Goal: Task Accomplishment & Management: Complete application form

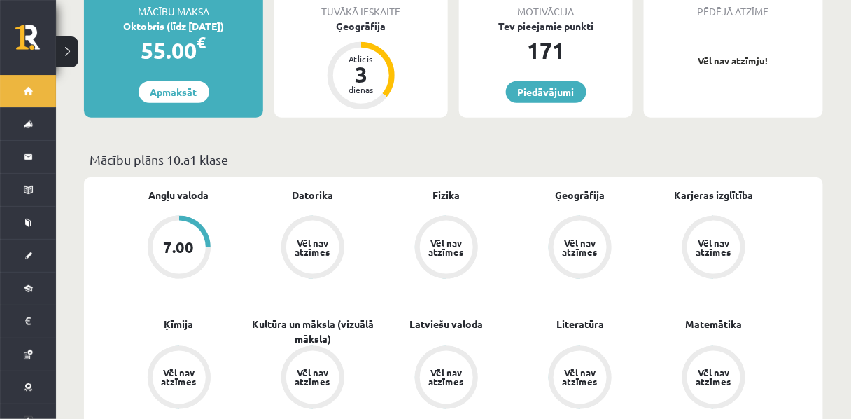
scroll to position [300, 0]
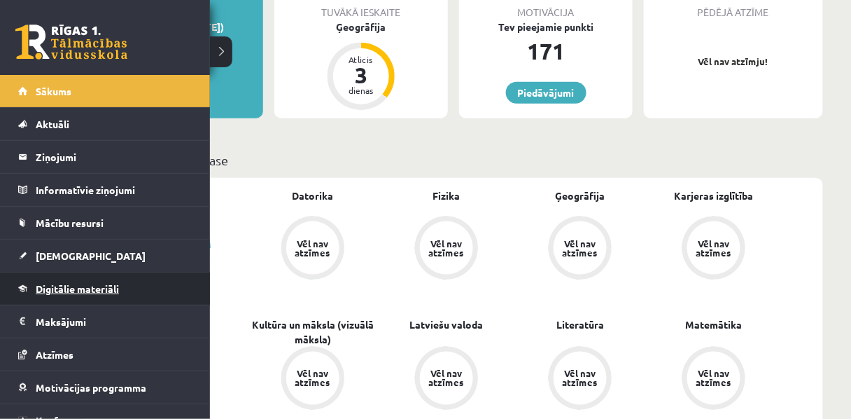
click at [69, 289] on span "Digitālie materiāli" at bounding box center [77, 288] width 83 height 13
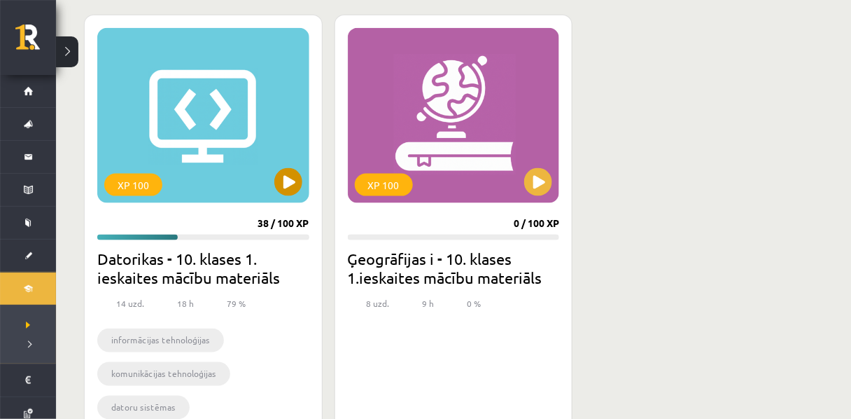
scroll to position [388, 0]
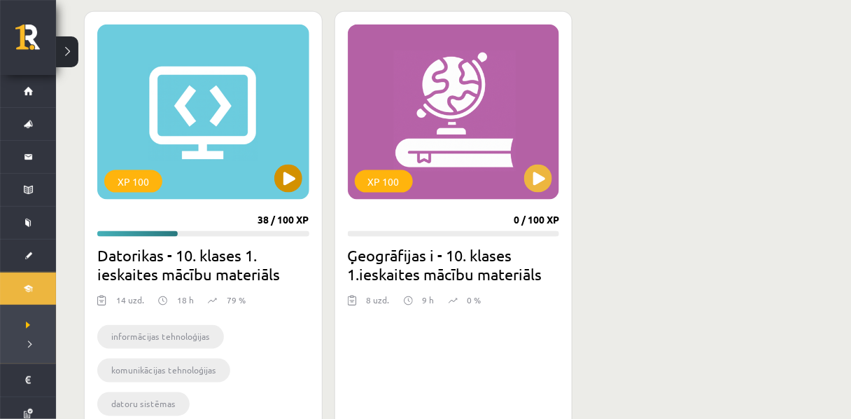
click at [149, 174] on div "XP 100" at bounding box center [133, 181] width 58 height 22
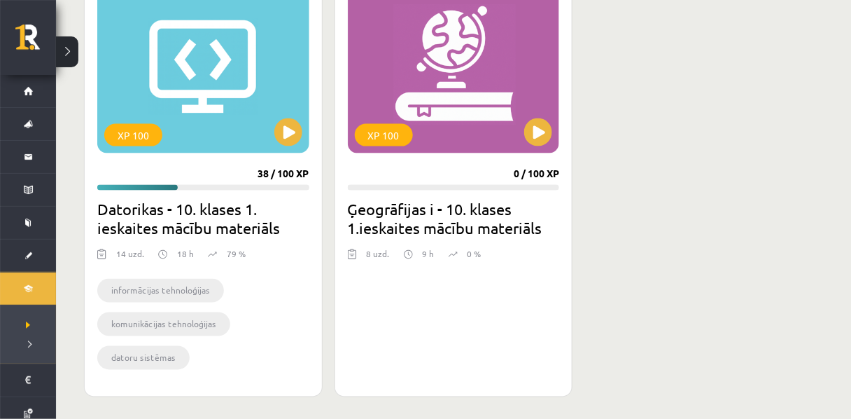
scroll to position [441, 0]
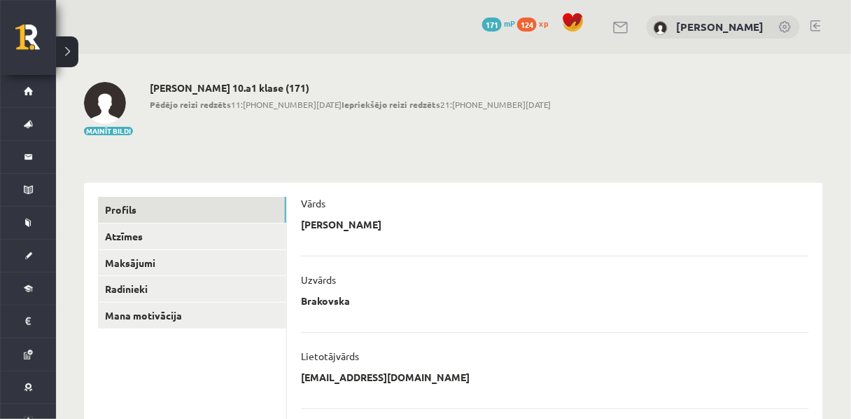
click at [784, 28] on link at bounding box center [786, 28] width 14 height 14
click at [118, 104] on img at bounding box center [105, 103] width 42 height 42
click at [344, 230] on p "Aleksandra" at bounding box center [341, 224] width 81 height 13
click at [363, 232] on div "**********" at bounding box center [555, 228] width 508 height 21
click at [100, 133] on button "Mainīt bildi" at bounding box center [108, 131] width 49 height 8
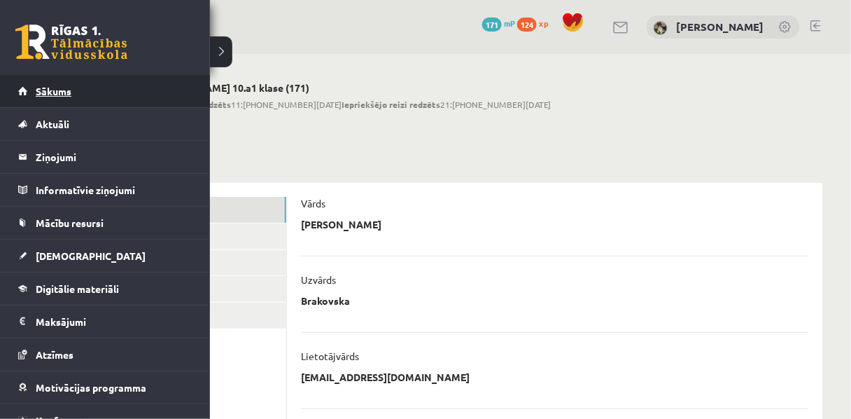
click at [55, 98] on link "Sākums" at bounding box center [105, 91] width 174 height 32
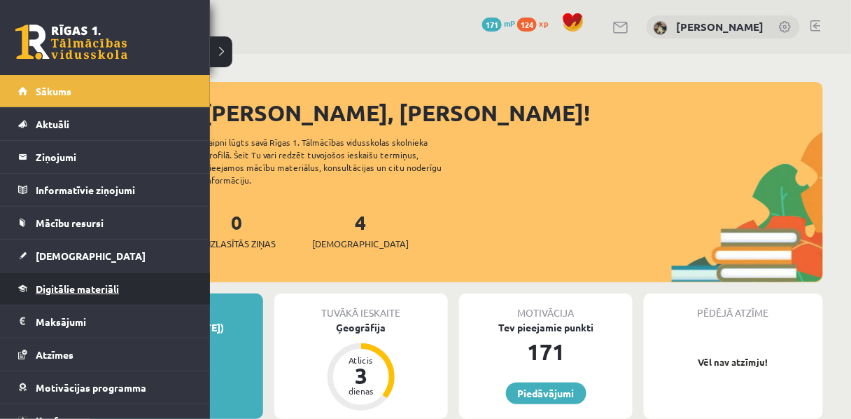
click at [93, 286] on span "Digitālie materiāli" at bounding box center [77, 288] width 83 height 13
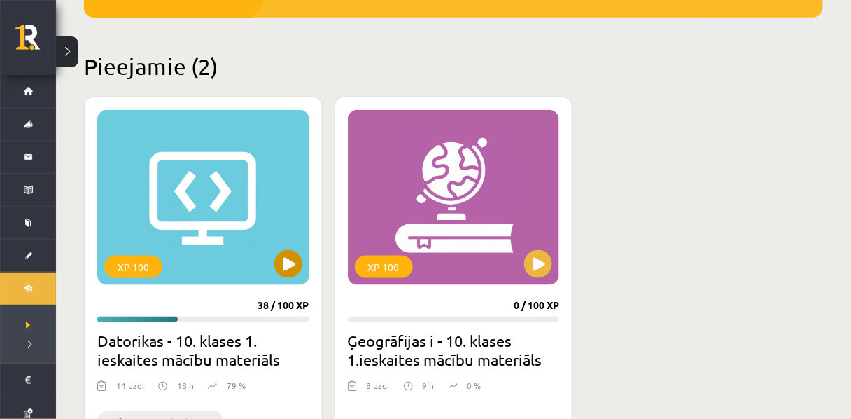
scroll to position [306, 0]
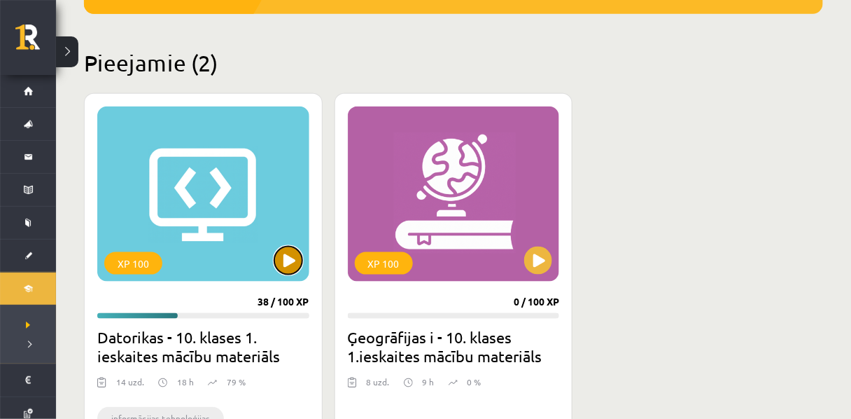
click at [293, 267] on button at bounding box center [288, 260] width 28 height 28
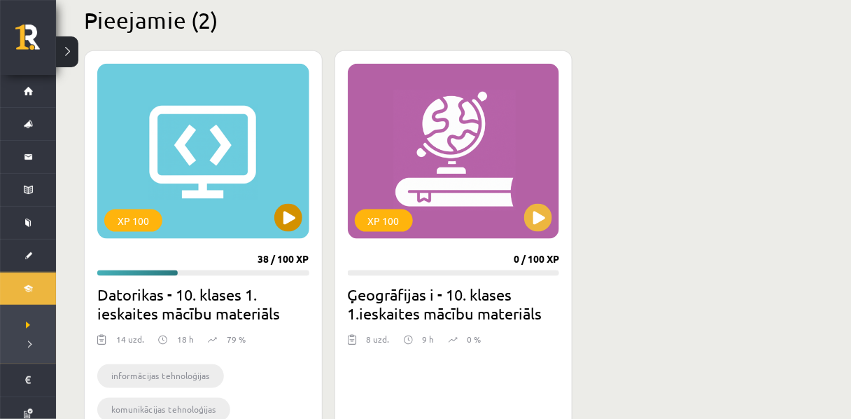
scroll to position [347, 0]
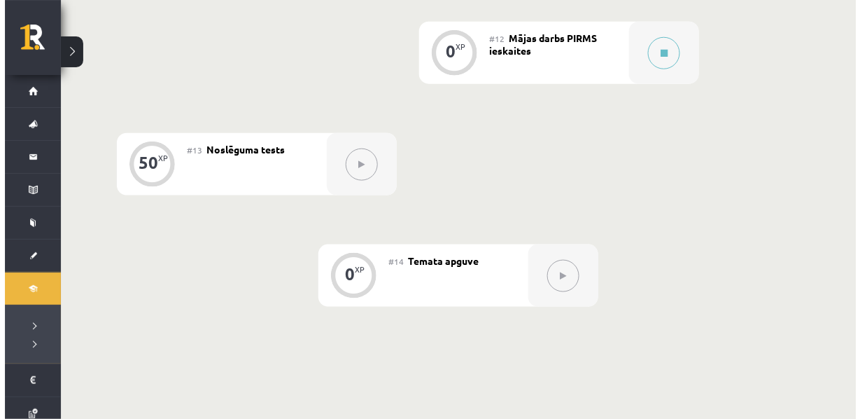
scroll to position [1656, 0]
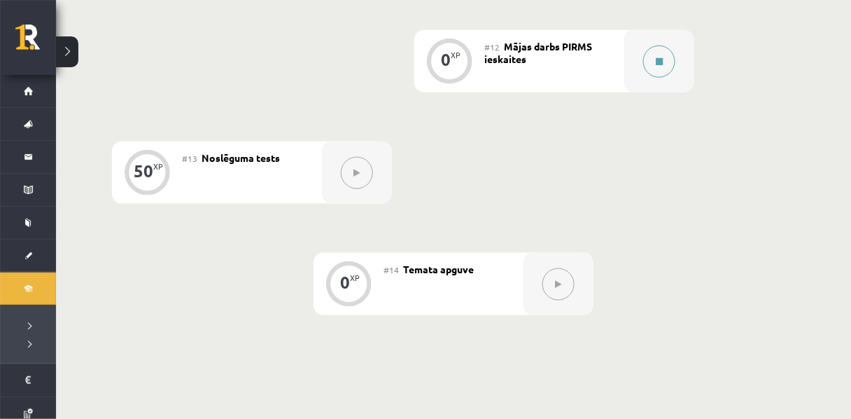
click at [659, 66] on icon at bounding box center [659, 61] width 7 height 8
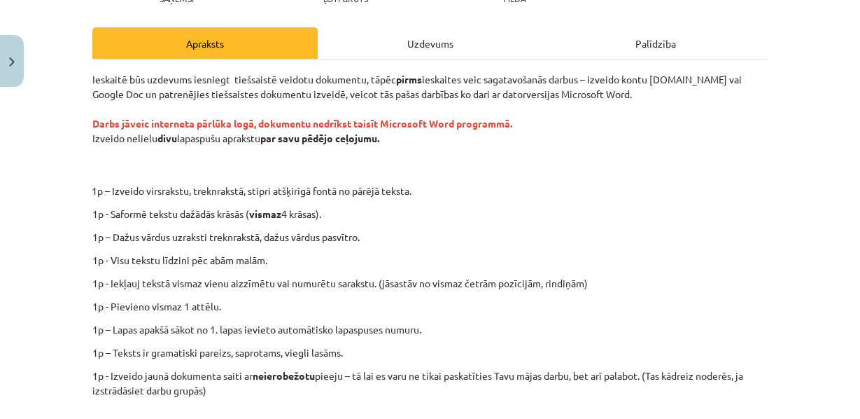
scroll to position [442, 0]
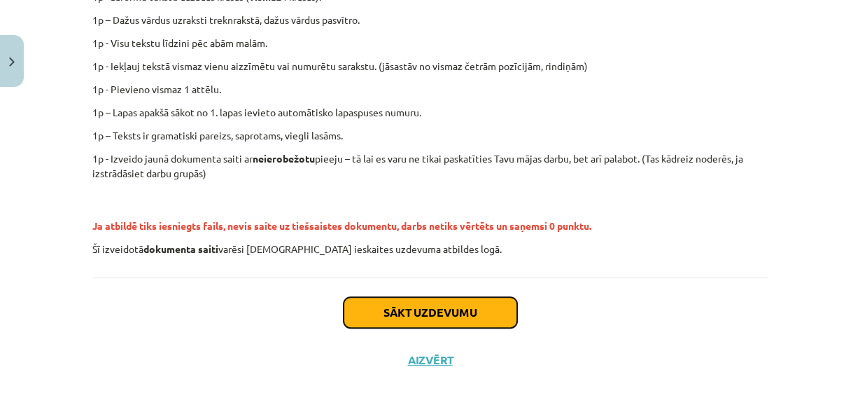
click at [390, 309] on button "Sākt uzdevumu" at bounding box center [431, 312] width 174 height 31
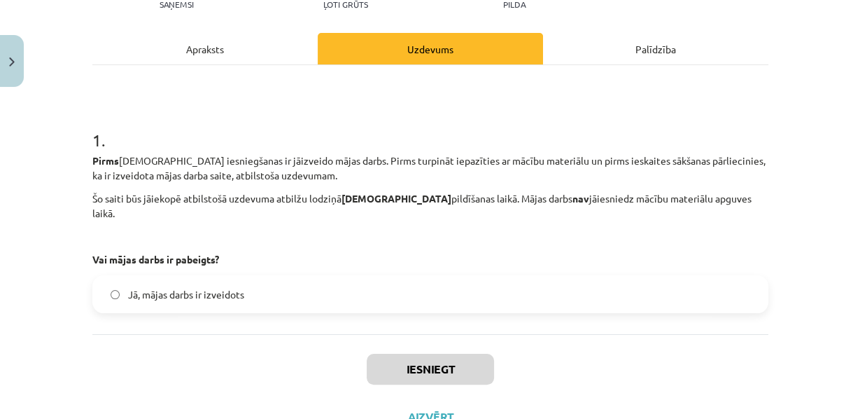
scroll to position [191, 0]
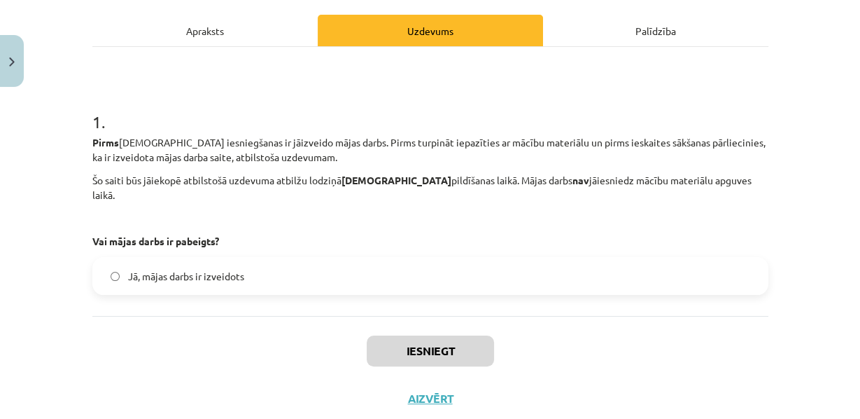
click at [243, 292] on label "Jā, mājas darbs ir izveidots" at bounding box center [430, 275] width 673 height 35
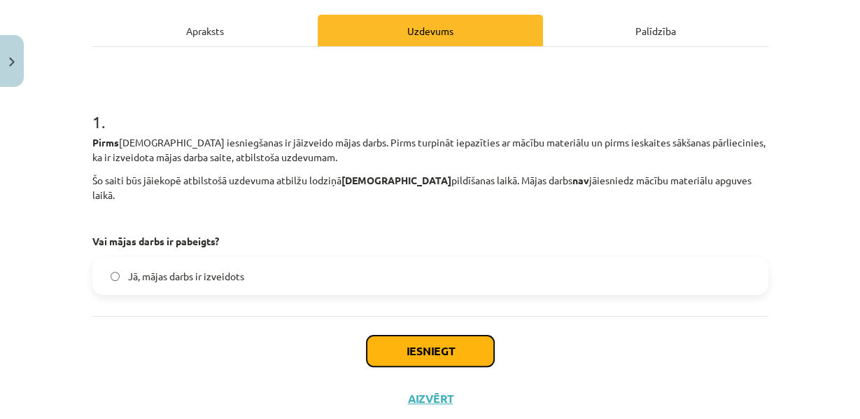
click at [423, 366] on button "Iesniegt" at bounding box center [430, 350] width 127 height 31
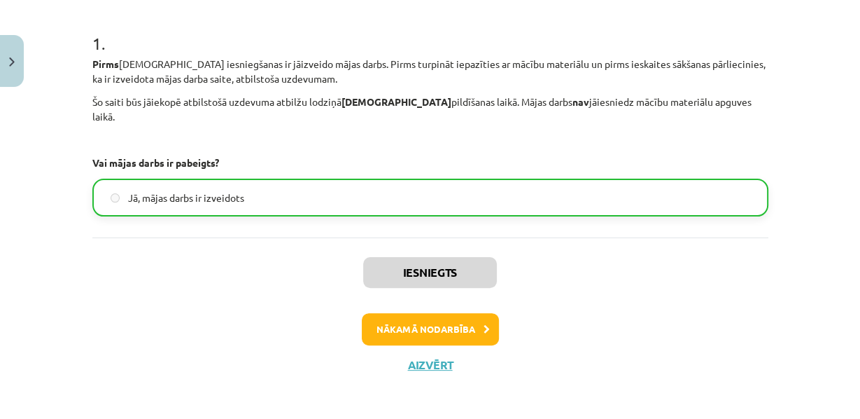
scroll to position [297, 0]
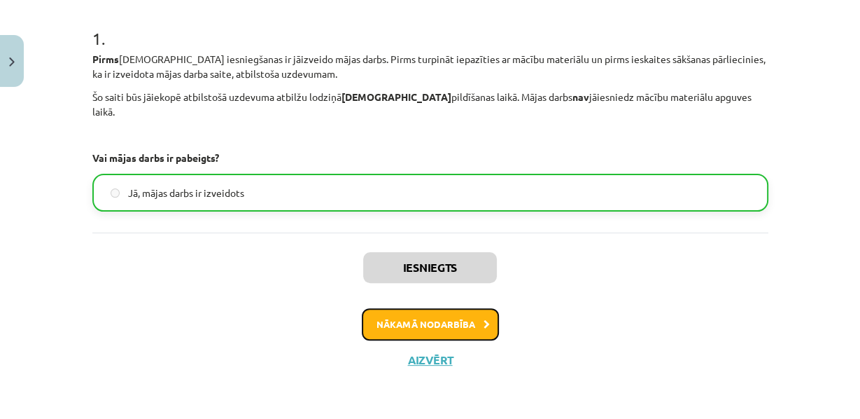
click at [437, 326] on button "Nākamā nodarbība" at bounding box center [430, 324] width 137 height 32
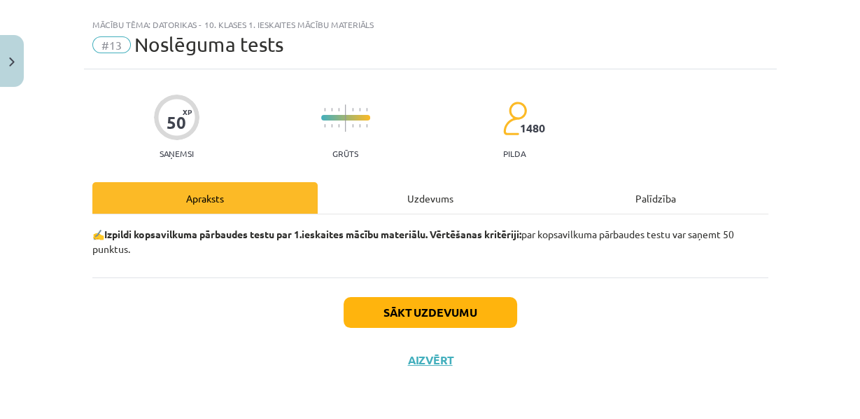
scroll to position [47, 0]
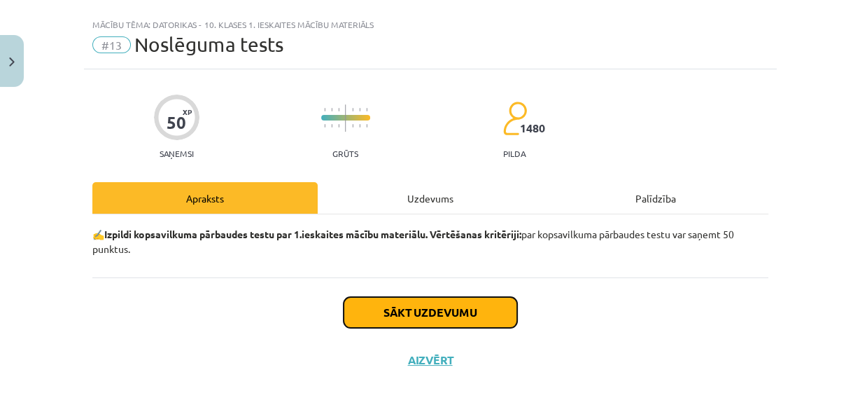
click at [450, 306] on button "Sākt uzdevumu" at bounding box center [431, 312] width 174 height 31
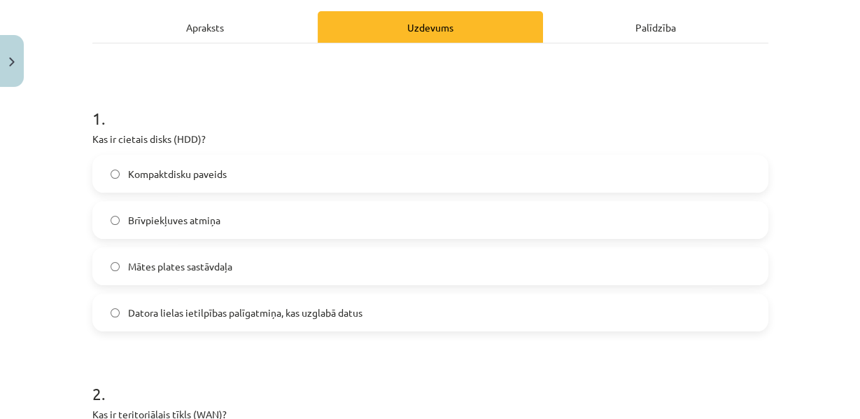
scroll to position [221, 0]
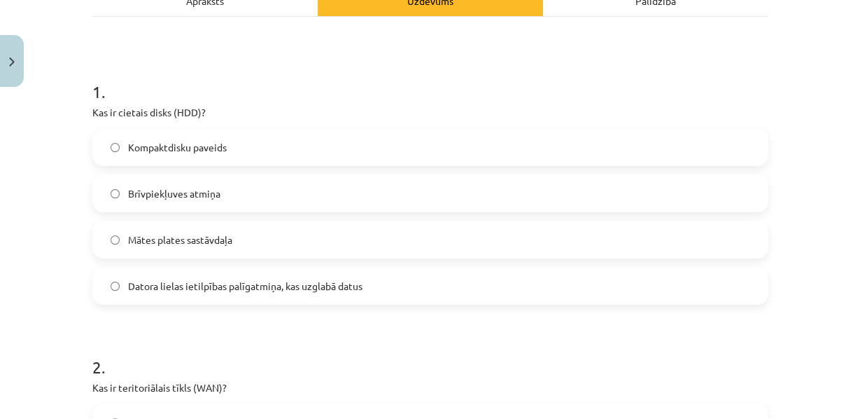
click at [173, 201] on span "Brīvpiekļuves atmiņa" at bounding box center [174, 193] width 92 height 15
click at [176, 303] on label "Datora lielas ietilpības palīgatmiņa, kas uzglabā datus" at bounding box center [430, 285] width 673 height 35
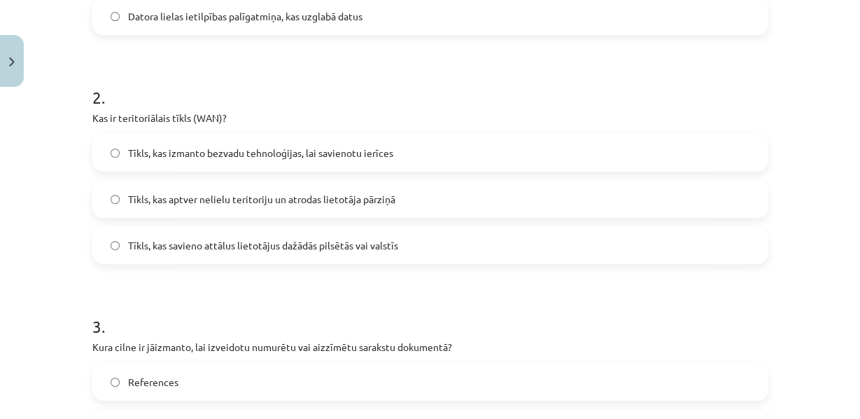
scroll to position [491, 0]
click at [300, 262] on label "Tīkls, kas savieno attālus lietotājus dažādās pilsētās vai valstīs" at bounding box center [430, 244] width 673 height 35
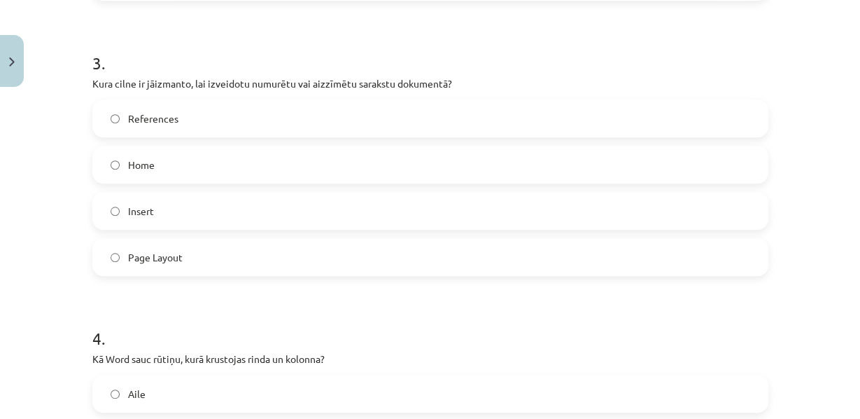
scroll to position [757, 0]
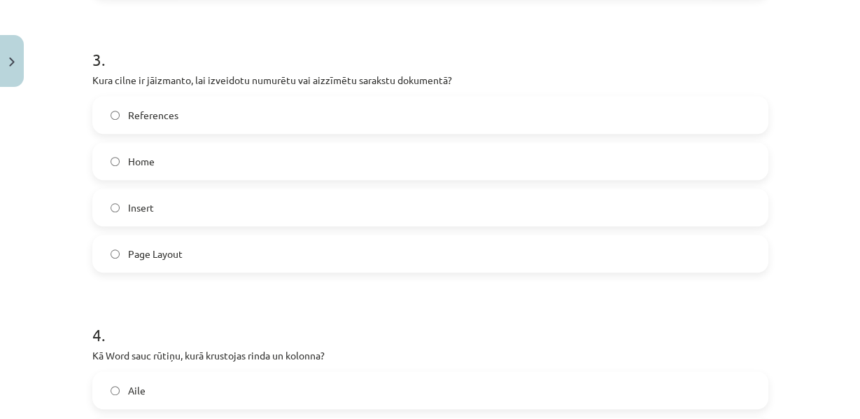
click at [162, 225] on label "Insert" at bounding box center [430, 207] width 673 height 35
click at [118, 179] on label "Home" at bounding box center [430, 161] width 673 height 35
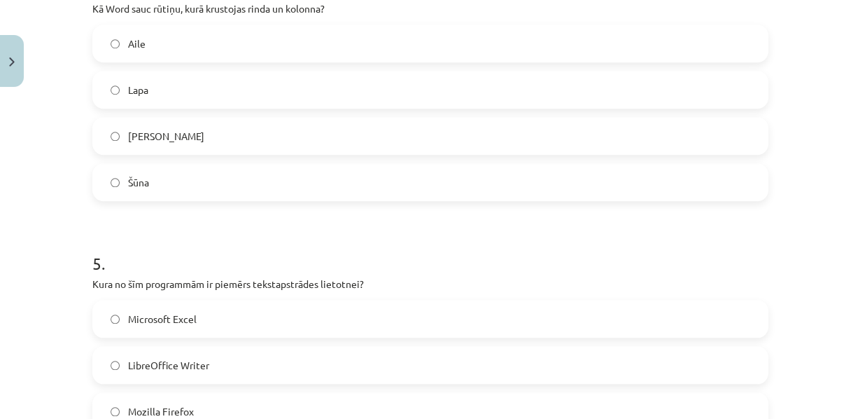
scroll to position [1105, 0]
click at [154, 60] on label "Aile" at bounding box center [430, 42] width 673 height 35
click at [119, 199] on label "Šūna" at bounding box center [430, 181] width 673 height 35
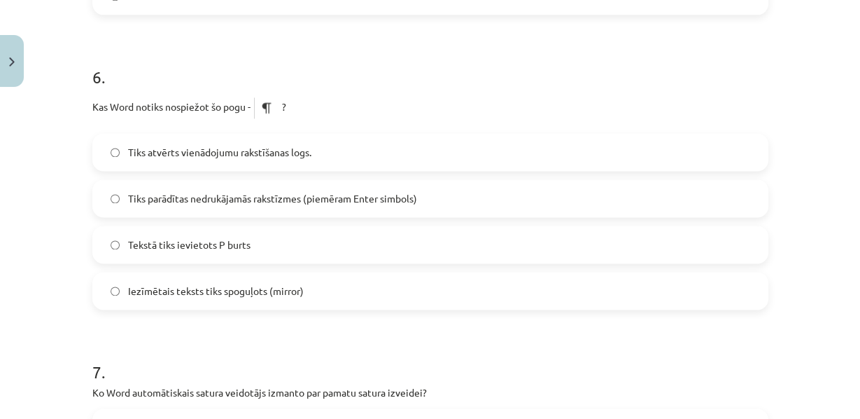
scroll to position [1566, 0]
click at [190, 159] on span "Tiks atvērts vienādojumu rakstīšanas logs." at bounding box center [219, 151] width 183 height 15
click at [231, 215] on label "Tiks parādītas nedrukājamās rakstīzmes (piemēram Enter simbols)" at bounding box center [430, 197] width 673 height 35
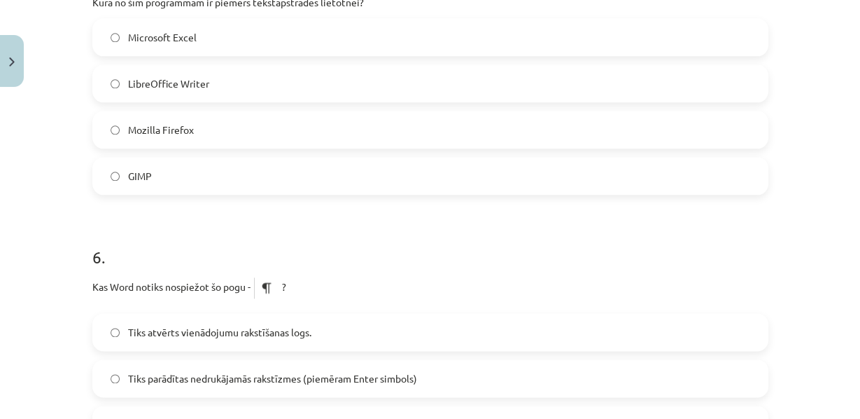
scroll to position [1385, 0]
click at [136, 102] on label "LibreOffice Writer" at bounding box center [430, 84] width 673 height 35
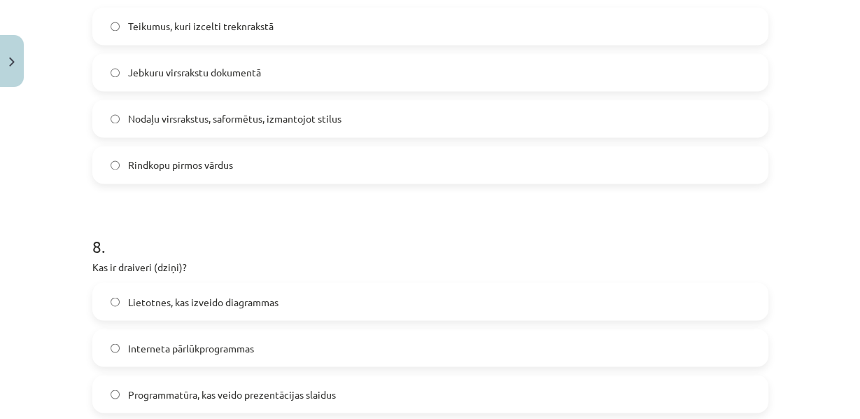
scroll to position [1967, 0]
click at [130, 79] on span "Jebkuru virsrakstu dokumentā" at bounding box center [194, 71] width 133 height 15
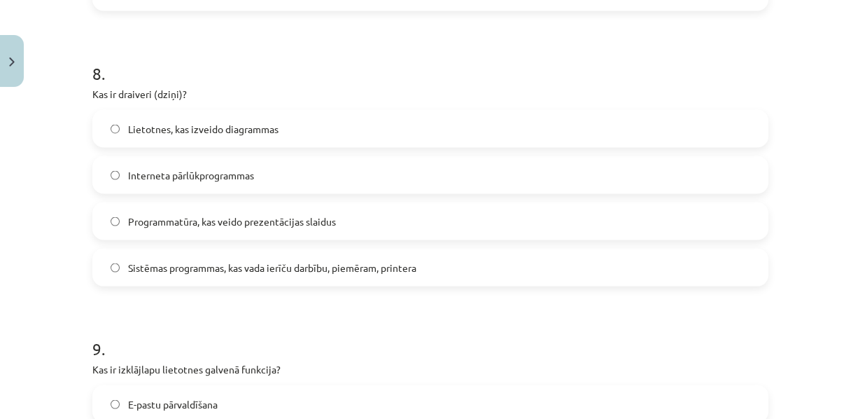
scroll to position [2134, 0]
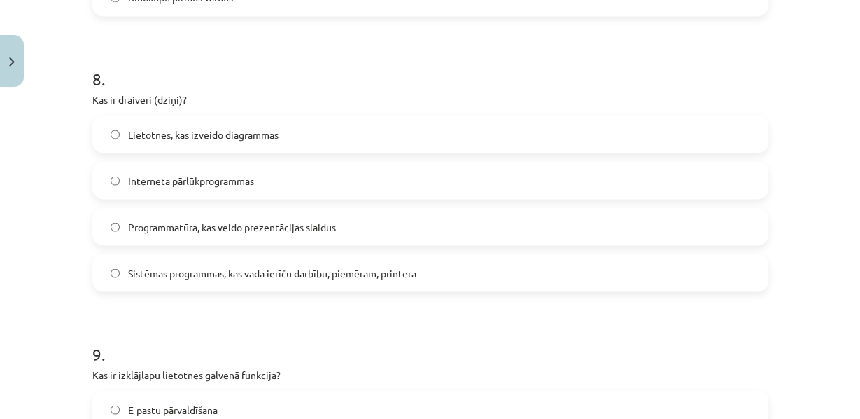
click at [155, 280] on span "Sistēmas programmas, kas vada ierīču darbību, piemēram, printera" at bounding box center [272, 272] width 288 height 15
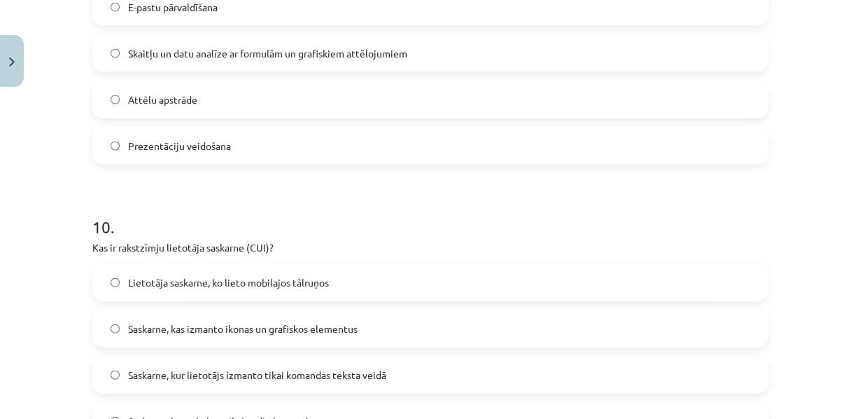
scroll to position [2538, 0]
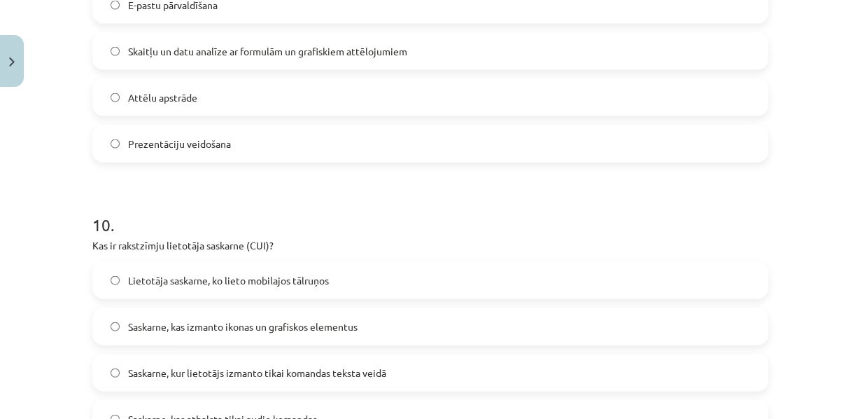
click at [186, 59] on span "Skaitļu un datu analīze ar formulām un grafiskiem attēlojumiem" at bounding box center [267, 51] width 279 height 15
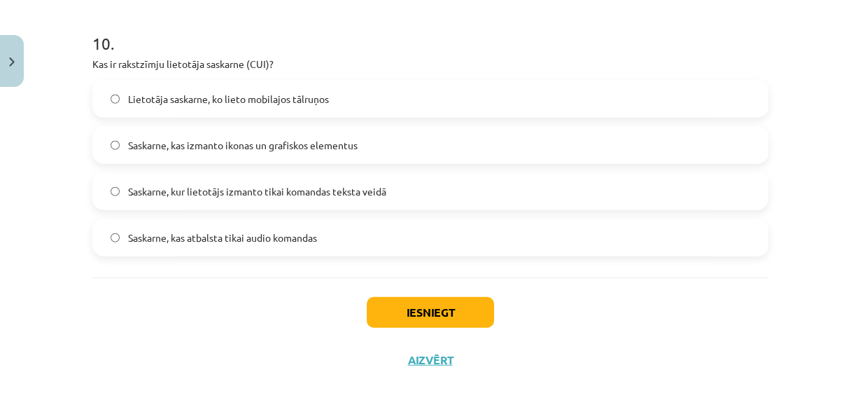
scroll to position [2723, 0]
click at [197, 199] on span "Saskarne, kur lietotājs izmanto tikai komandas teksta veidā" at bounding box center [257, 191] width 258 height 15
click at [424, 305] on button "Iesniegt" at bounding box center [430, 312] width 127 height 31
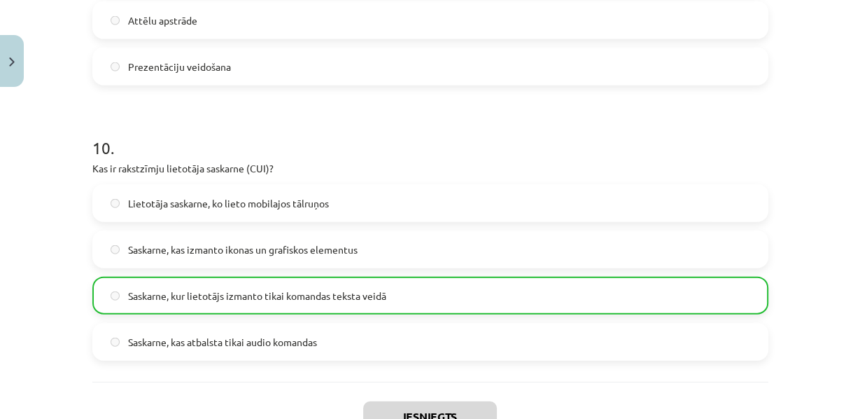
scroll to position [2865, 0]
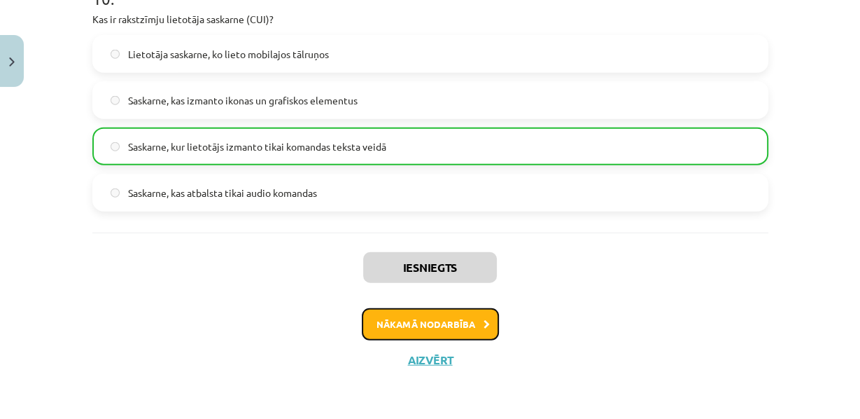
click at [431, 315] on button "Nākamā nodarbība" at bounding box center [430, 324] width 137 height 32
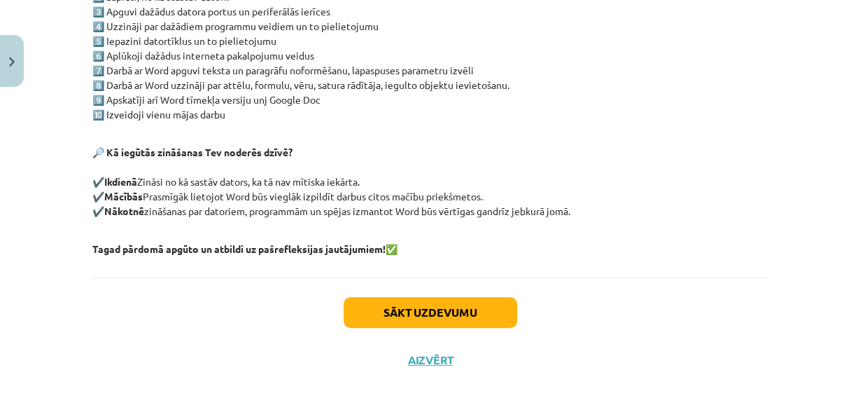
scroll to position [34, 0]
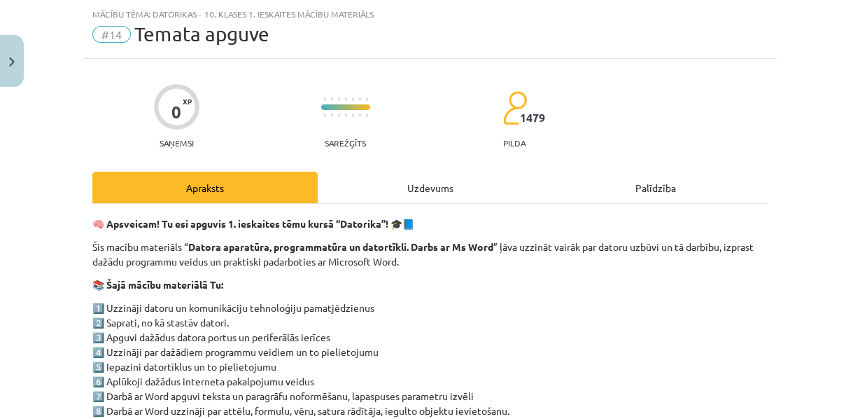
click at [431, 315] on p "1️⃣ Uzzināji datoru un komunikāciju tehnoloģiju pamatjēdzienus 2️⃣ Saprati, no …" at bounding box center [430, 373] width 676 height 147
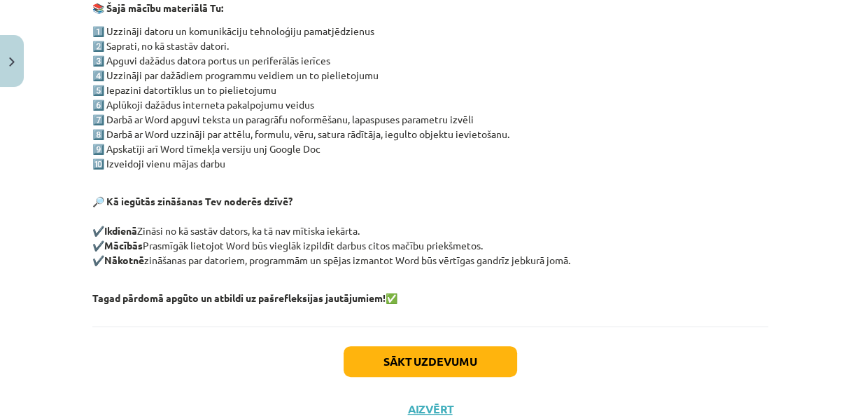
scroll to position [313, 0]
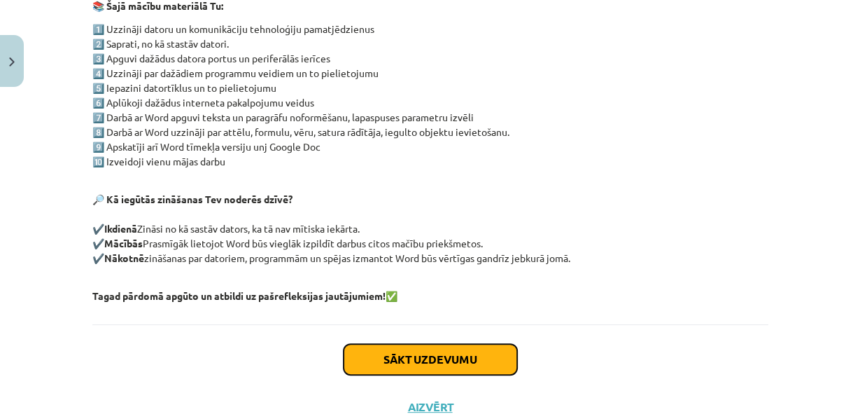
click at [407, 375] on button "Sākt uzdevumu" at bounding box center [431, 359] width 174 height 31
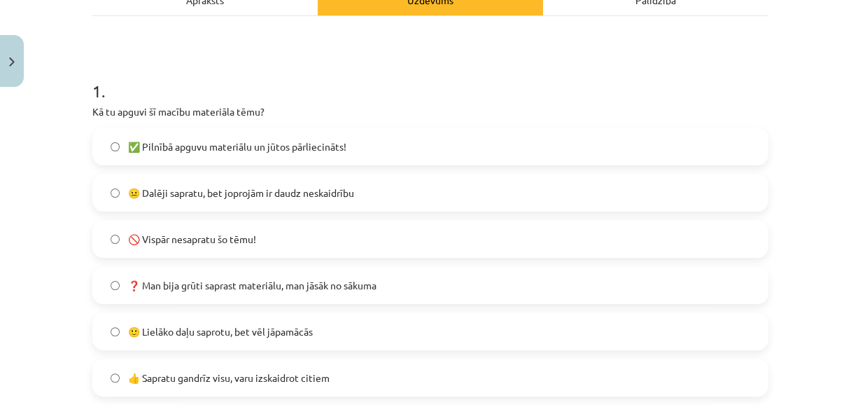
scroll to position [223, 0]
click at [277, 348] on label "🙂 Lielāko daļu saprotu, bet vēl jāpamācās" at bounding box center [430, 330] width 673 height 35
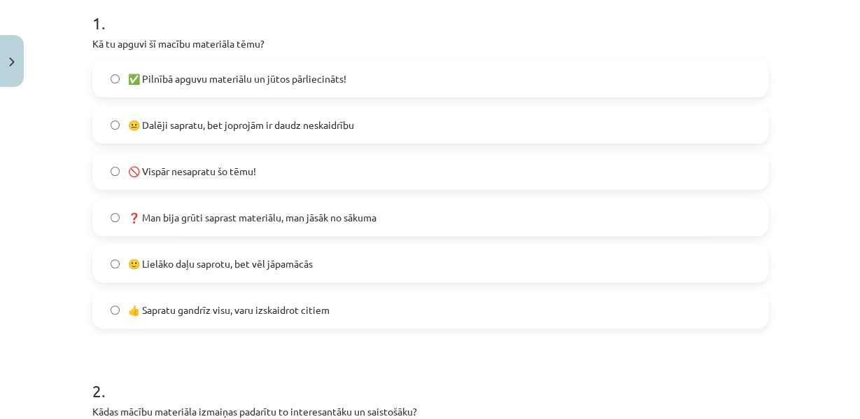
scroll to position [291, 0]
click at [0, 272] on div "Mācību tēma: Datorikas - 10. klases 1. ieskaites mācību materiāls #14 Temata ap…" at bounding box center [430, 209] width 860 height 419
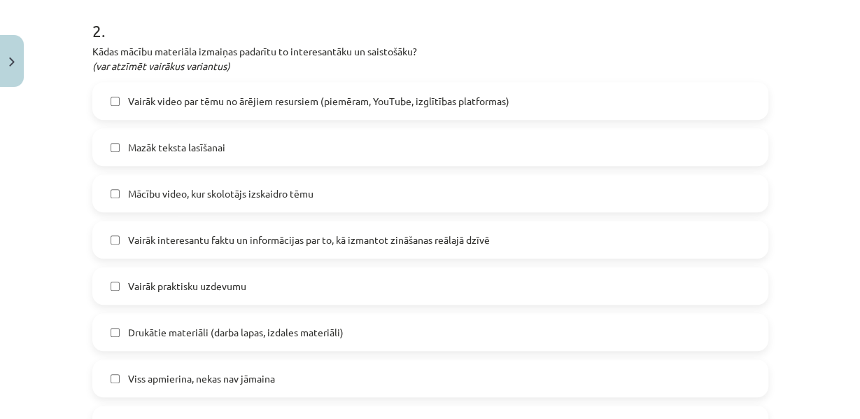
scroll to position [650, 0]
click at [136, 108] on span "Vairāk video par tēmu no ārējiem resursiem (piemēram, YouTube, izglītības platf…" at bounding box center [319, 100] width 382 height 15
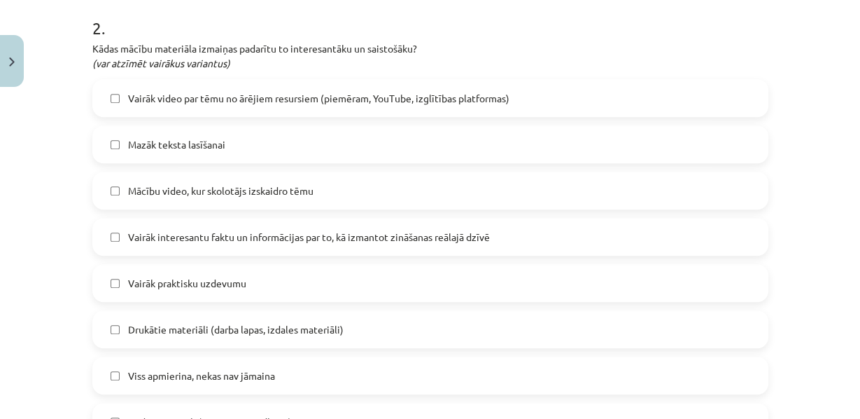
scroll to position [653, 0]
click at [151, 197] on span "Mācību video, kur skolotājs izskaidro tēmu" at bounding box center [221, 190] width 186 height 15
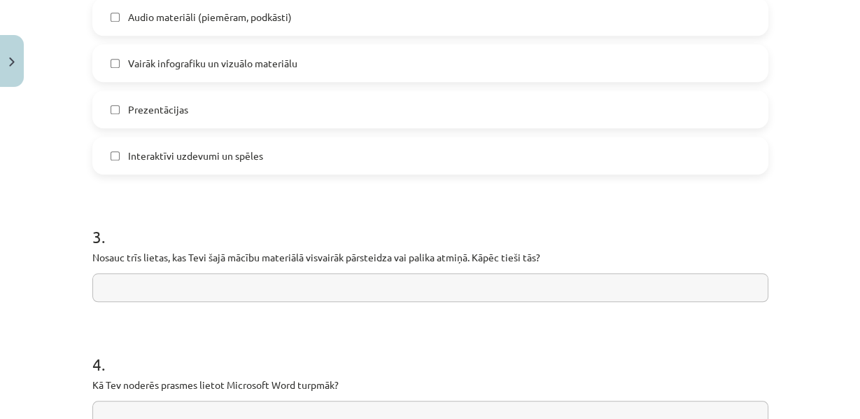
scroll to position [1074, 0]
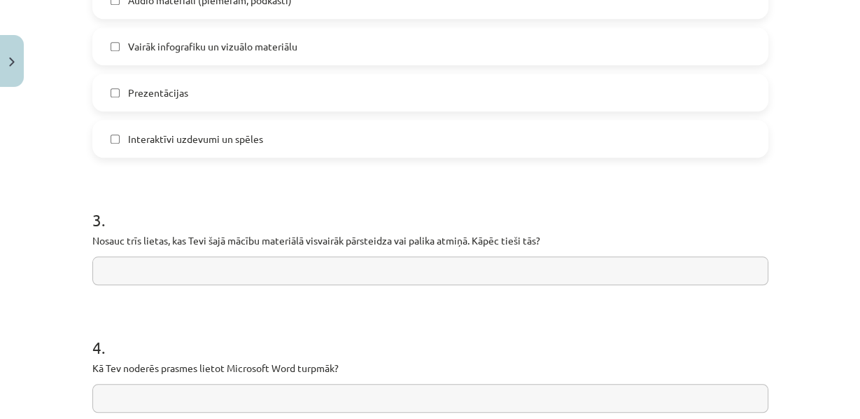
click at [111, 64] on label "Vairāk infografiku un vizuālo materiālu" at bounding box center [430, 46] width 673 height 35
click at [158, 156] on label "Interaktīvi uzdevumi un spēles" at bounding box center [430, 138] width 673 height 35
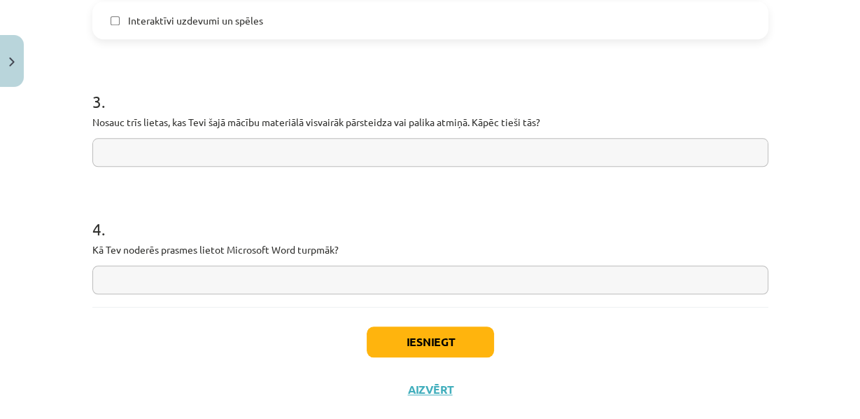
scroll to position [1192, 0]
click at [251, 167] on input "text" at bounding box center [430, 152] width 676 height 29
click at [182, 294] on input "text" at bounding box center [430, 279] width 676 height 29
type input "**********"
click at [282, 167] on input "text" at bounding box center [430, 152] width 676 height 29
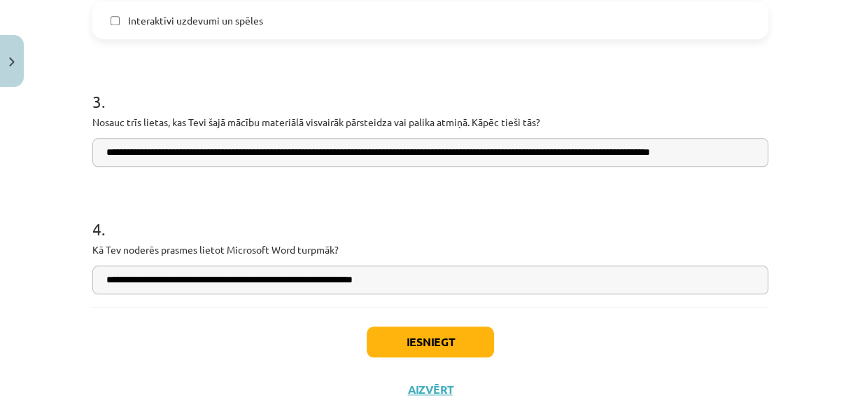
click at [293, 167] on input "**********" at bounding box center [430, 152] width 676 height 29
click at [749, 167] on input "**********" at bounding box center [430, 152] width 676 height 29
click at [692, 167] on input "**********" at bounding box center [428, 152] width 672 height 29
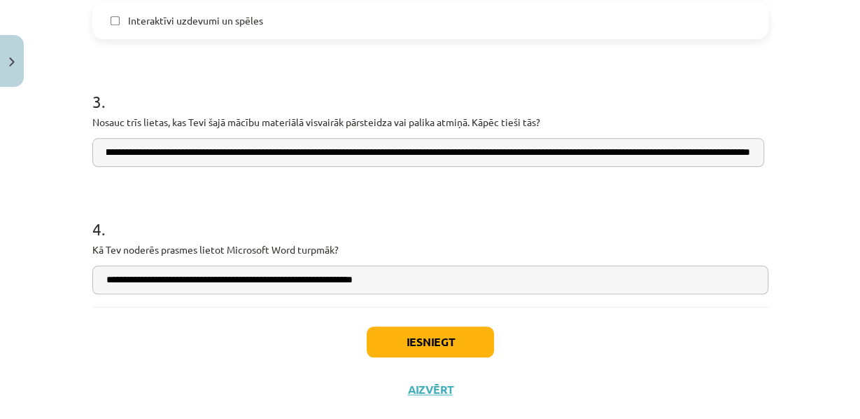
click at [747, 167] on input "**********" at bounding box center [428, 152] width 672 height 29
click at [750, 167] on input "**********" at bounding box center [428, 152] width 672 height 29
click at [747, 167] on input "**********" at bounding box center [428, 152] width 672 height 29
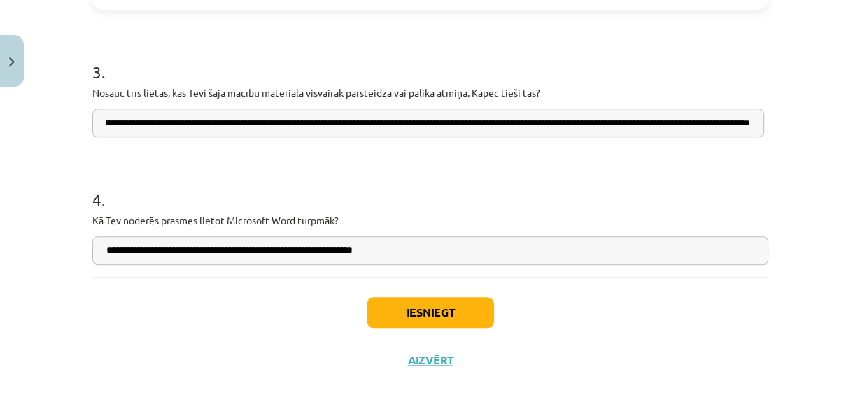
type input "**********"
click at [433, 305] on button "Iesniegt" at bounding box center [430, 312] width 127 height 31
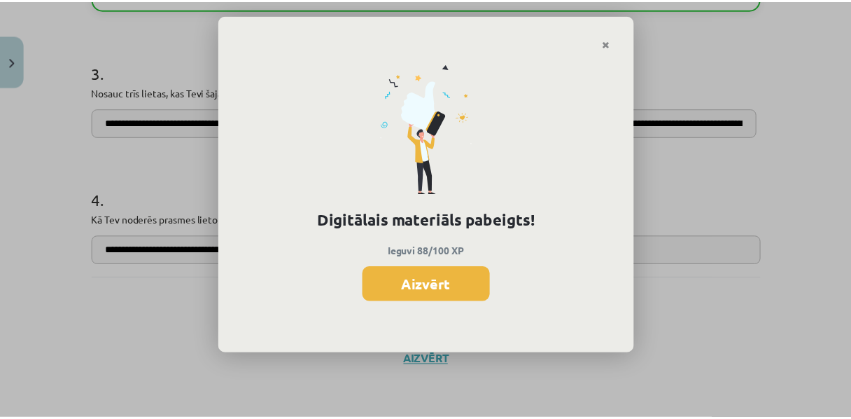
scroll to position [1655, 0]
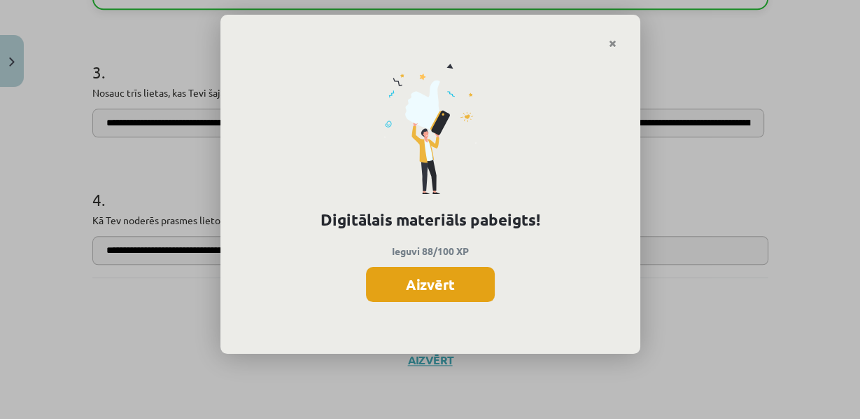
click at [426, 300] on button "Aizvērt" at bounding box center [430, 284] width 129 height 35
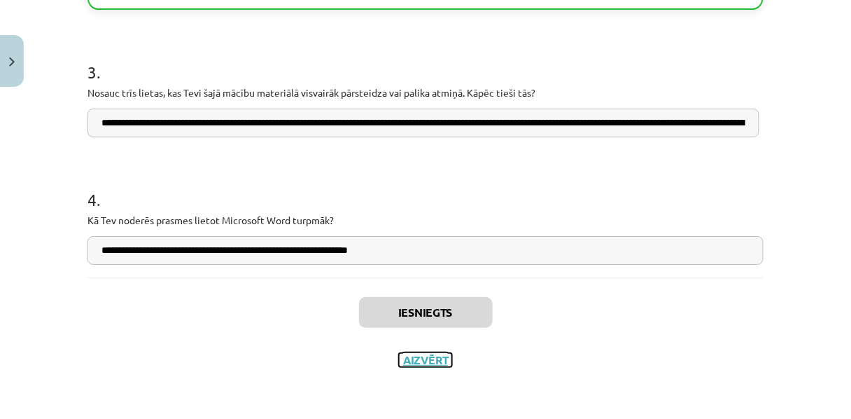
click at [423, 358] on button "Aizvērt" at bounding box center [425, 360] width 53 height 14
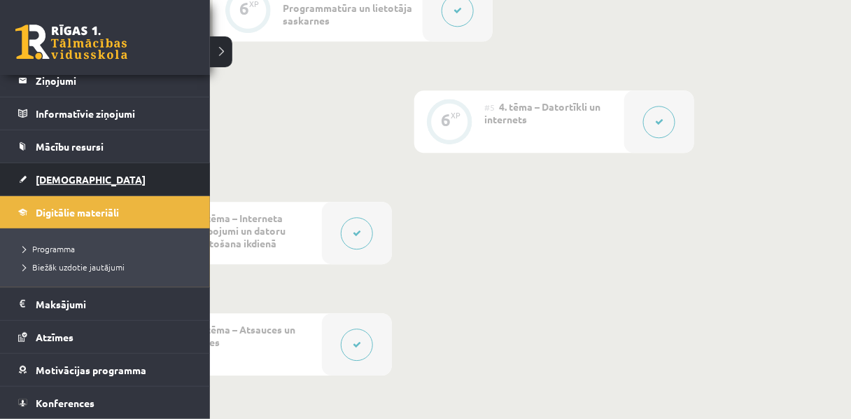
scroll to position [0, 0]
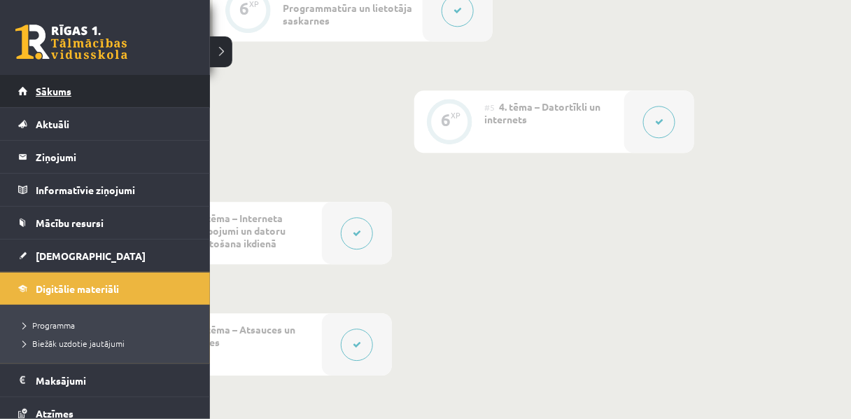
click at [64, 92] on span "Sākums" at bounding box center [54, 91] width 36 height 13
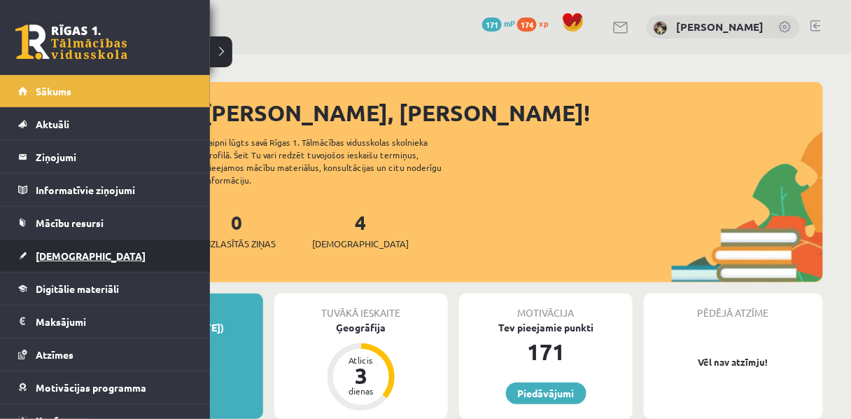
click at [46, 249] on span "[DEMOGRAPHIC_DATA]" at bounding box center [91, 255] width 110 height 13
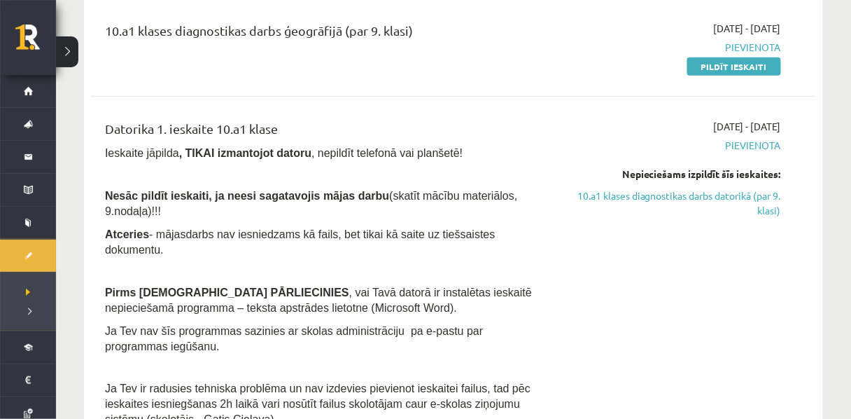
scroll to position [277, 0]
click at [753, 218] on link "10.a1 klases diagnostikas darbs datorikā (par 9. klasi)" at bounding box center [675, 202] width 211 height 29
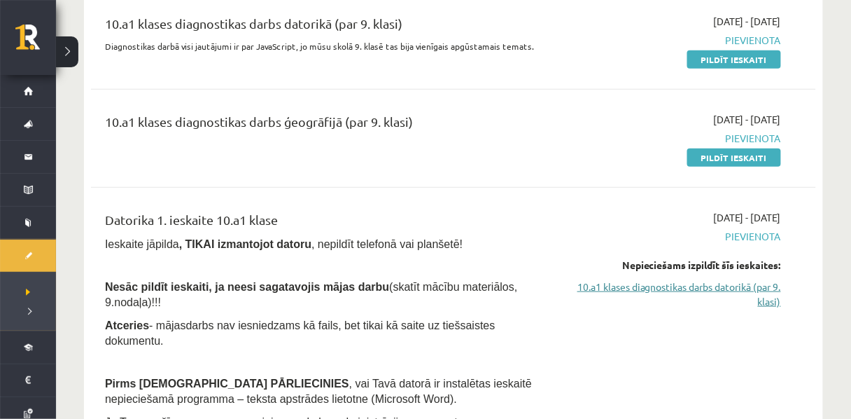
click at [713, 309] on link "10.a1 klases diagnostikas darbs datorikā (par 9. klasi)" at bounding box center [675, 293] width 211 height 29
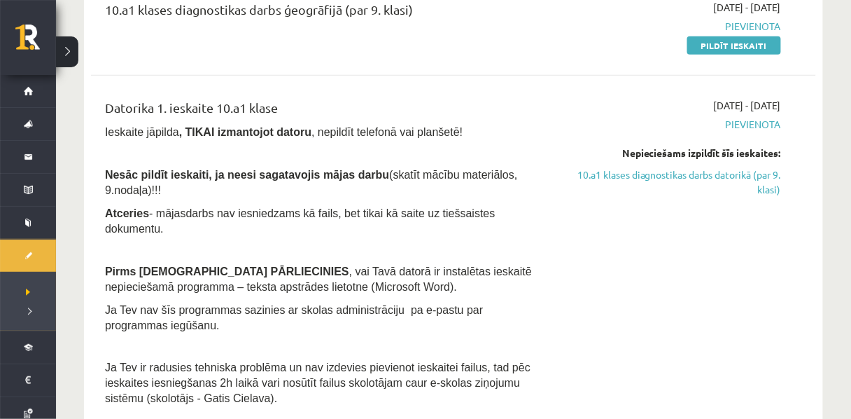
scroll to position [298, 0]
click at [195, 232] on span "Atceries - mājasdarbs nav iesniedzams kā fails, bet tikai kā saite uz tiešsaist…" at bounding box center [300, 221] width 391 height 27
click at [746, 132] on span "Pievienota" at bounding box center [675, 125] width 211 height 15
click at [775, 197] on link "10.a1 klases diagnostikas darbs datorikā (par 9. klasi)" at bounding box center [675, 182] width 211 height 29
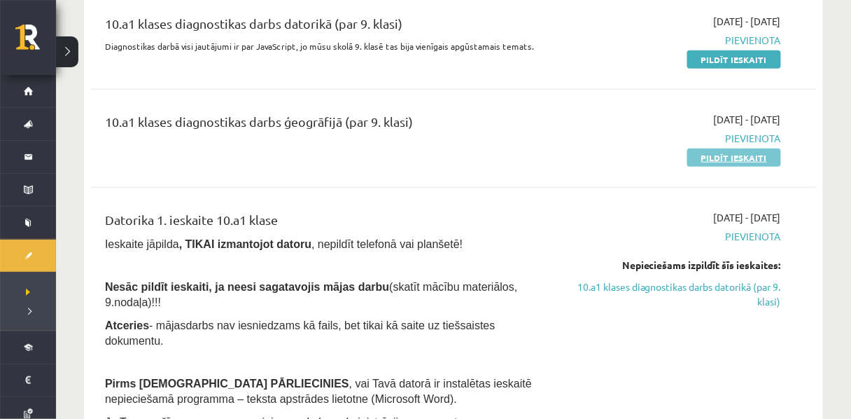
click at [770, 167] on link "Pildīt ieskaiti" at bounding box center [734, 157] width 94 height 18
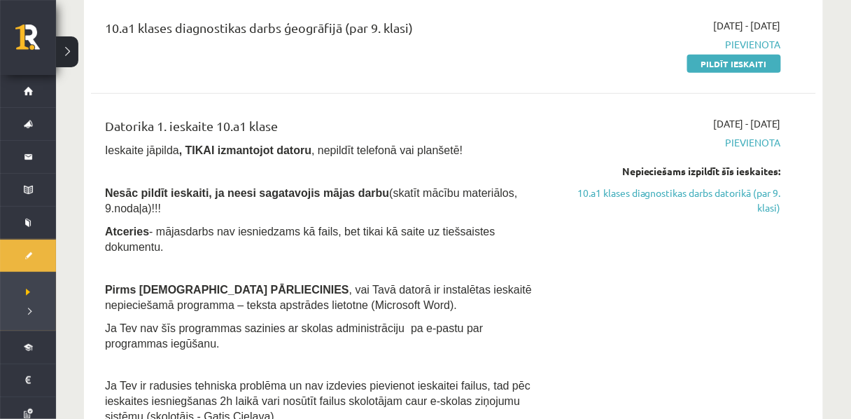
scroll to position [281, 0]
click at [715, 214] on link "10.a1 klases diagnostikas darbs datorikā (par 9. klasi)" at bounding box center [675, 199] width 211 height 29
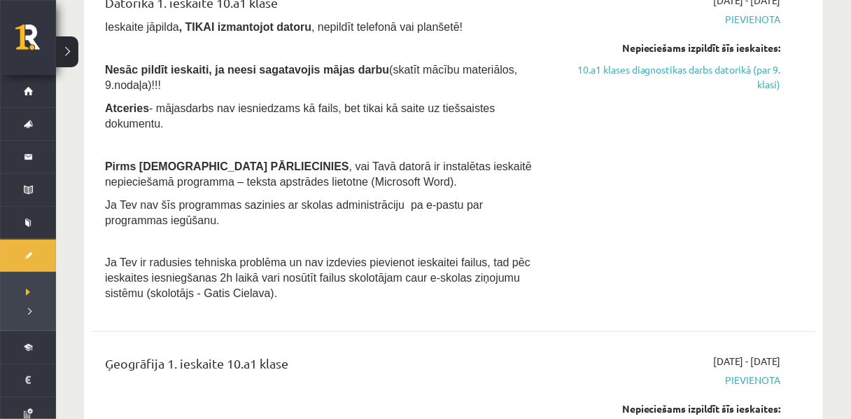
scroll to position [404, 0]
click at [165, 18] on div "Datorika 1. ieskaite 10.a1 klase" at bounding box center [327, 5] width 444 height 26
click at [241, 18] on div "Datorika 1. ieskaite 10.a1 klase" at bounding box center [327, 5] width 444 height 26
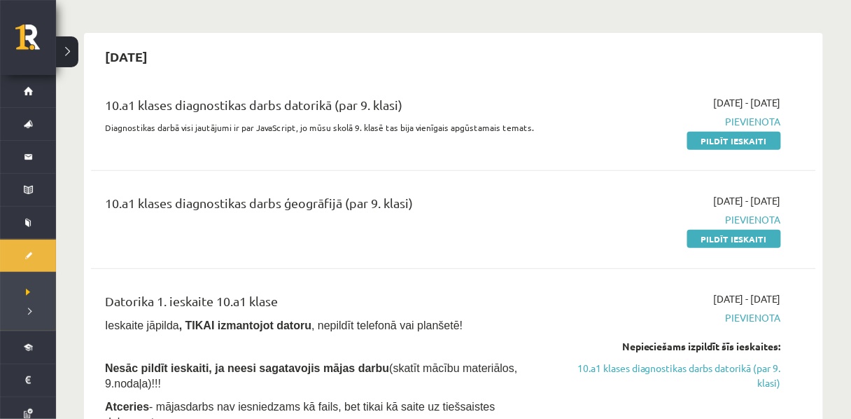
scroll to position [104, 0]
click at [722, 151] on link "Pildīt ieskaiti" at bounding box center [734, 141] width 94 height 18
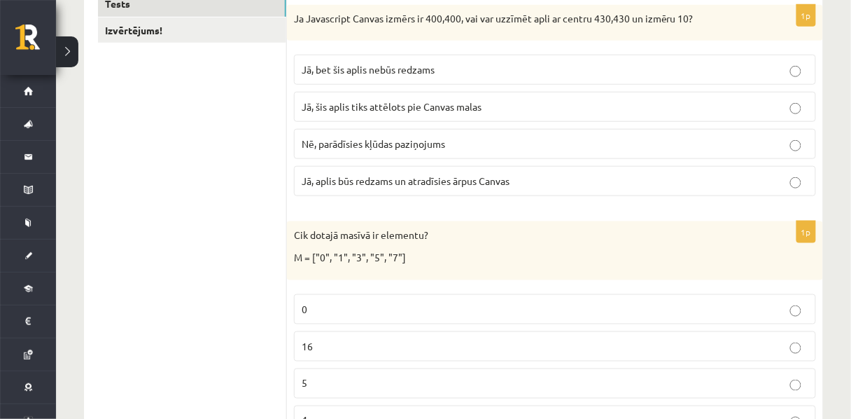
scroll to position [282, 0]
click at [342, 75] on span "Jā, bet šis aplis nebūs redzams" at bounding box center [368, 68] width 133 height 13
click at [372, 297] on fieldset "0 16 5 4" at bounding box center [555, 362] width 522 height 153
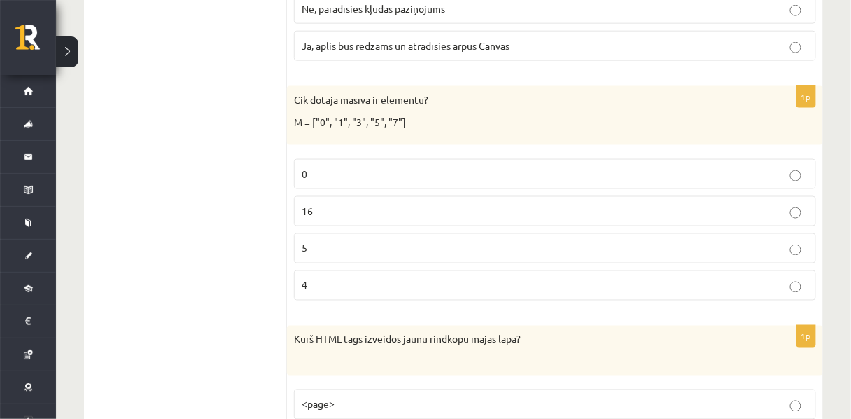
scroll to position [421, 0]
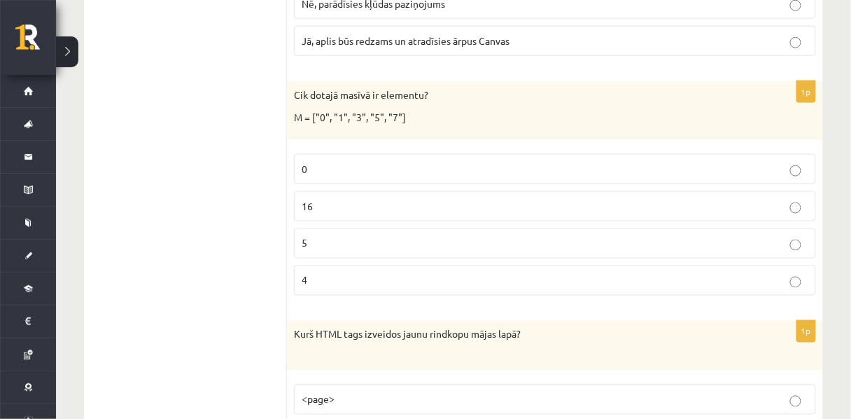
click at [341, 173] on p "0" at bounding box center [555, 169] width 507 height 15
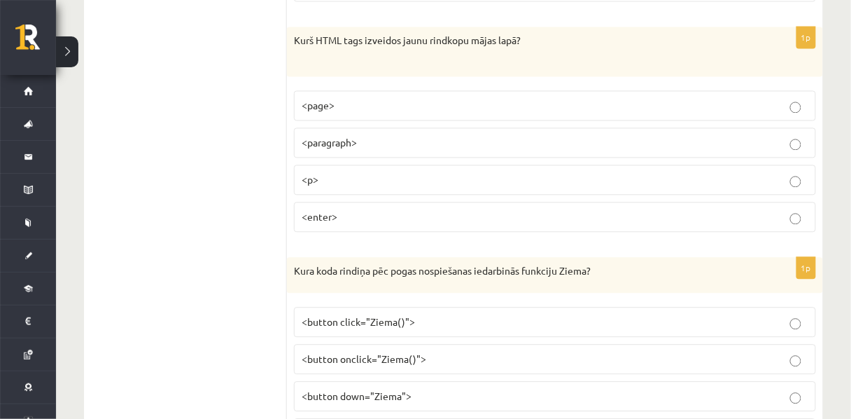
scroll to position [715, 0]
click at [389, 223] on p "<enter>" at bounding box center [555, 217] width 507 height 15
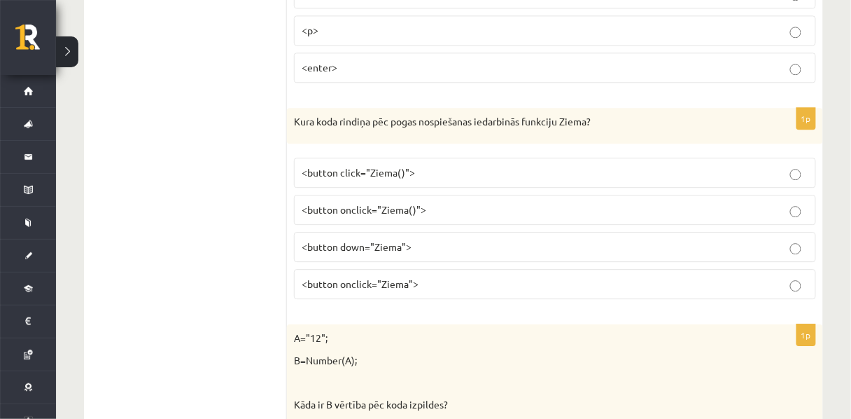
scroll to position [867, 0]
click at [357, 288] on span "<button onclick="Ziema">" at bounding box center [360, 281] width 117 height 13
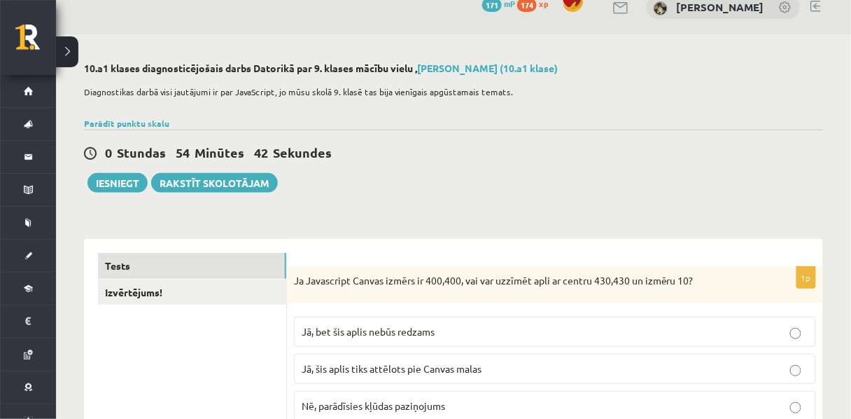
scroll to position [0, 0]
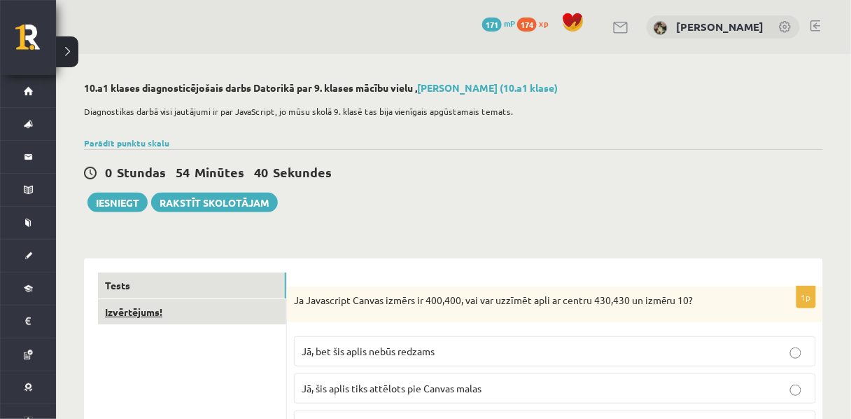
click at [255, 325] on link "Izvērtējums!" at bounding box center [192, 312] width 188 height 26
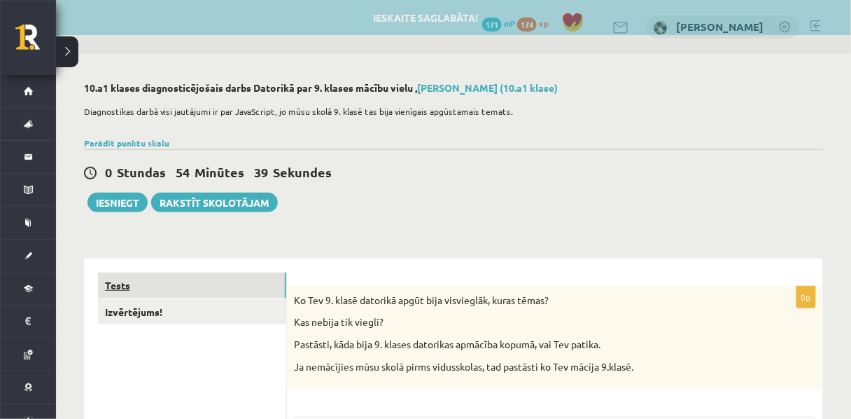
click at [244, 284] on link "Tests" at bounding box center [192, 285] width 188 height 26
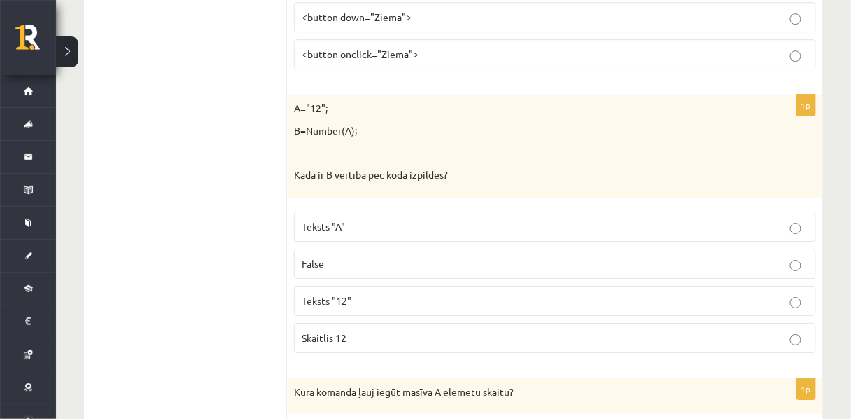
scroll to position [1126, 0]
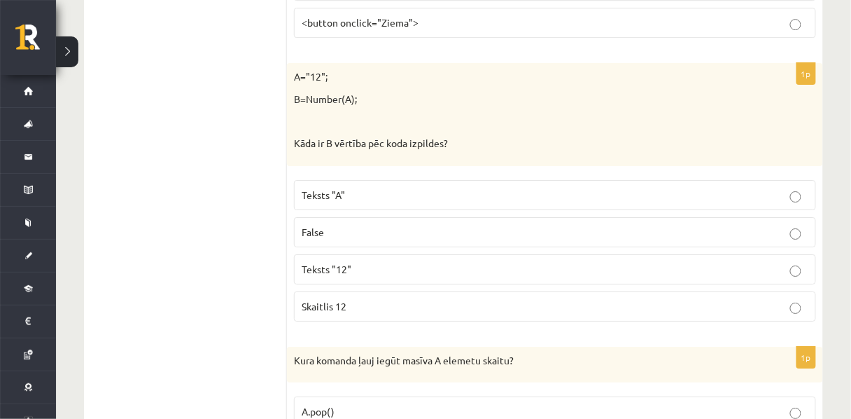
click at [333, 275] on span "Teksts "12"" at bounding box center [327, 269] width 50 height 13
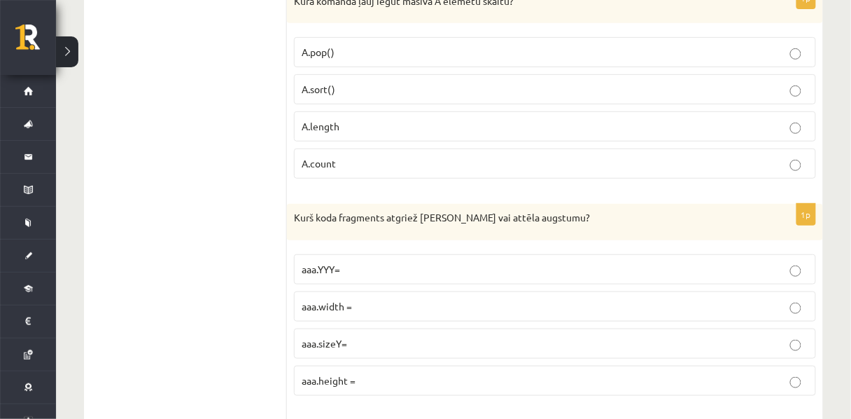
scroll to position [1485, 0]
click at [319, 132] on span "A.length" at bounding box center [321, 125] width 38 height 13
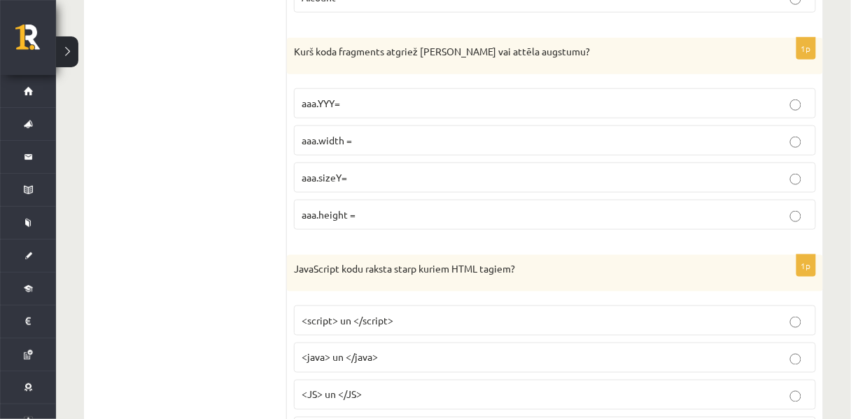
scroll to position [1658, 0]
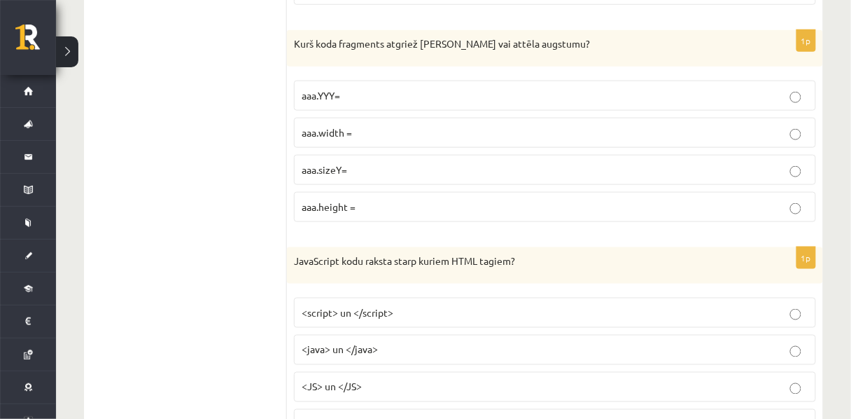
click at [336, 176] on span "aaa.sizeY=" at bounding box center [325, 169] width 46 height 13
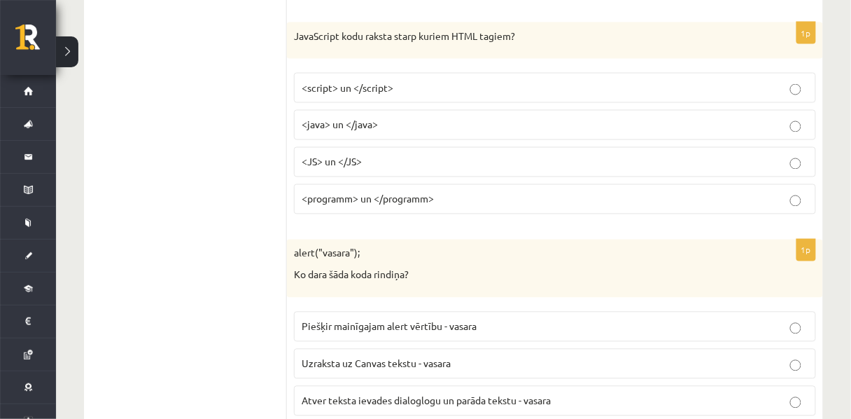
scroll to position [1887, 0]
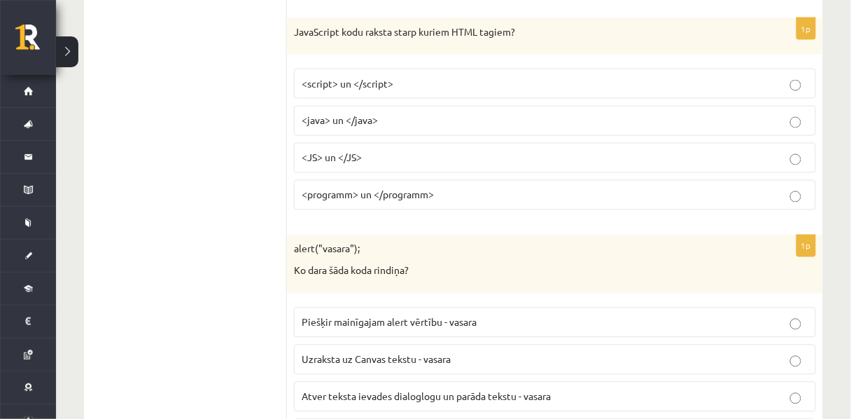
click at [363, 90] on span "<script> un </script>" at bounding box center [348, 83] width 92 height 13
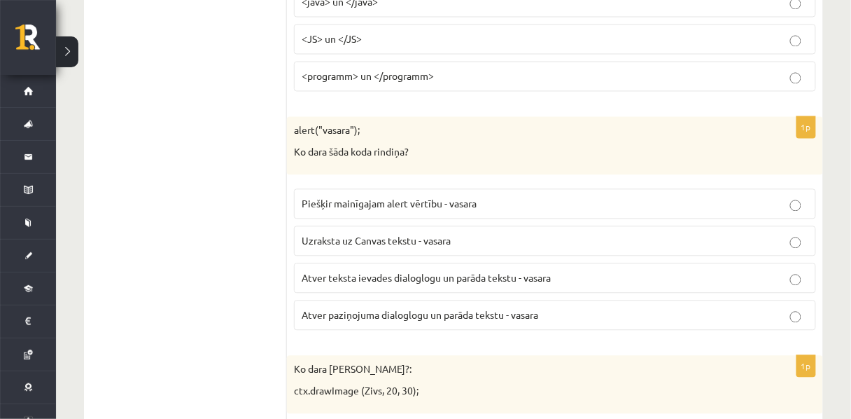
scroll to position [2013, 0]
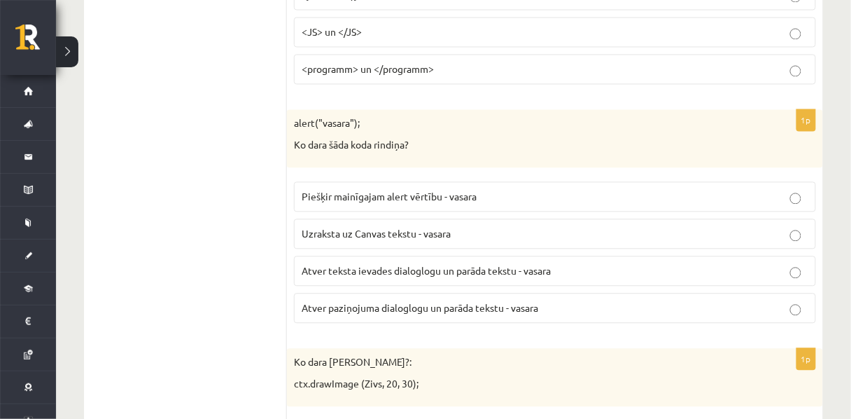
click at [349, 202] on span "Piešķir mainīgajam alert vērtību - vasara" at bounding box center [389, 196] width 175 height 13
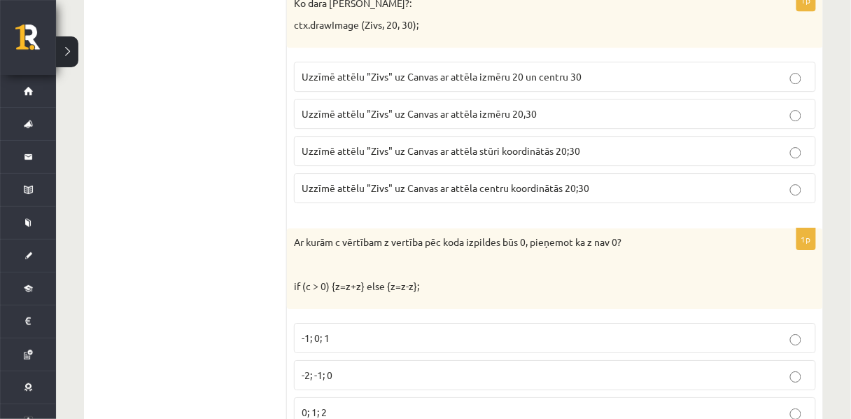
scroll to position [2372, 0]
click at [399, 120] on span "Uzzīmē attēlu "Zivs" uz Canvas ar attēla izmēru 20,30" at bounding box center [419, 113] width 235 height 13
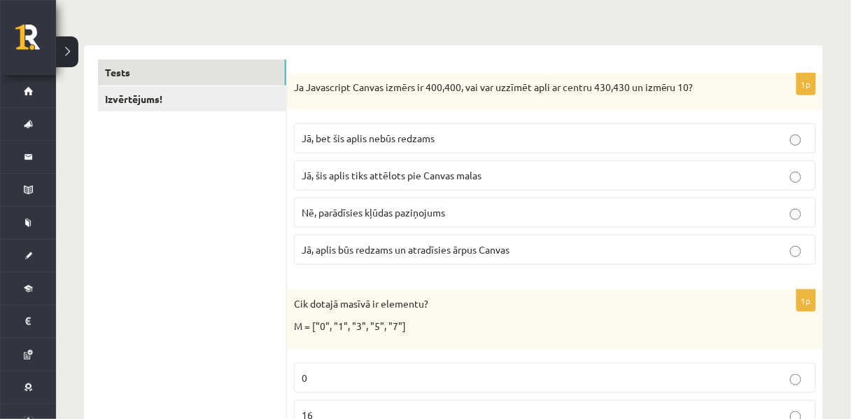
scroll to position [213, 0]
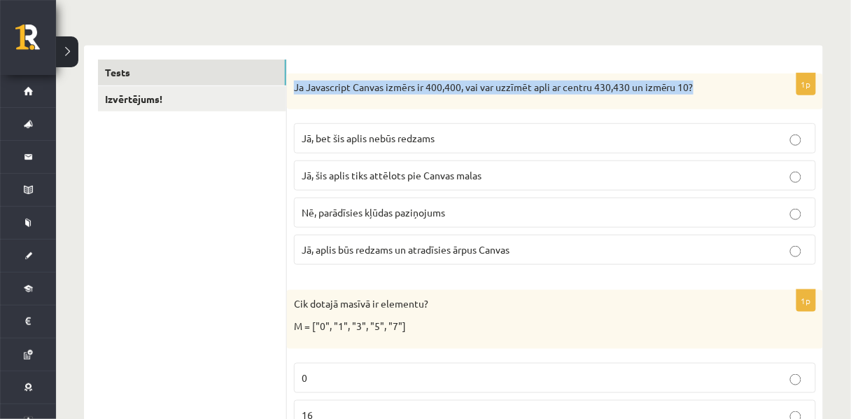
drag, startPoint x: 711, startPoint y: 95, endPoint x: 293, endPoint y: 102, distance: 418.0
click at [293, 102] on div "Ja Javascript Canvas izmērs ir 400,400, vai var uzzīmēt apli ar centru 430,430 …" at bounding box center [555, 92] width 536 height 36
copy p "Ja Javascript Canvas izmērs ir 400,400, vai var uzzīmēt apli ar centru 430,430 …"
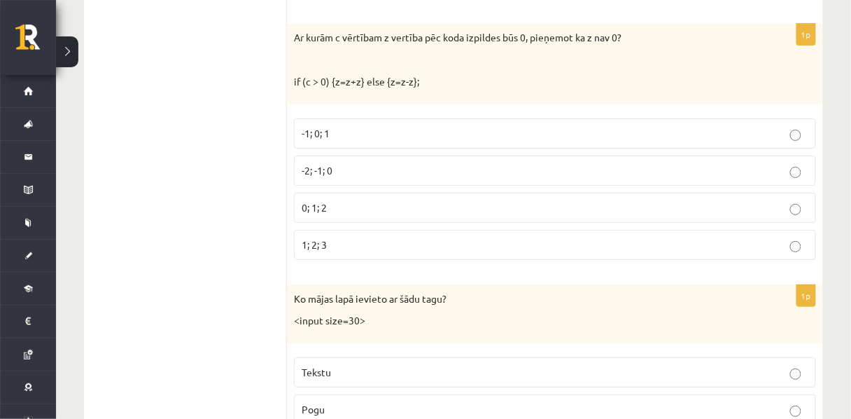
scroll to position [2575, 0]
click at [322, 141] on p "-1; 0; 1" at bounding box center [555, 134] width 507 height 15
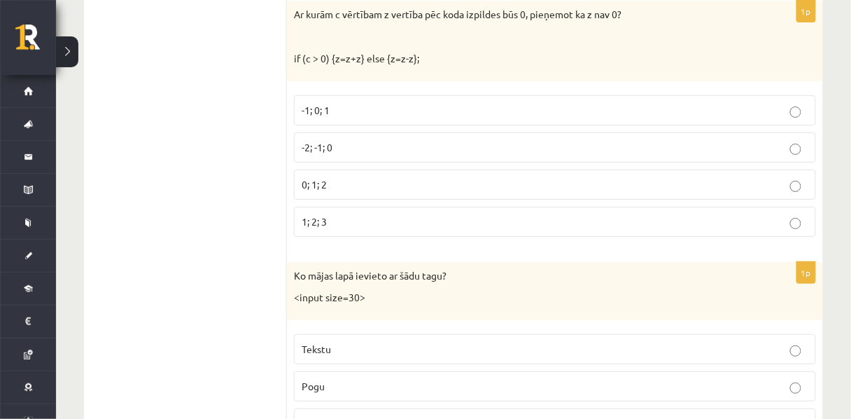
scroll to position [2600, 0]
click at [421, 228] on p "1; 2; 3" at bounding box center [555, 221] width 507 height 15
click at [426, 117] on p "-1; 0; 1" at bounding box center [555, 109] width 507 height 15
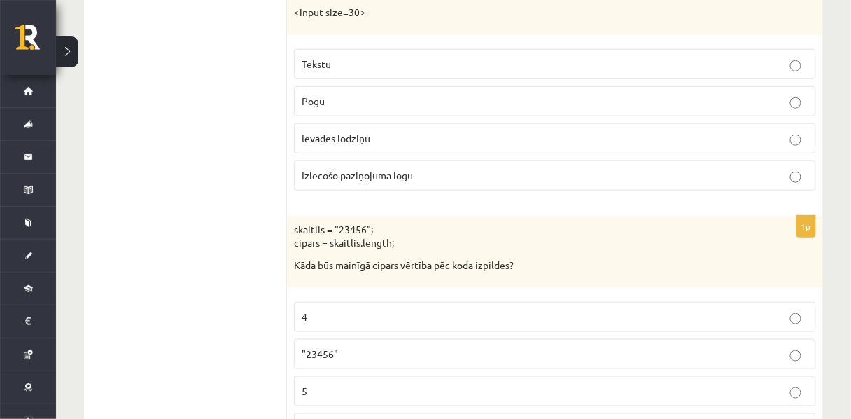
scroll to position [2882, 0]
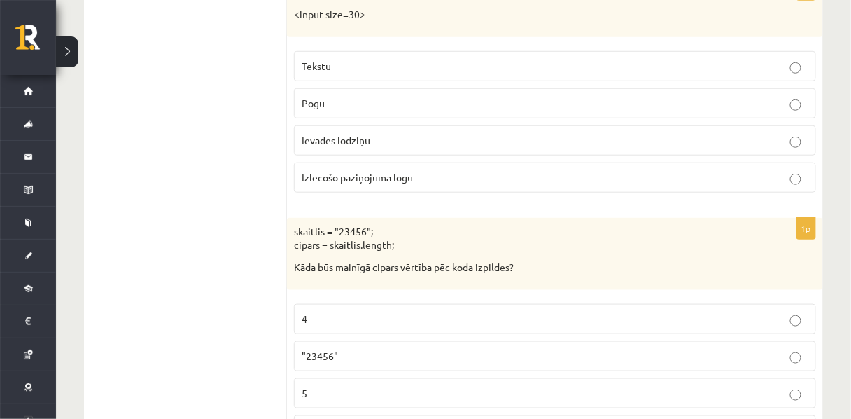
click at [349, 74] on p "Tekstu" at bounding box center [555, 66] width 507 height 15
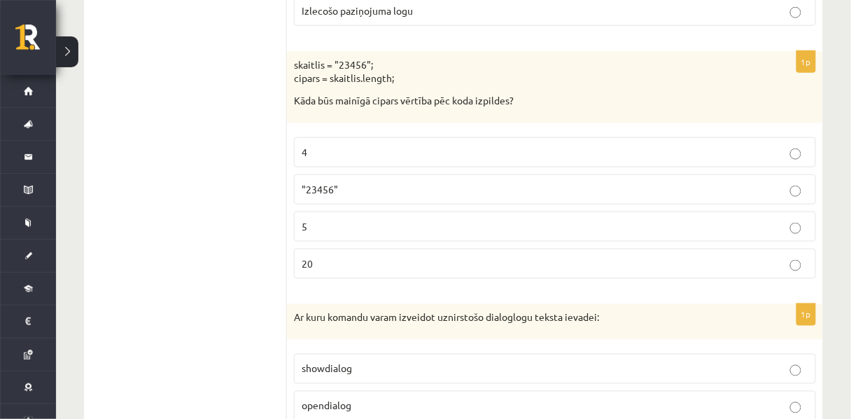
scroll to position [3063, 0]
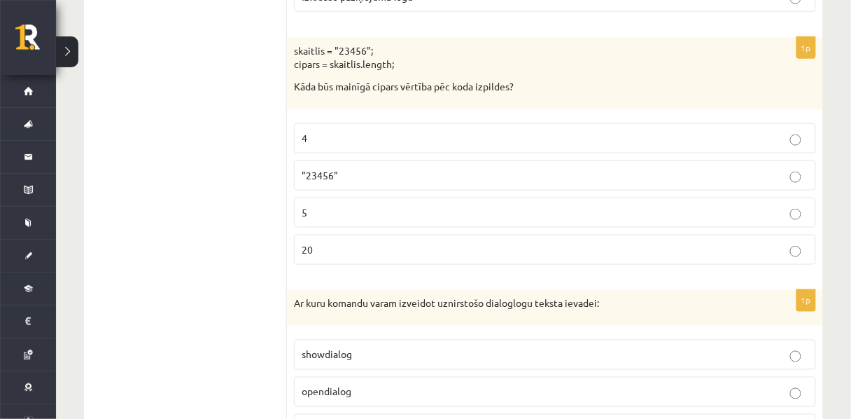
click at [324, 181] on span ""23456"" at bounding box center [320, 175] width 36 height 13
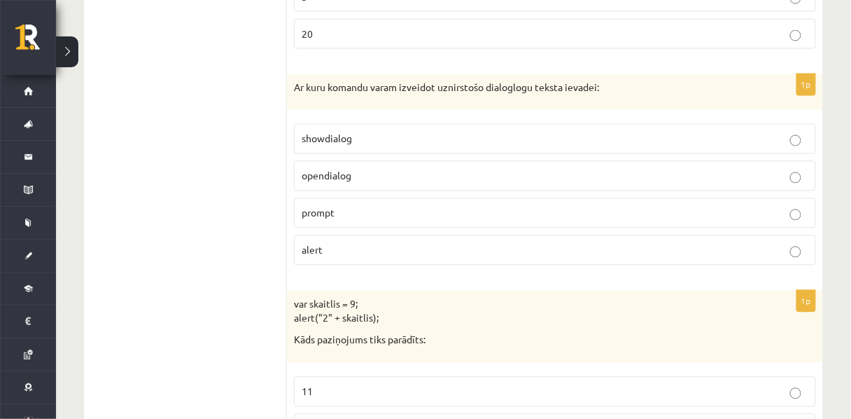
scroll to position [3280, 0]
click at [368, 219] on p "prompt" at bounding box center [555, 211] width 507 height 15
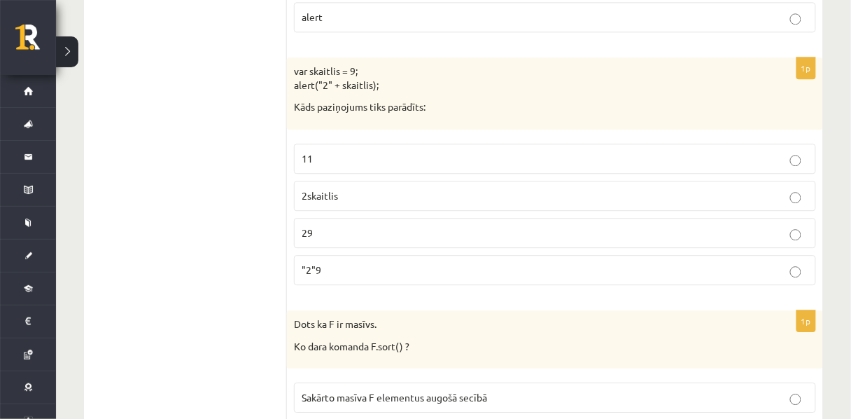
scroll to position [3512, 0]
click at [316, 173] on label "11" at bounding box center [555, 158] width 522 height 30
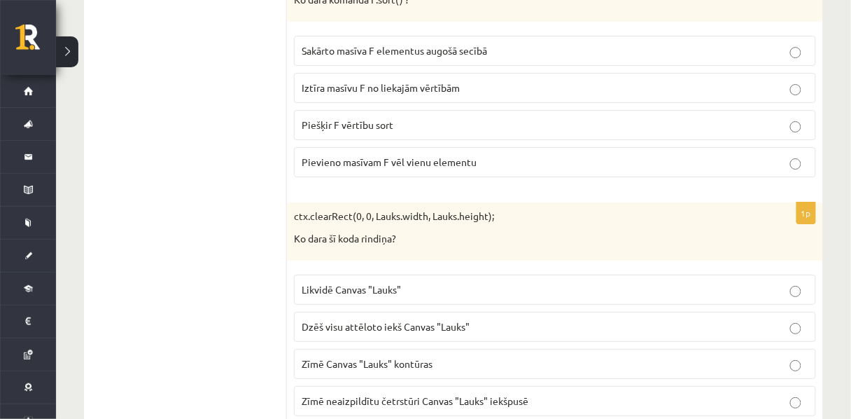
scroll to position [3858, 0]
click at [312, 93] on span "Iztīra masīvu F no liekajām vērtībām" at bounding box center [381, 87] width 158 height 13
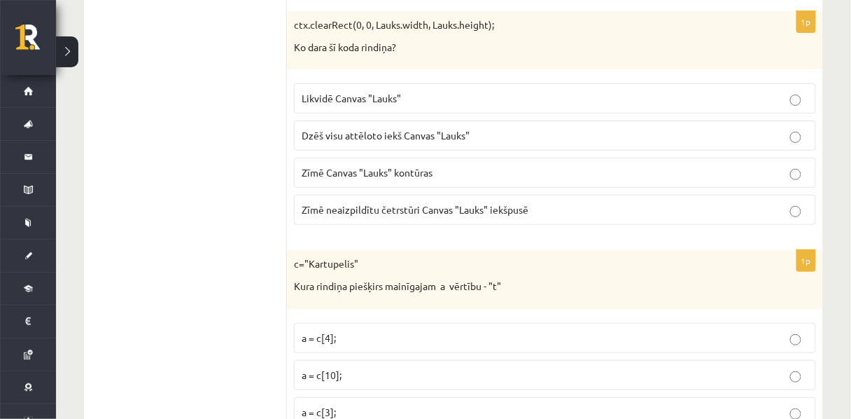
scroll to position [4049, 0]
click at [351, 113] on label "Likvidē Canvas "Lauks"" at bounding box center [555, 98] width 522 height 30
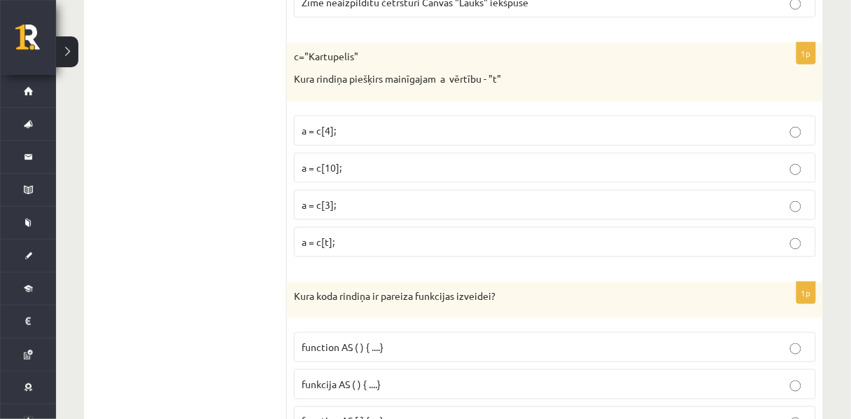
scroll to position [4276, 0]
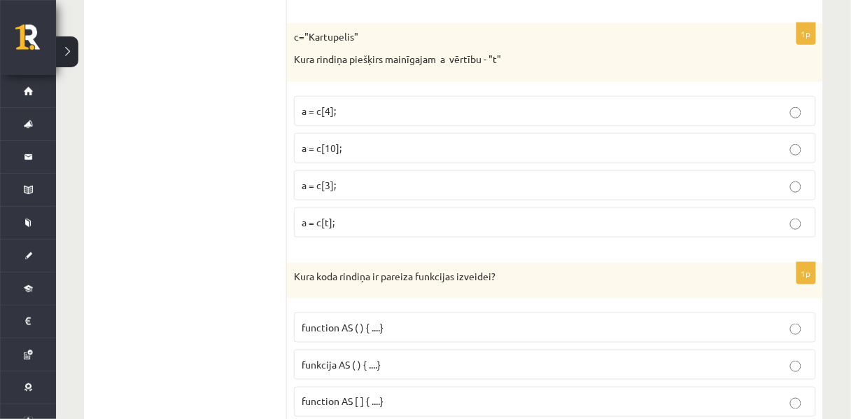
click at [355, 155] on p "a = c[10];" at bounding box center [555, 148] width 507 height 15
click at [330, 230] on p "a = c[t];" at bounding box center [555, 222] width 507 height 15
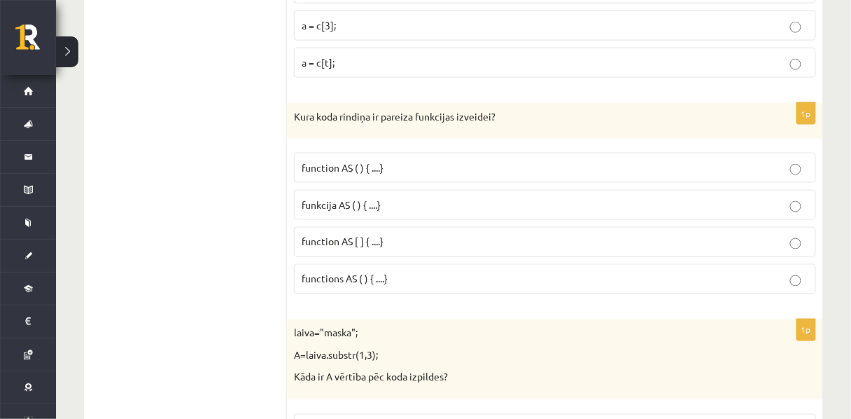
scroll to position [4439, 0]
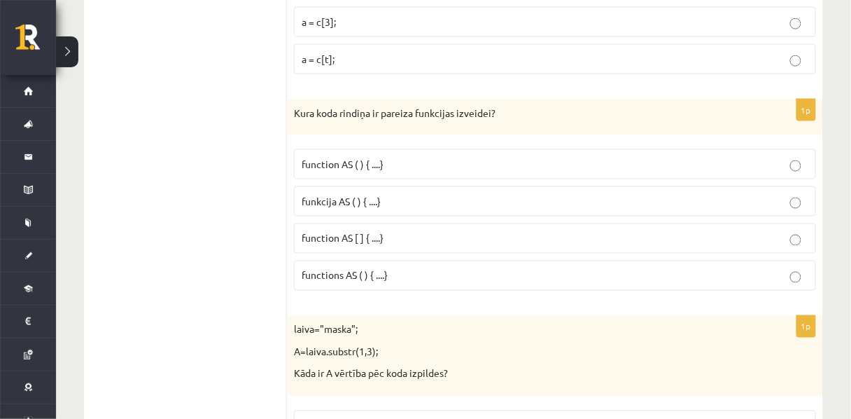
click at [398, 209] on p "funkcija AS ( ) { ....}" at bounding box center [555, 201] width 507 height 15
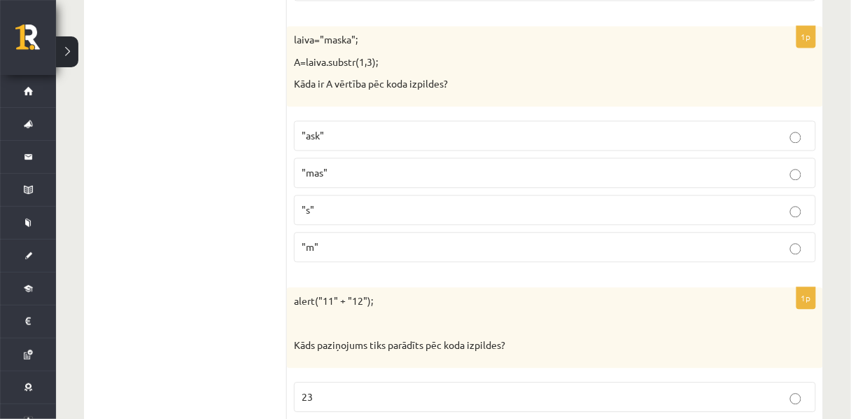
scroll to position [4732, 0]
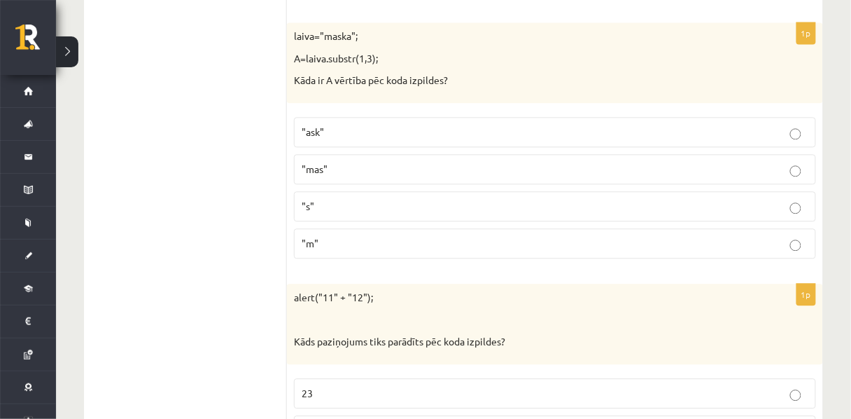
click at [352, 147] on label ""ask"" at bounding box center [555, 132] width 522 height 30
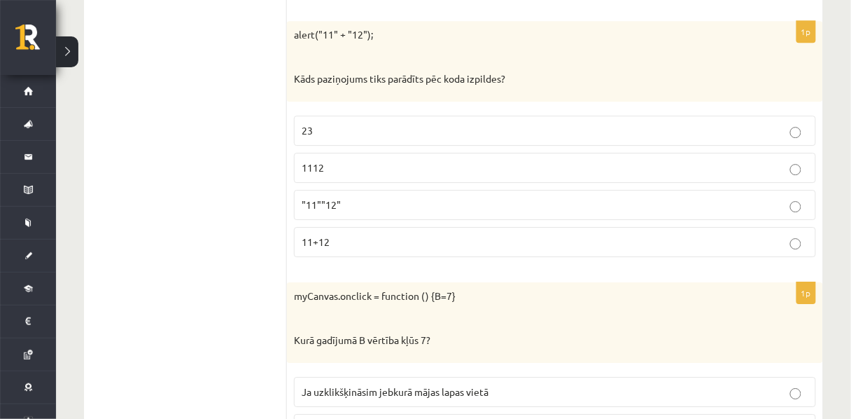
scroll to position [5002, 0]
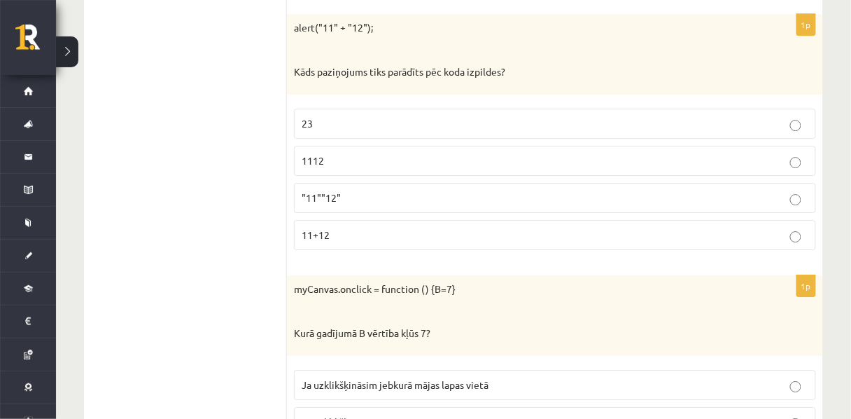
click at [447, 250] on label "11+12" at bounding box center [555, 235] width 522 height 30
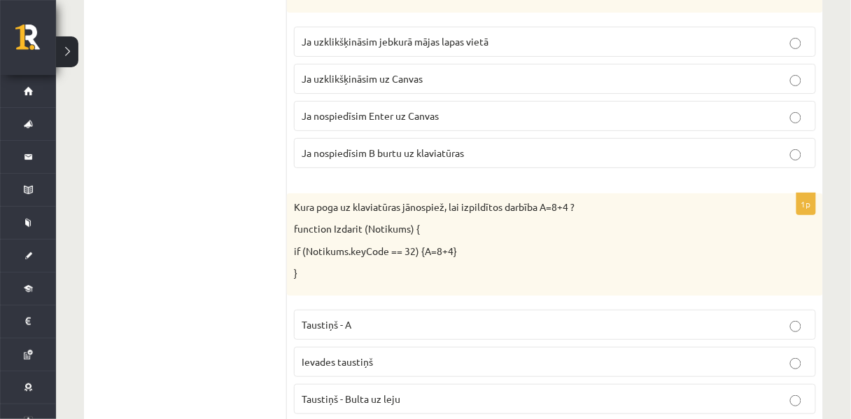
scroll to position [5346, 0]
click at [392, 158] on span "Ja nospiedīsim B burtu uz klaviatūras" at bounding box center [383, 151] width 162 height 13
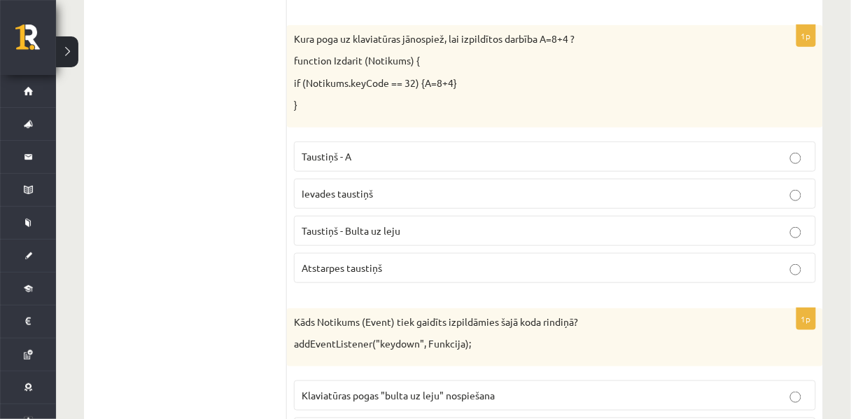
scroll to position [5515, 0]
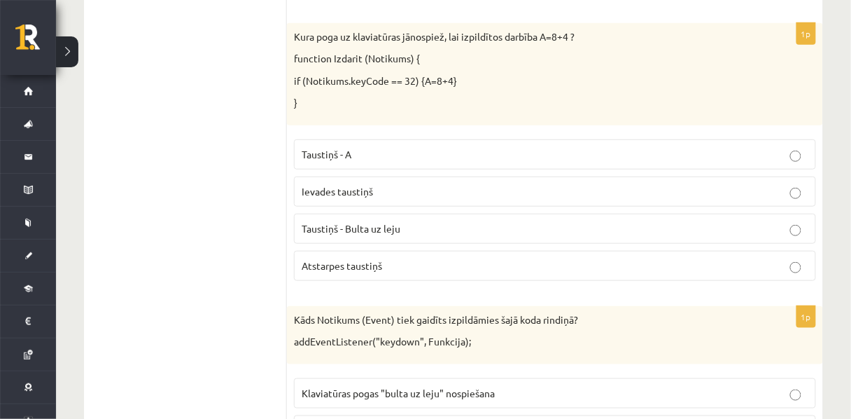
click at [389, 199] on p "Ievades taustiņš" at bounding box center [555, 191] width 507 height 15
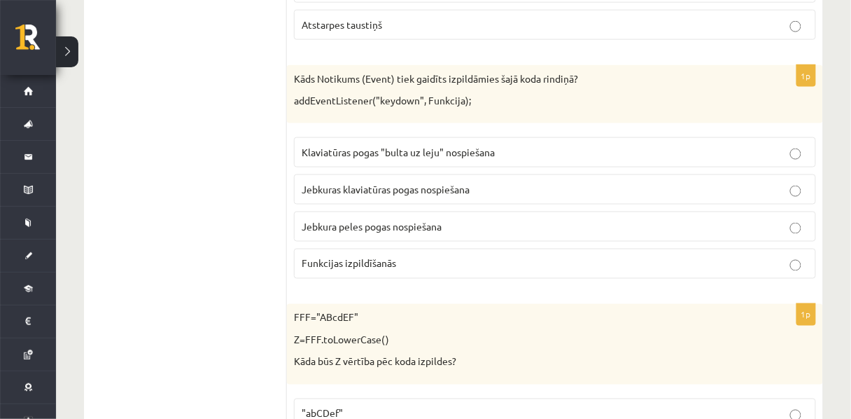
scroll to position [5765, 0]
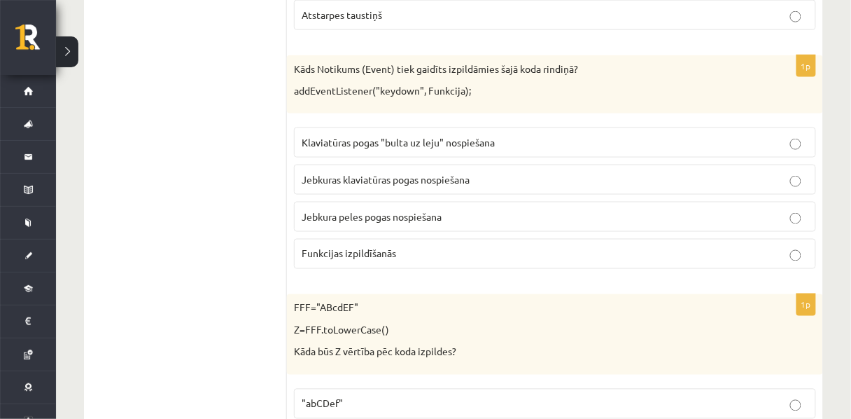
click at [426, 273] on fieldset "Klaviatūras pogas "bulta uz leju" nospiešana Jebkuras klaviatūras pogas nospieš…" at bounding box center [555, 196] width 522 height 153
click at [449, 224] on p "Jebkura peles pogas nospiešana" at bounding box center [555, 216] width 507 height 15
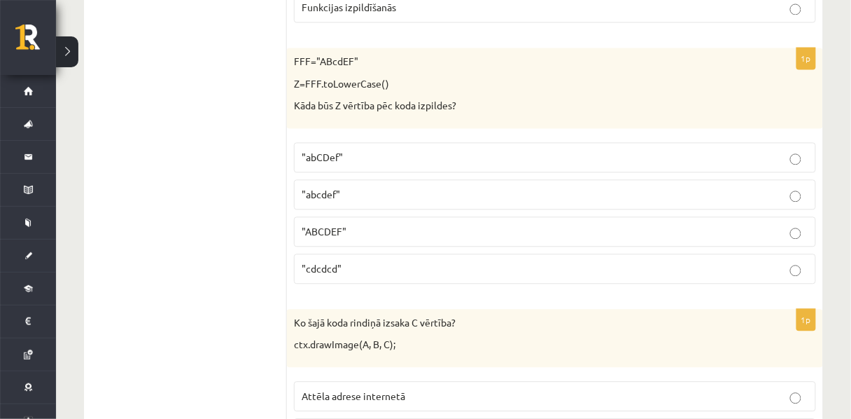
scroll to position [6014, 0]
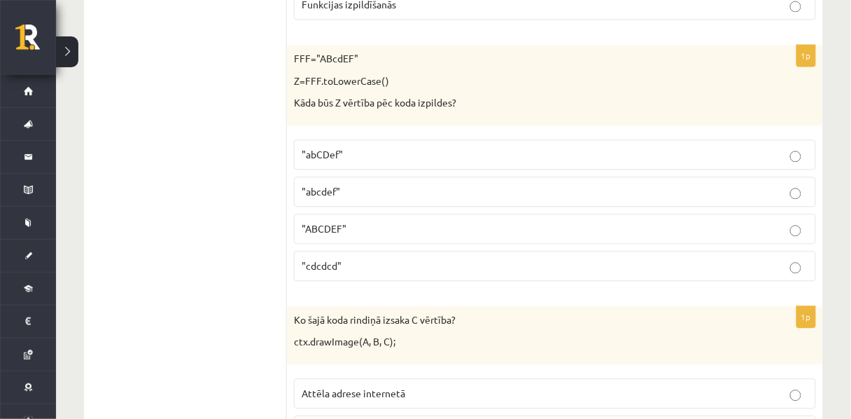
click at [392, 169] on label ""abCDef"" at bounding box center [555, 154] width 522 height 30
click at [339, 197] on span ""abcdef"" at bounding box center [321, 191] width 39 height 13
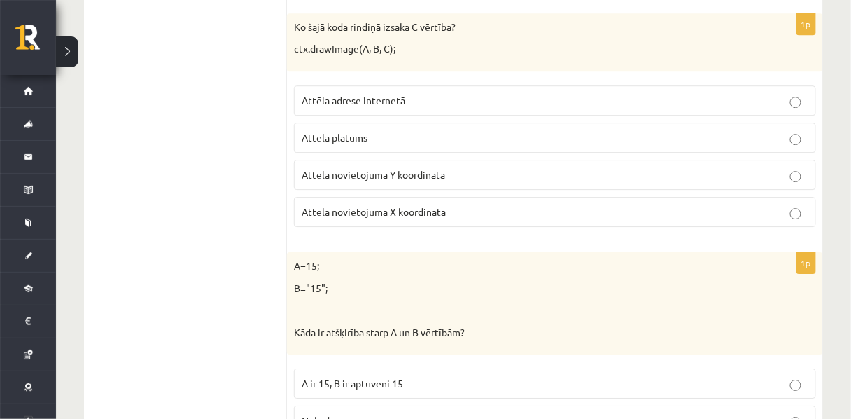
scroll to position [6309, 0]
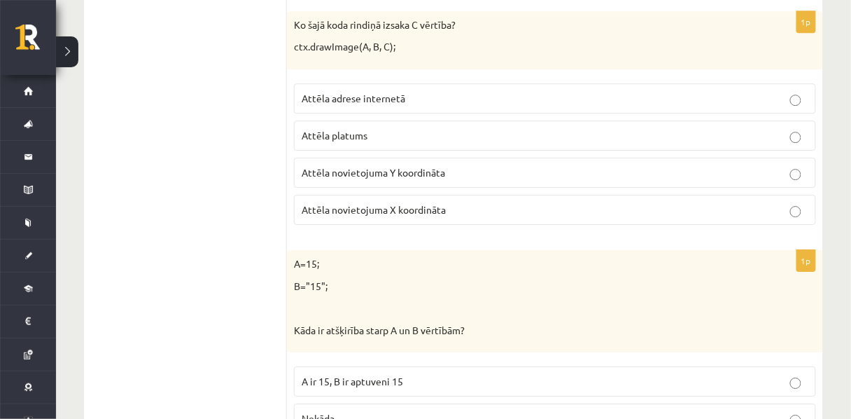
click at [352, 113] on label "Attēla adrese internetā" at bounding box center [555, 98] width 522 height 30
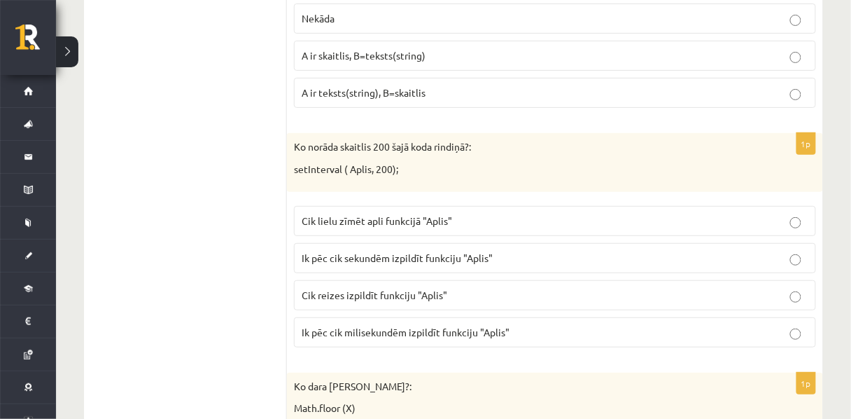
scroll to position [6717, 0]
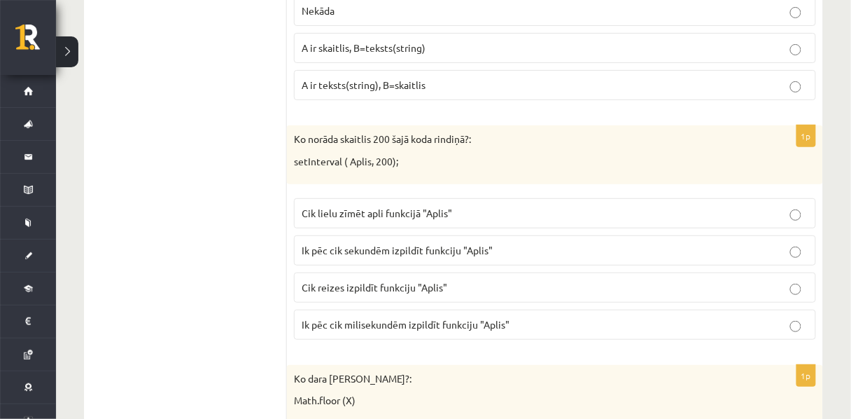
click at [367, 91] on span "A ir teksts(string), B=skaitlis" at bounding box center [364, 84] width 124 height 13
click at [396, 256] on span "Ik pēc cik sekundēm izpildīt funkciju "Aplis"" at bounding box center [397, 250] width 191 height 13
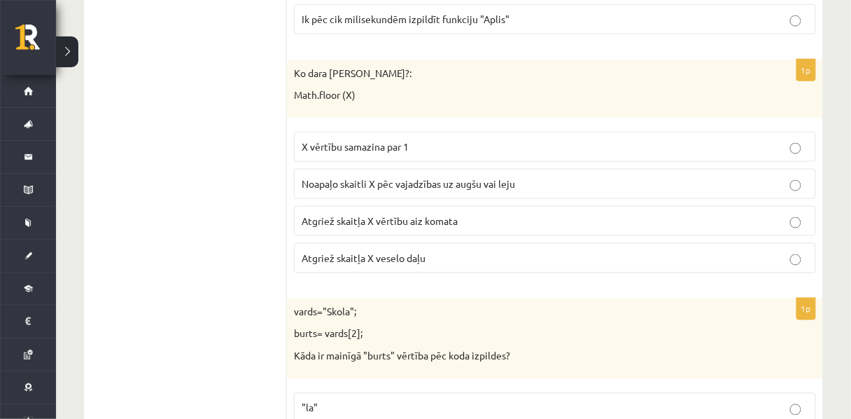
scroll to position [7022, 0]
click at [384, 277] on fieldset "X vērtību samazina par 1 Noapaļo skaitli X pēc vajadzības uz augšu vai leju Atg…" at bounding box center [555, 200] width 522 height 153
click at [382, 226] on span "Atgriež skaitļa X vērtību aiz komata" at bounding box center [380, 220] width 156 height 13
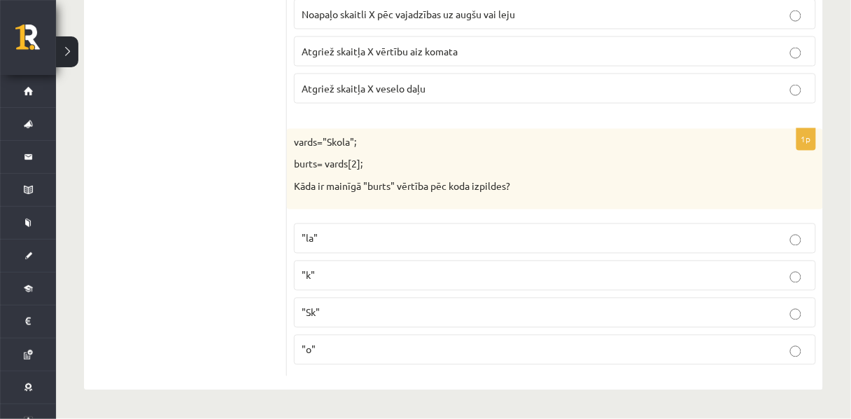
scroll to position [7282, 0]
drag, startPoint x: 377, startPoint y: 295, endPoint x: 378, endPoint y: 279, distance: 16.2
click at [378, 279] on fieldset ""la" "k" "Sk" "o"" at bounding box center [555, 292] width 522 height 153
click at [382, 246] on p ""la"" at bounding box center [555, 238] width 507 height 15
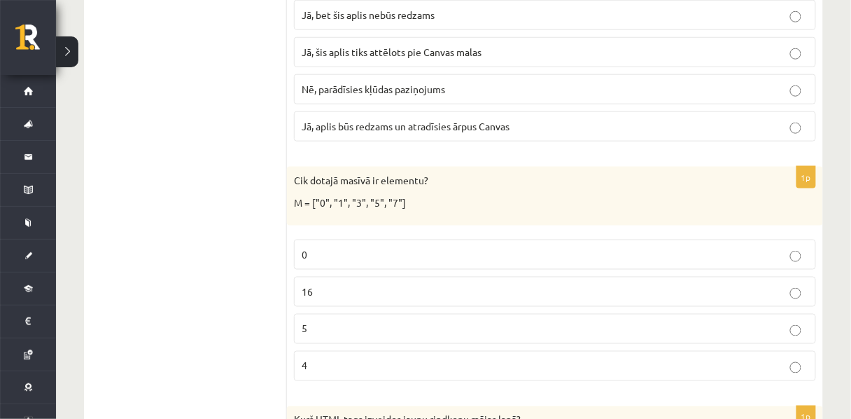
scroll to position [0, 0]
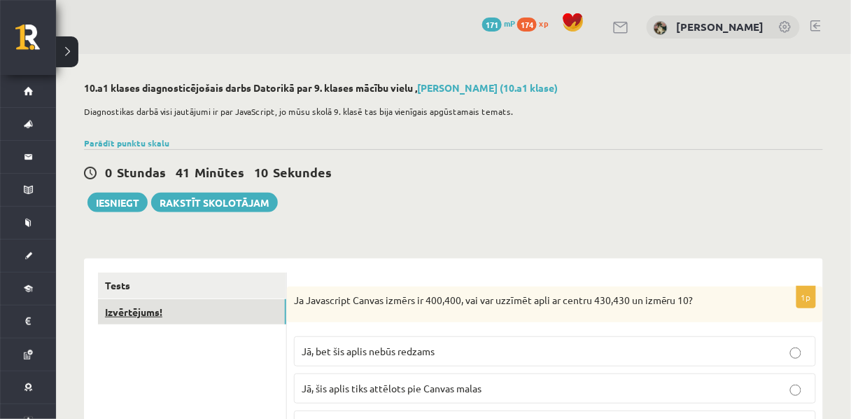
click at [204, 323] on link "Izvērtējums!" at bounding box center [192, 312] width 188 height 26
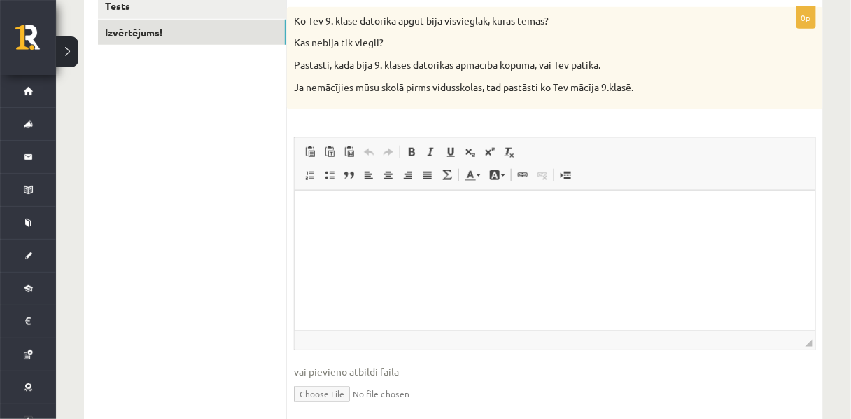
scroll to position [280, 0]
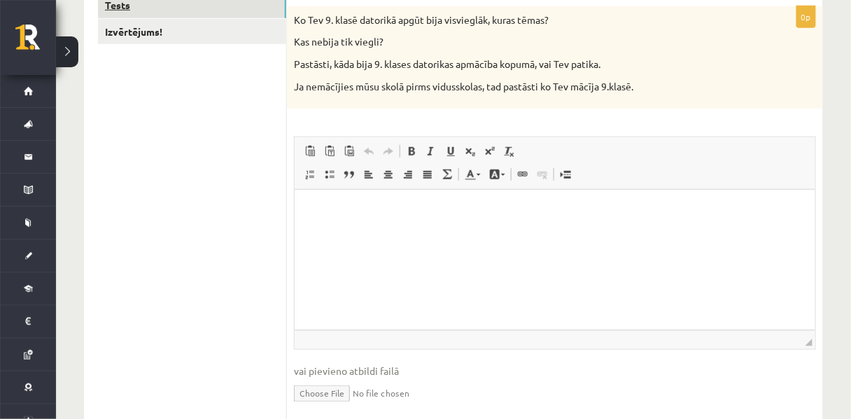
click at [163, 11] on link "Tests" at bounding box center [192, 5] width 188 height 26
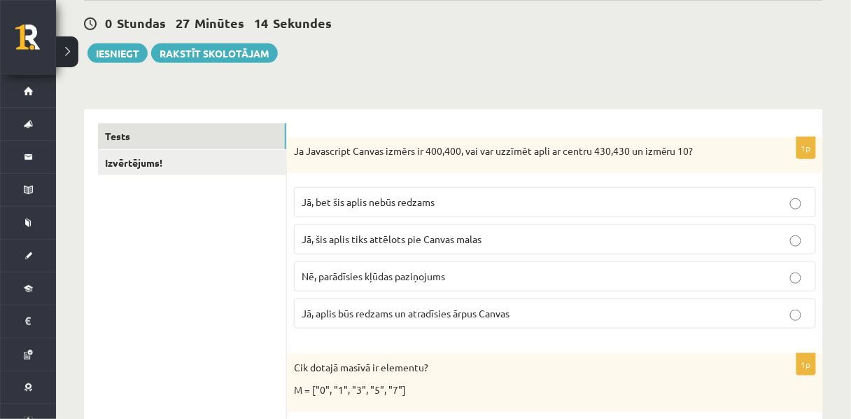
scroll to position [149, 0]
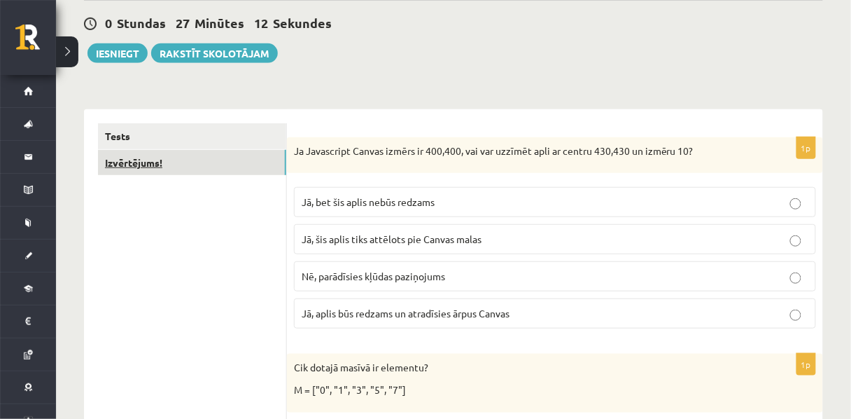
click at [185, 162] on link "Izvērtējums!" at bounding box center [192, 163] width 188 height 26
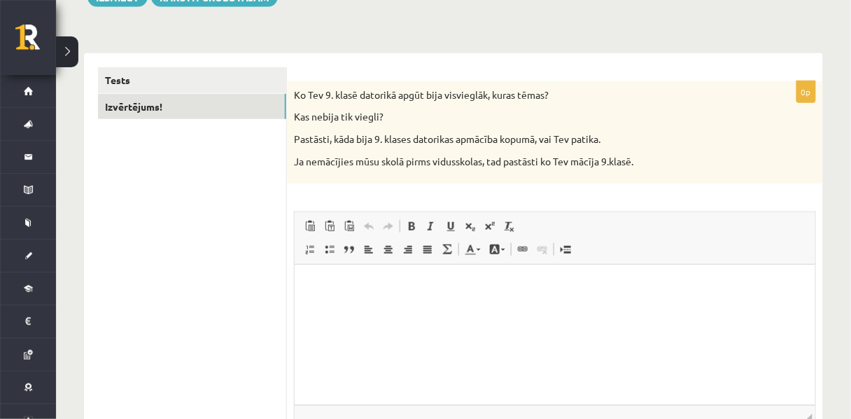
scroll to position [213, 0]
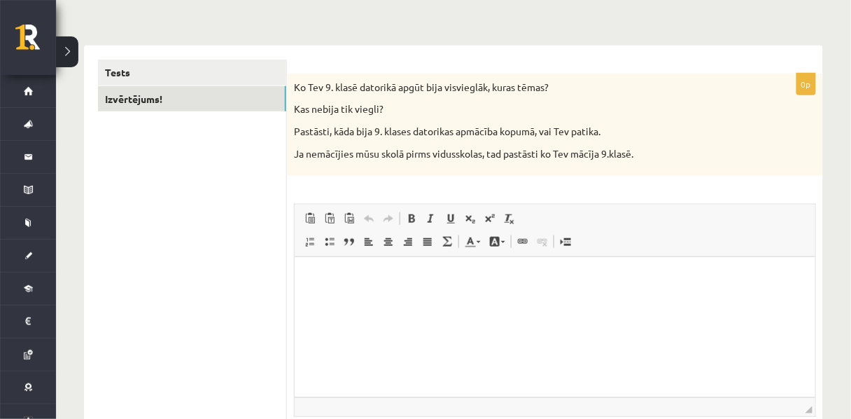
click at [408, 299] on html at bounding box center [554, 277] width 521 height 43
click at [176, 79] on link "Tests" at bounding box center [192, 73] width 188 height 26
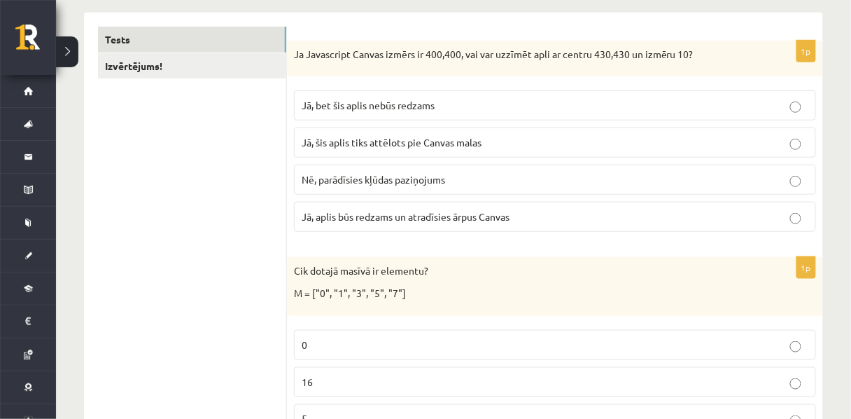
scroll to position [239, 0]
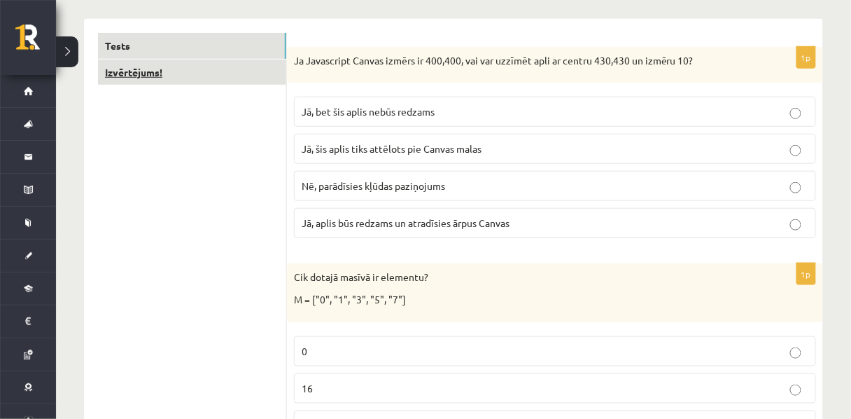
drag, startPoint x: 699, startPoint y: 69, endPoint x: 286, endPoint y: 71, distance: 413.7
copy div "Izvērtējums! 1p Ja Javascript Canvas izmērs ir 400,400, vai var uzzīmēt apli ar…"
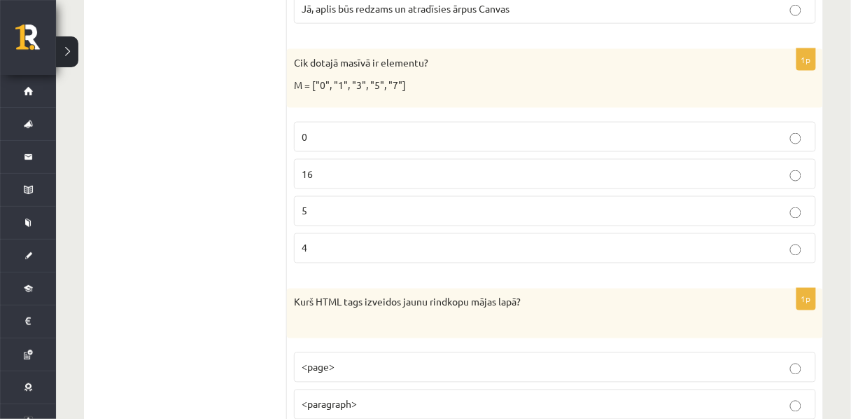
scroll to position [454, 0]
drag, startPoint x: 413, startPoint y: 96, endPoint x: 284, endPoint y: 56, distance: 135.5
click at [437, 92] on p "M = ["0", "1", "3", "5", "7"]" at bounding box center [520, 85] width 452 height 14
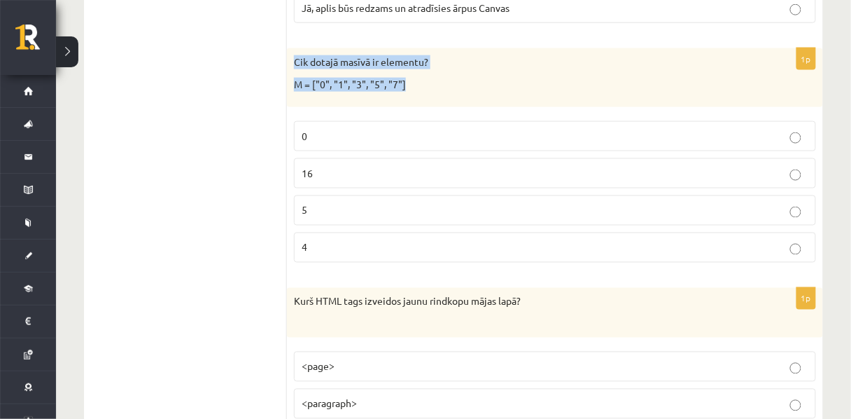
drag, startPoint x: 435, startPoint y: 97, endPoint x: 287, endPoint y: 63, distance: 151.5
click at [287, 63] on div "Cik dotajā masīvā ir elementu? M = ["0", "1", "3", "5", "7"]" at bounding box center [555, 77] width 536 height 58
copy div "Cik dotajā masīvā ir elementu? M = ["0", "1", "3", "5", "7"]"
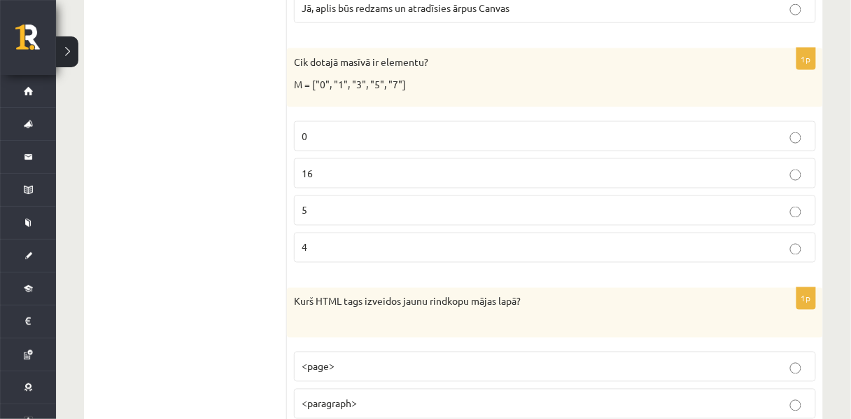
click at [328, 218] on p "5" at bounding box center [555, 210] width 507 height 15
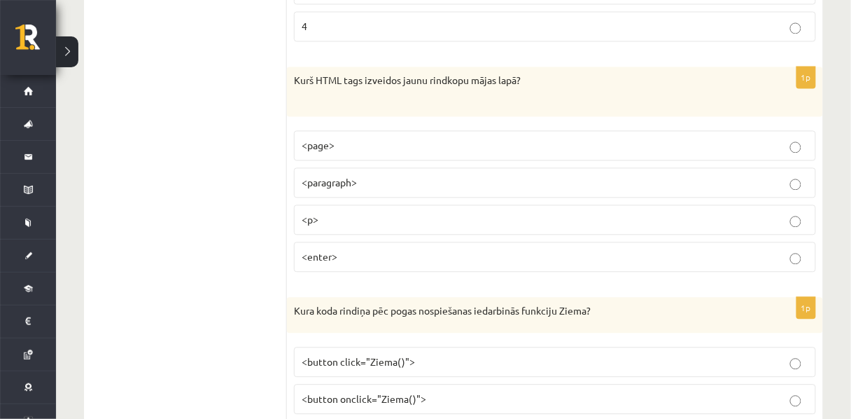
scroll to position [676, 0]
drag, startPoint x: 550, startPoint y: 90, endPoint x: 292, endPoint y: 87, distance: 257.6
click at [292, 87] on div "Kurš HTML tags izveidos jaunu rindkopu mājas lapā?" at bounding box center [555, 91] width 536 height 50
copy p "Kurš HTML tags izveidos jaunu rindkopu mājas lapā?"
click at [340, 226] on p "<p>" at bounding box center [555, 218] width 507 height 15
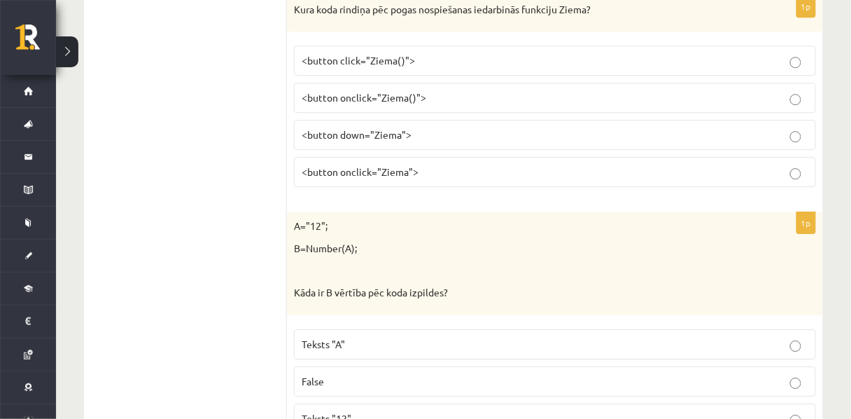
scroll to position [977, 0]
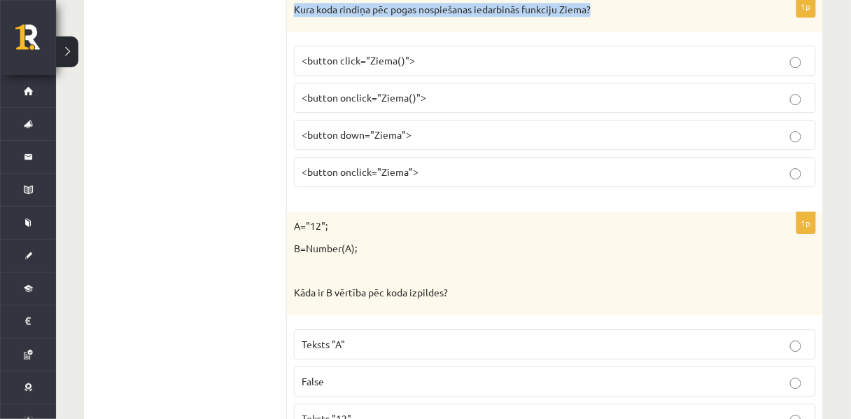
drag, startPoint x: 614, startPoint y: 26, endPoint x: 292, endPoint y: 29, distance: 322.0
click at [292, 29] on div "Kura koda rindiņa pēc pogas nospiešanas iedarbinās funkciju Ziema?" at bounding box center [555, 14] width 536 height 36
copy p "Kura koda rindiņa pēc pogas nospiešanas iedarbinās funkciju Ziema?"
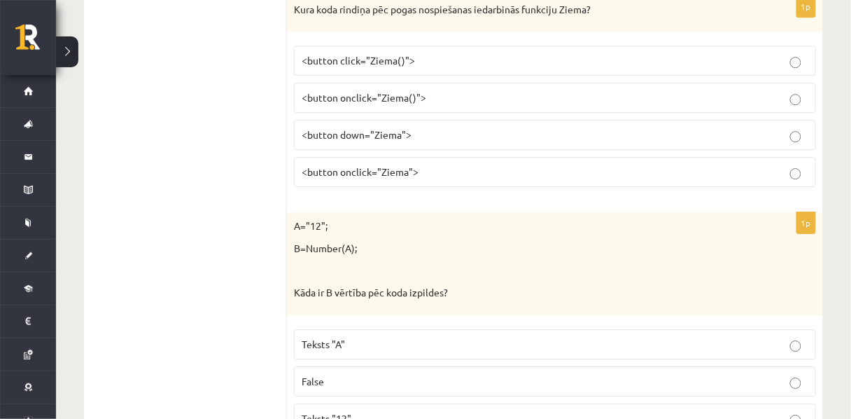
click at [358, 67] on span "<button click="Ziema()">" at bounding box center [358, 60] width 113 height 13
click at [391, 104] on span "<button onclick="Ziema()">" at bounding box center [364, 97] width 125 height 13
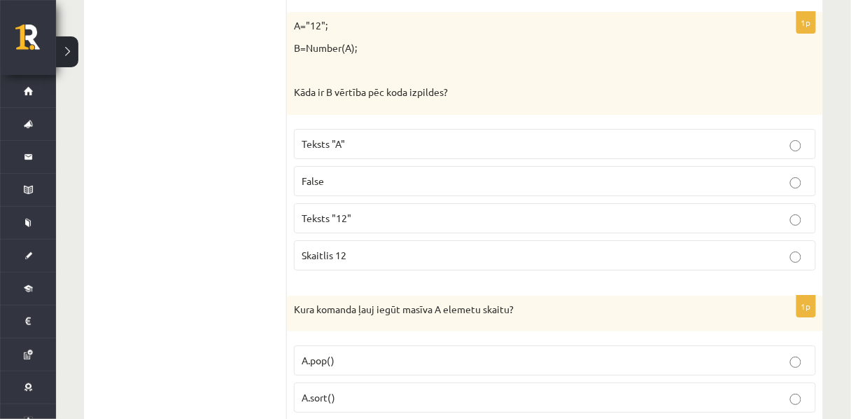
scroll to position [1177, 0]
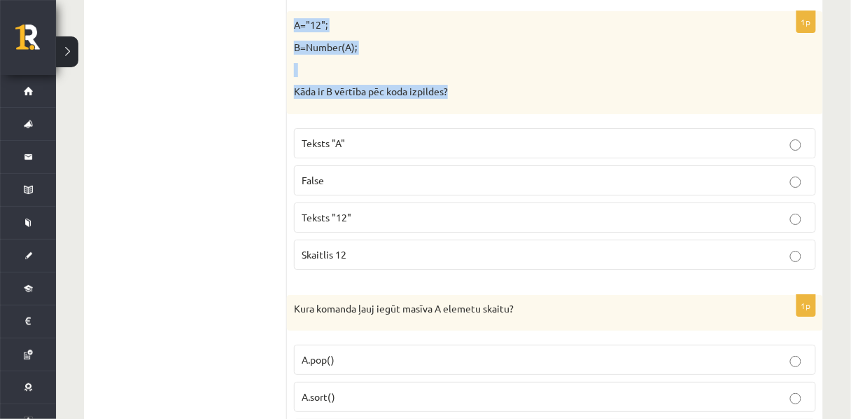
drag, startPoint x: 466, startPoint y: 116, endPoint x: 289, endPoint y: 33, distance: 195.4
click at [289, 33] on div "A="12"; B=Number(A); Kāda ir B vērtība pēc koda izpildes?" at bounding box center [555, 62] width 536 height 102
copy div "A="12"; B=Number(A); Kāda ir B vērtība pēc koda izpildes?"
drag, startPoint x: 454, startPoint y: 107, endPoint x: 290, endPoint y: 39, distance: 178.2
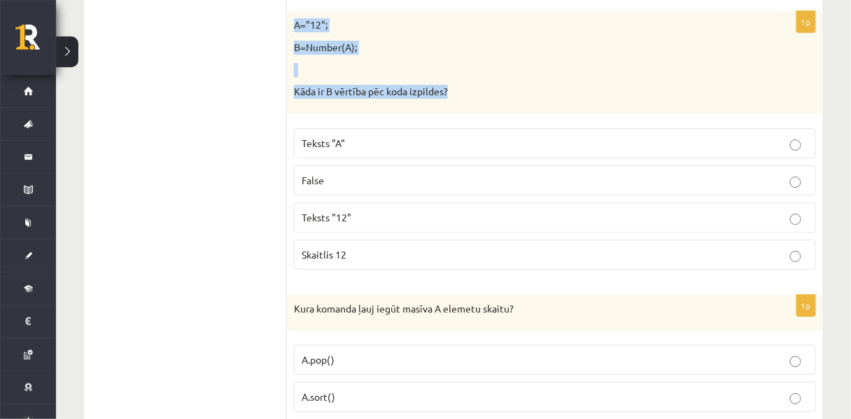
click at [290, 39] on div "A="12"; B=Number(A); Kāda ir B vērtība pēc koda izpildes?" at bounding box center [555, 62] width 536 height 102
copy div "A="12"; B=Number(A); Kāda ir B vērtība pēc koda izpildes?"
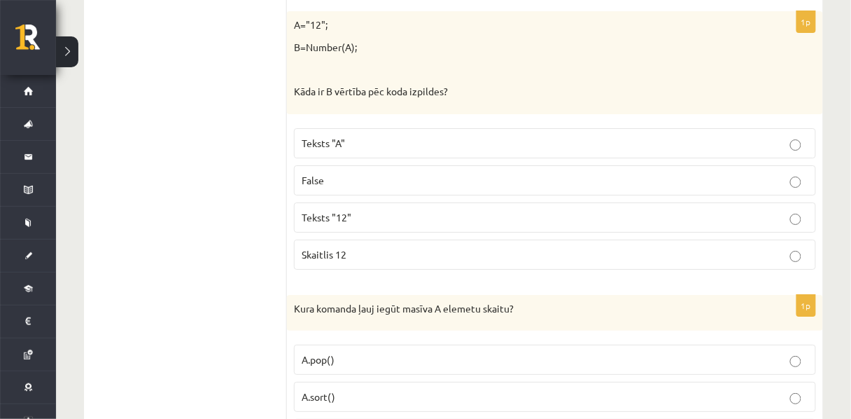
click at [319, 262] on p "Skaitlis 12" at bounding box center [555, 254] width 507 height 15
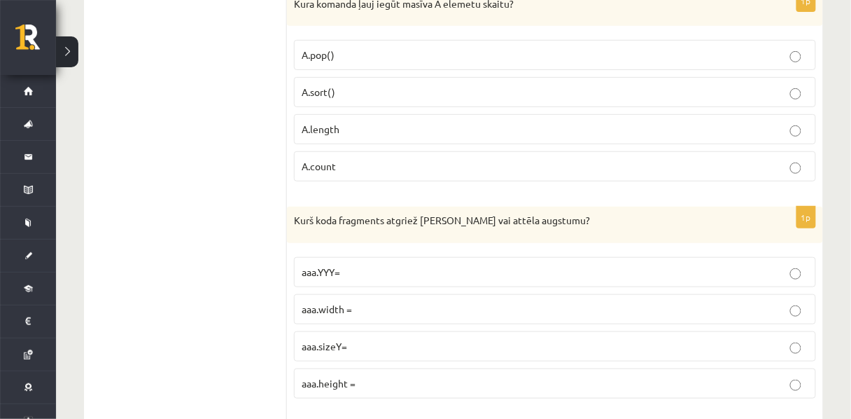
scroll to position [1482, 0]
drag, startPoint x: 540, startPoint y: 27, endPoint x: 293, endPoint y: 21, distance: 247.2
click at [293, 21] on div "Kura komanda ļauj iegūt masīva A elemetu skaitu?" at bounding box center [555, 8] width 536 height 36
copy p "Kura komanda ļauj iegūt masīva A elemetu skaitu?"
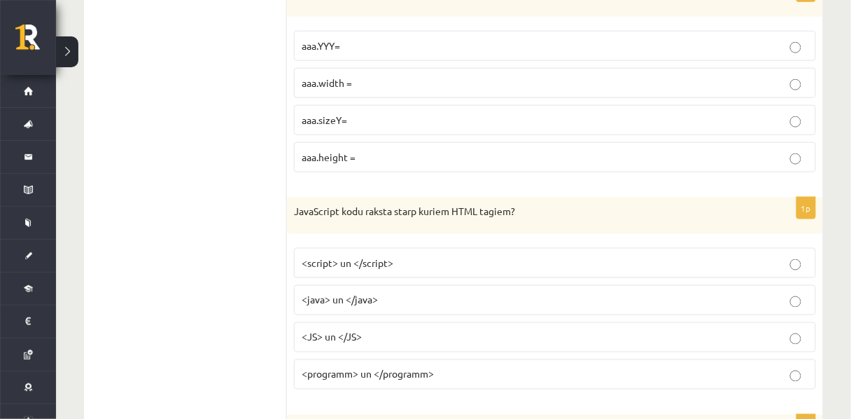
scroll to position [1708, 0]
drag, startPoint x: 556, startPoint y: 19, endPoint x: 292, endPoint y: 20, distance: 263.9
copy p "Kurš koda fragments atgriež Canvas vai attēla augstumu?"
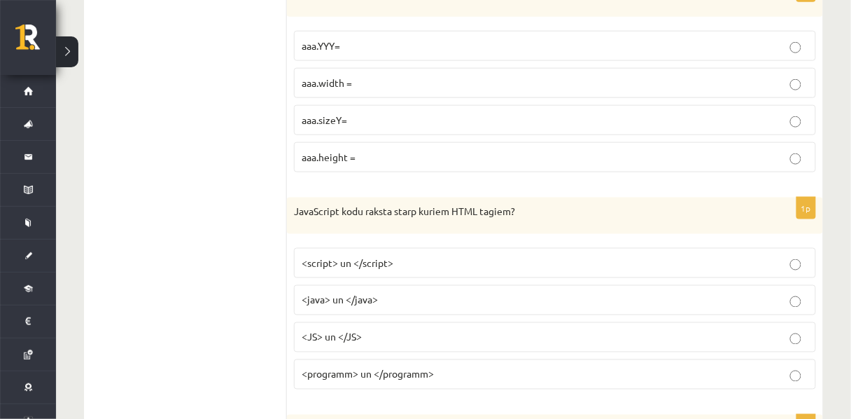
click at [326, 163] on span "aaa.height =" at bounding box center [329, 157] width 54 height 13
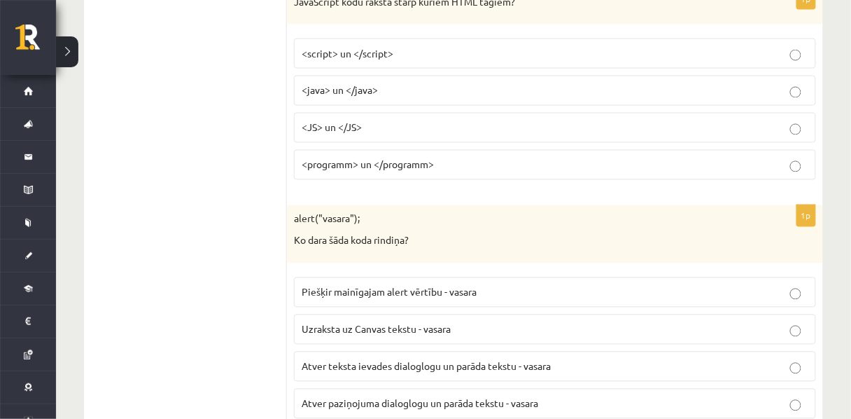
scroll to position [1919, 0]
drag, startPoint x: 528, startPoint y: 26, endPoint x: 293, endPoint y: 34, distance: 234.6
click at [293, 23] on div "JavaScript kodu raksta starp kuriem HTML tagiem?" at bounding box center [555, 5] width 536 height 36
copy p "JavaScript kodu raksta starp kuriem HTML tagiem?"
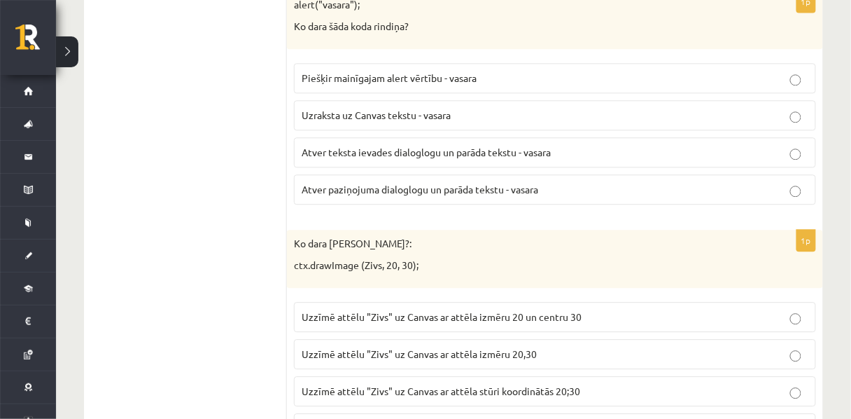
scroll to position [2148, 0]
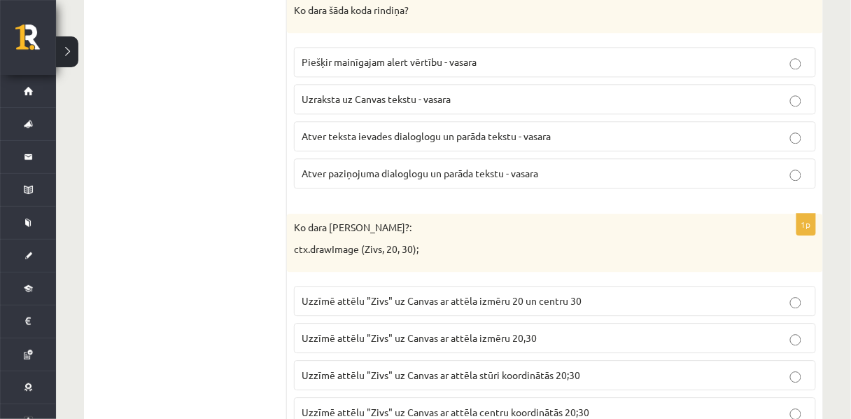
drag, startPoint x: 456, startPoint y: 54, endPoint x: 291, endPoint y: 11, distance: 170.6
click at [291, 11] on div "alert("vasara"); Ko dara šāda koda rindiņa?" at bounding box center [555, 4] width 536 height 58
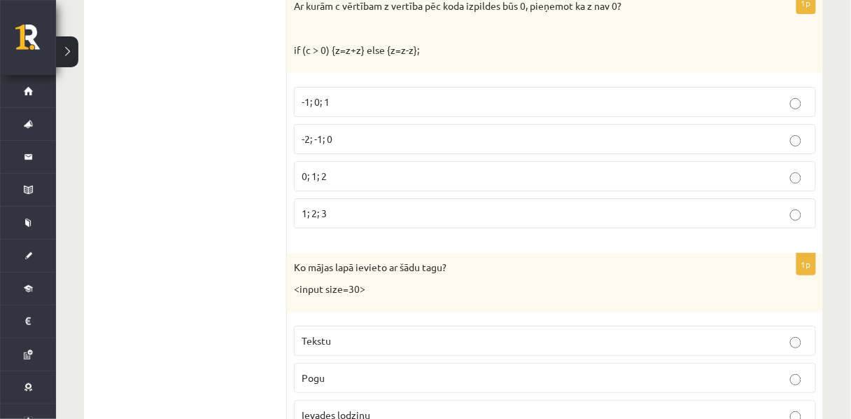
scroll to position [2608, 0]
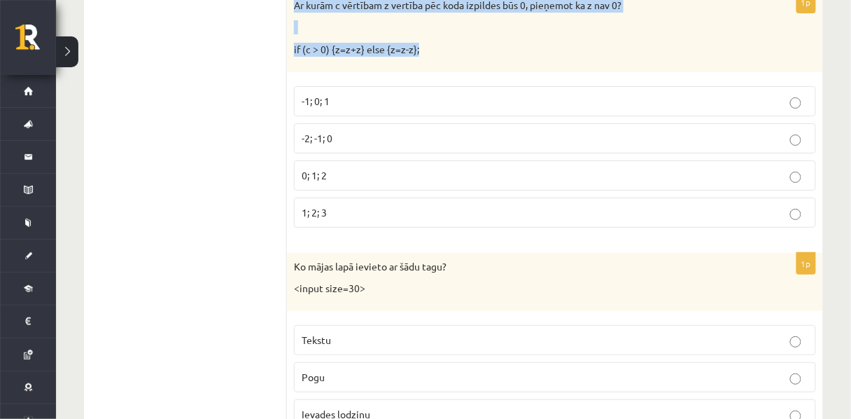
drag, startPoint x: 471, startPoint y: 95, endPoint x: 294, endPoint y: 40, distance: 185.3
click at [294, 40] on div "Ar kurām c vērtībam z vertība pēc koda izpildes būs 0, pieņemot ka z nav 0? if …" at bounding box center [555, 32] width 536 height 81
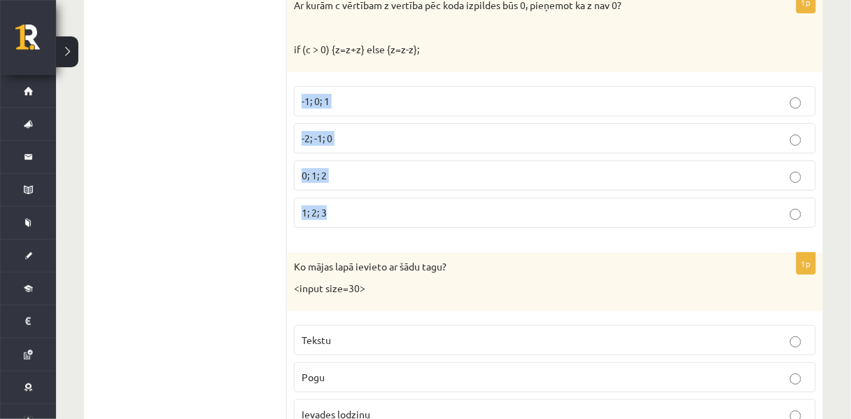
drag, startPoint x: 352, startPoint y: 251, endPoint x: 294, endPoint y: 137, distance: 127.4
click at [294, 137] on fieldset "-1; 0; 1 -2; -1; 0 0; 1; 2 1; 2; 3" at bounding box center [555, 155] width 522 height 153
click at [351, 153] on label "-2; -1; 0" at bounding box center [555, 138] width 522 height 30
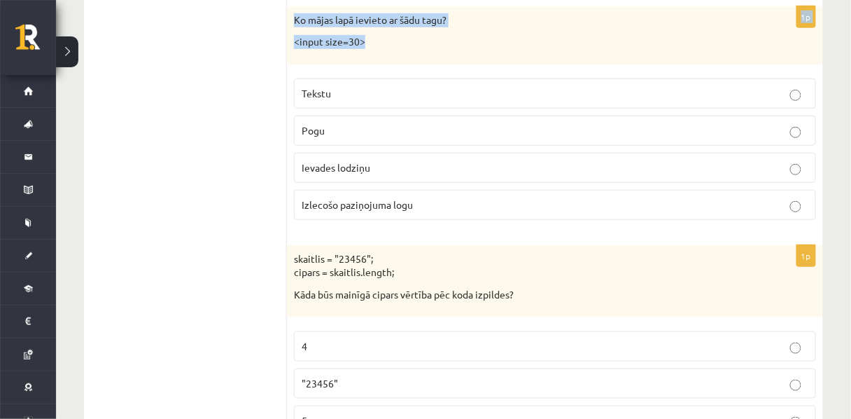
scroll to position [2852, 0]
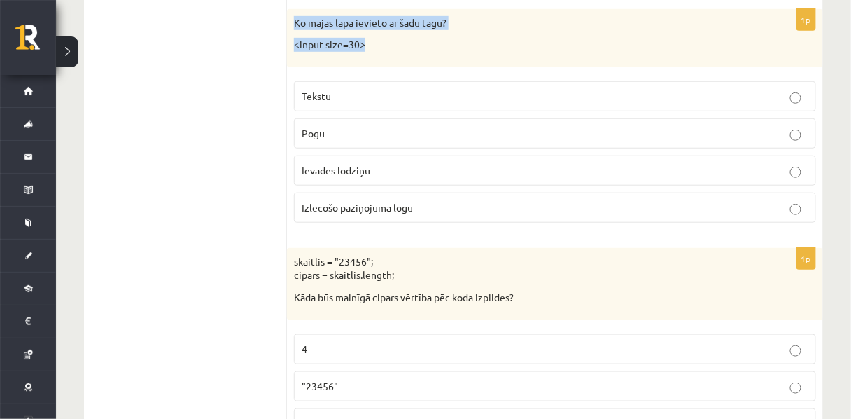
drag, startPoint x: 382, startPoint y: 43, endPoint x: 288, endPoint y: 49, distance: 94.0
click at [288, 49] on div "Ko mājas lapā ievieto ar šādu tagu? <input size=30>" at bounding box center [555, 38] width 536 height 58
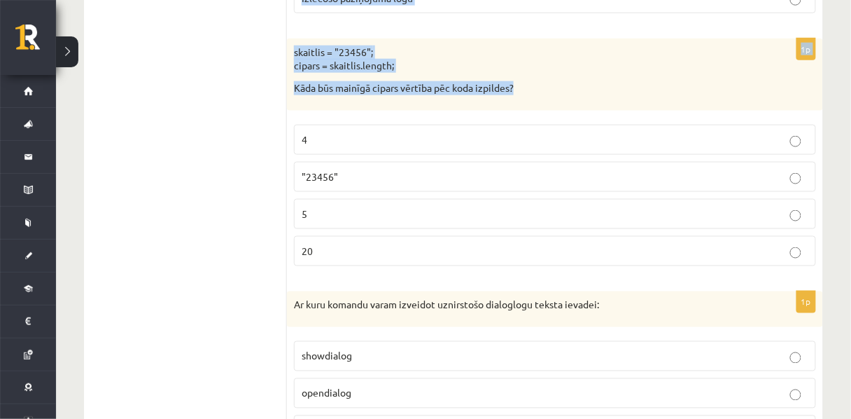
scroll to position [3055, 0]
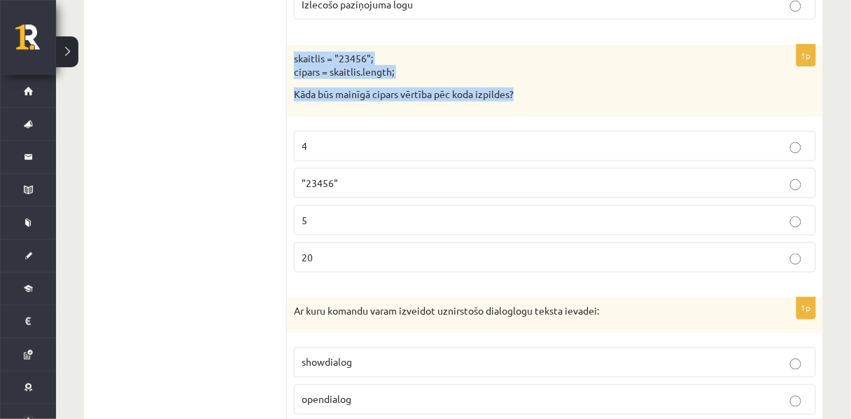
drag, startPoint x: 524, startPoint y: 47, endPoint x: 293, endPoint y: 92, distance: 234.8
click at [293, 92] on div "skaitlis = "23456"; cipars = skaitlis.length; Kāda būs mainīgā cipars vērtība p…" at bounding box center [555, 81] width 536 height 72
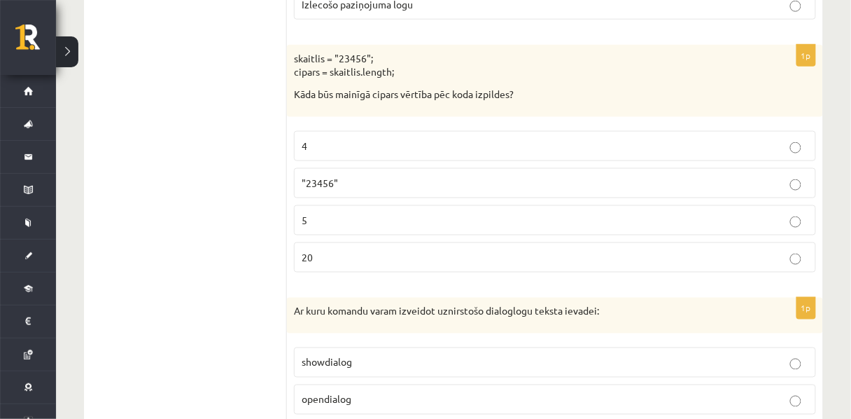
click at [346, 228] on p "5" at bounding box center [555, 220] width 507 height 15
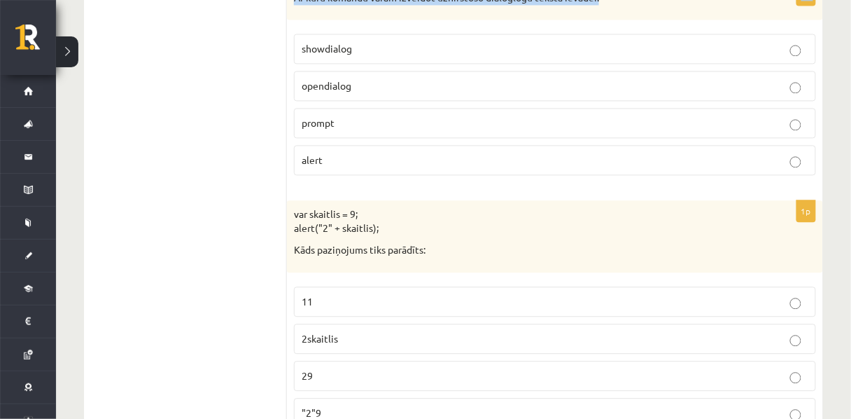
scroll to position [3351, 0]
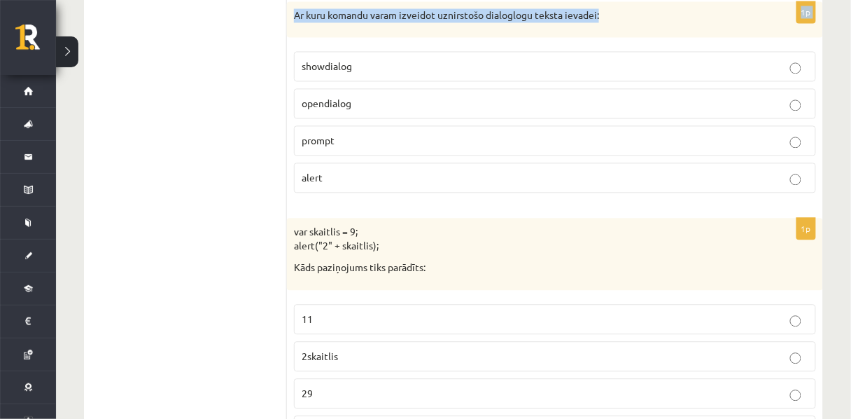
drag, startPoint x: 623, startPoint y: 15, endPoint x: 583, endPoint y: 7, distance: 40.6
click at [680, 22] on p "Ar kuru komandu varam izveidot uznirstošo dialoglogu teksta ievadei:" at bounding box center [520, 15] width 452 height 14
drag, startPoint x: 383, startPoint y: 223, endPoint x: 298, endPoint y: 75, distance: 170.3
click at [298, 75] on div "1p Ar kuru komandu varam izveidot uznirstošo dialoglogu teksta ievadei: showdia…" at bounding box center [555, 102] width 536 height 203
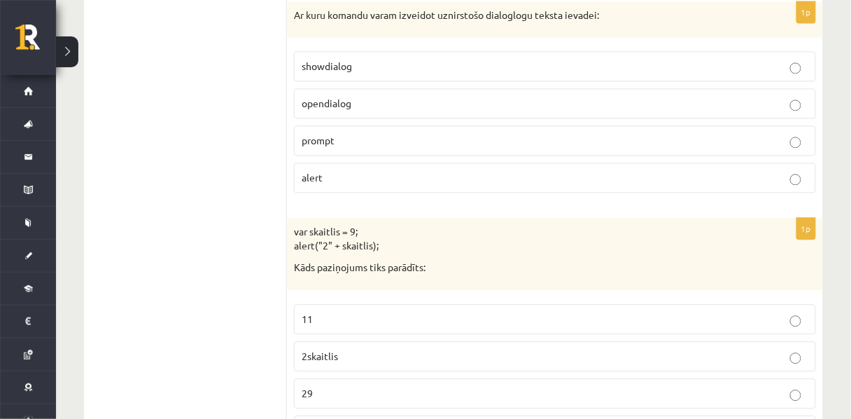
click at [385, 252] on p "var skaitlis = 9; alert("2" + skaitlis);" at bounding box center [520, 238] width 452 height 27
drag, startPoint x: 330, startPoint y: 221, endPoint x: 291, endPoint y: 100, distance: 126.4
click at [291, 100] on div "1p Ar kuru komandu varam izveidot uznirstošo dialoglogu teksta ievadei: showdia…" at bounding box center [555, 102] width 536 height 203
click at [347, 252] on p "var skaitlis = 9; alert("2" + skaitlis);" at bounding box center [520, 238] width 452 height 27
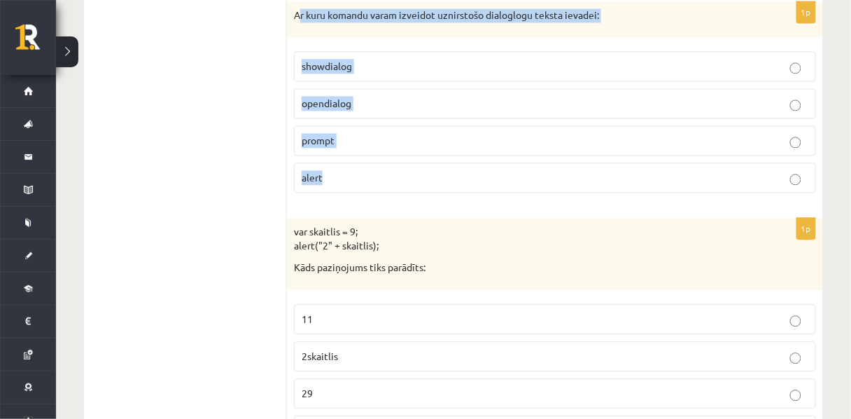
drag, startPoint x: 336, startPoint y: 218, endPoint x: 299, endPoint y: 72, distance: 150.3
click at [299, 72] on div "1p Ar kuru komandu varam izveidot uznirstošo dialoglogu teksta ievadei: showdia…" at bounding box center [555, 102] width 536 height 203
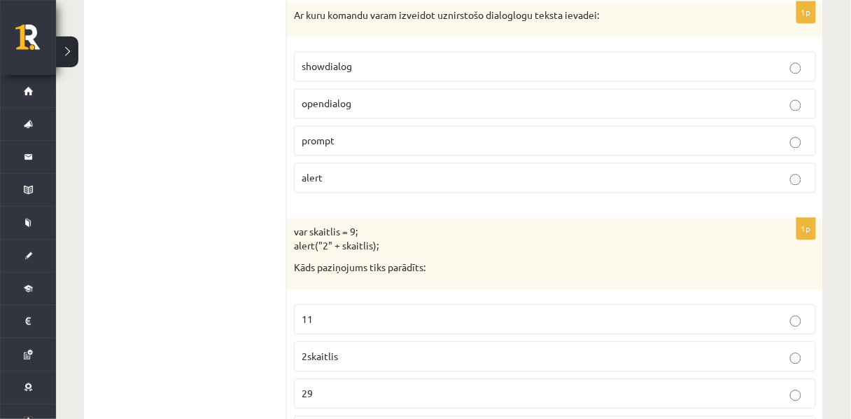
click at [292, 38] on div "Ar kuru komandu varam izveidot uznirstošo dialoglogu teksta ievadei:" at bounding box center [555, 19] width 536 height 36
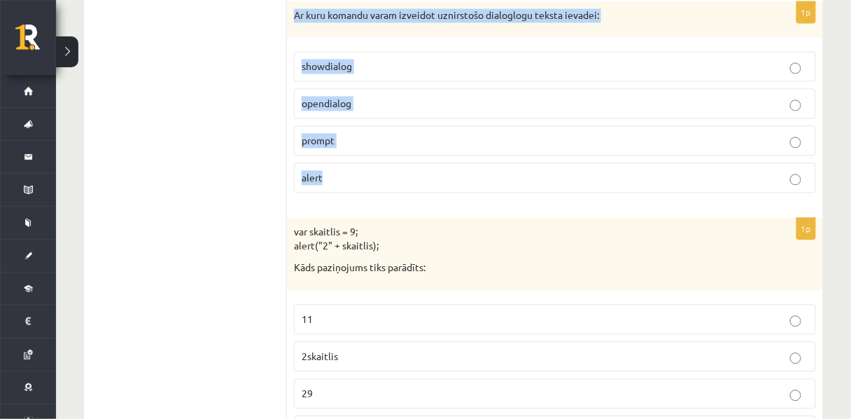
drag, startPoint x: 290, startPoint y: 48, endPoint x: 357, endPoint y: 204, distance: 170.0
click at [357, 204] on div "1p Ar kuru komandu varam izveidot uznirstošo dialoglogu teksta ievadei: showdia…" at bounding box center [555, 102] width 536 height 203
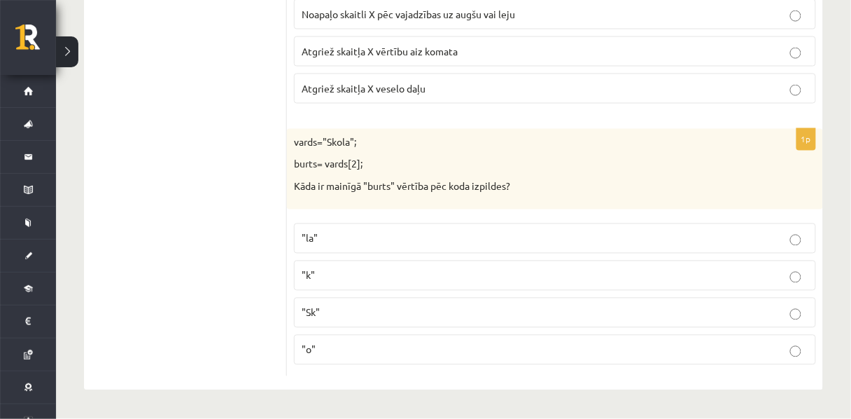
scroll to position [7302, 0]
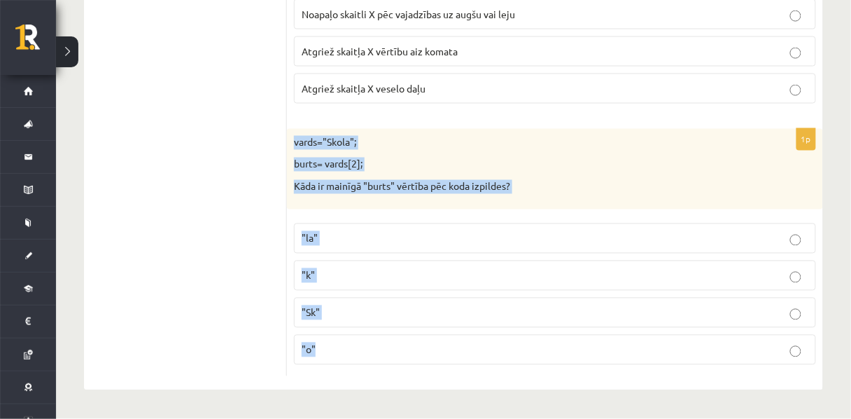
drag, startPoint x: 357, startPoint y: 354, endPoint x: 295, endPoint y: 142, distance: 220.2
click at [295, 142] on div "1p vards="Skola"; burts= vards[2]; Kāda ir mainīgā "burts" vērtība pēc koda izp…" at bounding box center [555, 252] width 536 height 247
click at [337, 359] on label ""o"" at bounding box center [555, 350] width 522 height 30
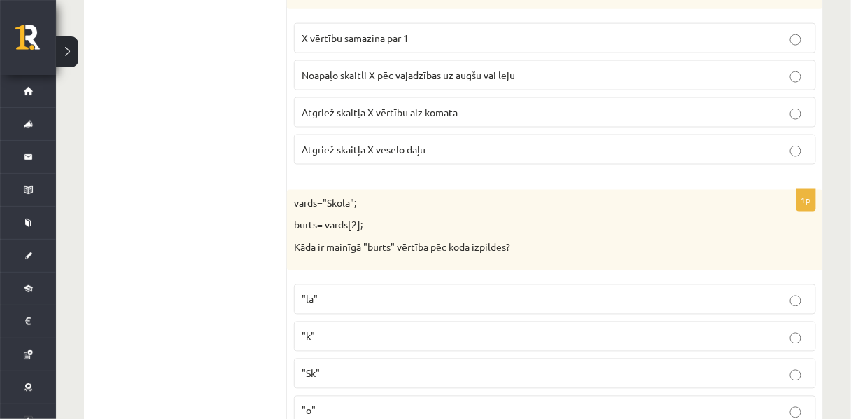
scroll to position [7123, 0]
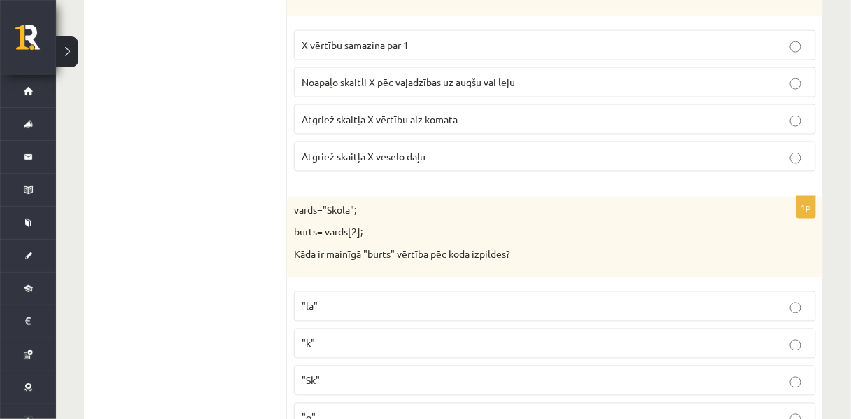
drag, startPoint x: 444, startPoint y: 264, endPoint x: 276, endPoint y: 83, distance: 246.7
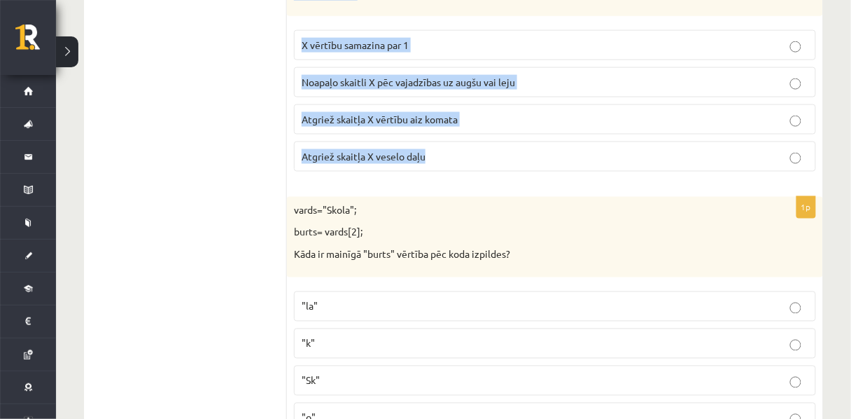
drag, startPoint x: 290, startPoint y: 75, endPoint x: 434, endPoint y: 269, distance: 241.6
click at [434, 183] on div "1p Ko dara koda rindiņa?: Math.floor (X) X vērtību samazina par 1 Noapaļo skait…" at bounding box center [555, 70] width 536 height 225
click at [386, 164] on p "Atgriež skaitļa X veselo daļu" at bounding box center [555, 156] width 507 height 15
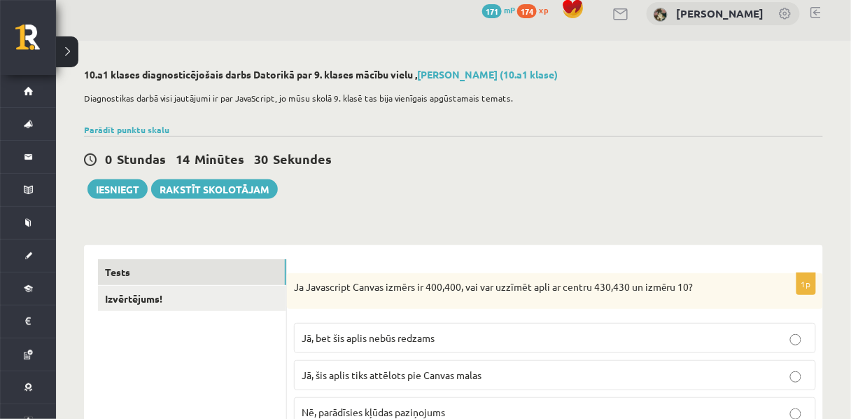
scroll to position [0, 0]
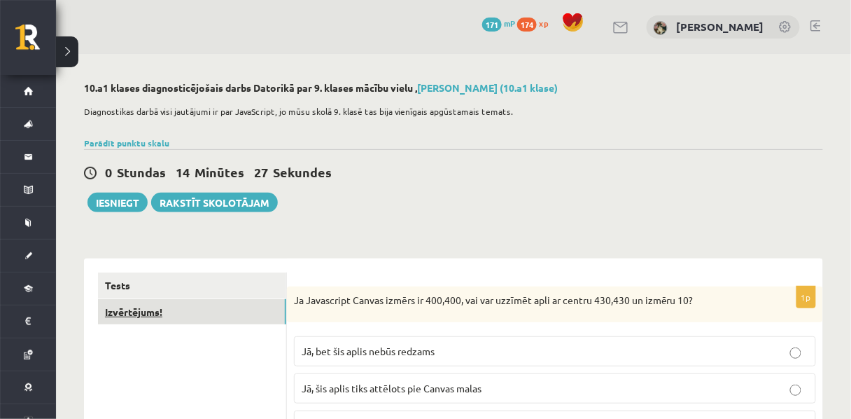
click at [207, 321] on link "Izvērtējums!" at bounding box center [192, 312] width 188 height 26
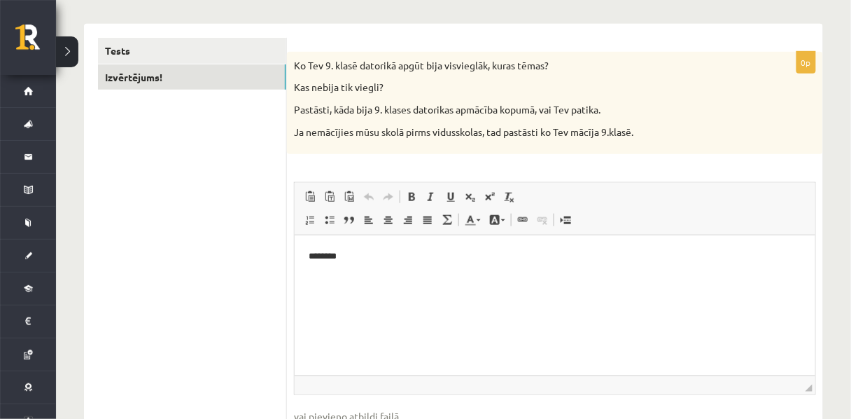
scroll to position [244, 0]
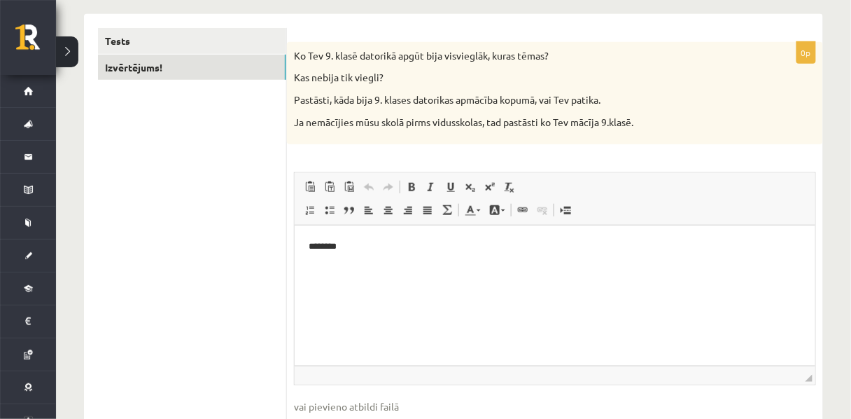
click at [386, 257] on html "********" at bounding box center [554, 246] width 521 height 43
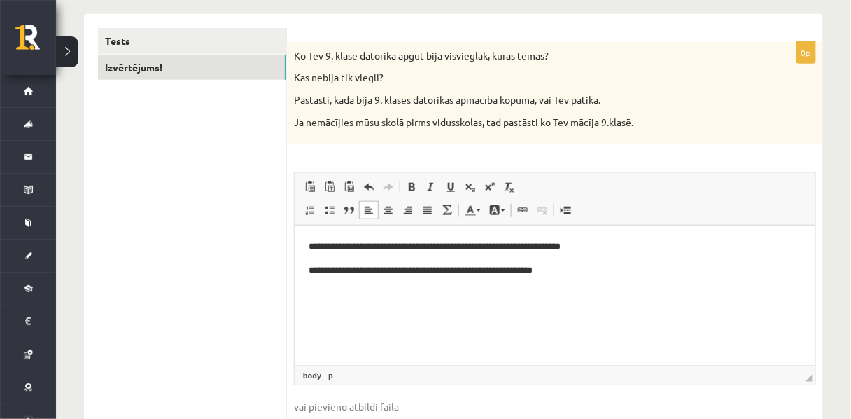
scroll to position [0, 0]
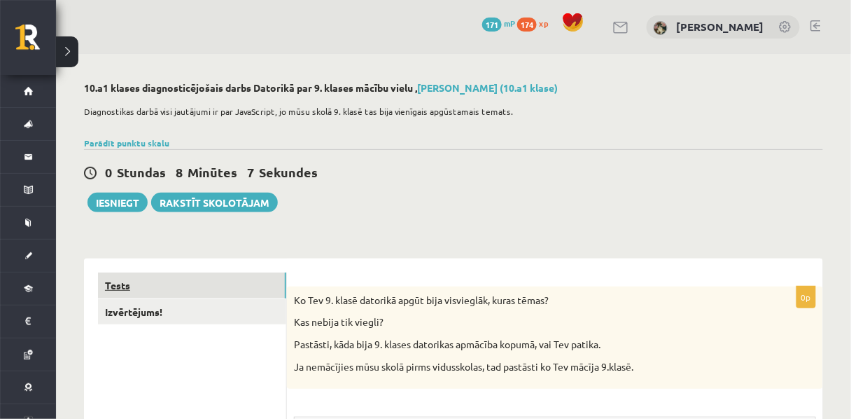
click at [188, 286] on link "Tests" at bounding box center [192, 285] width 188 height 26
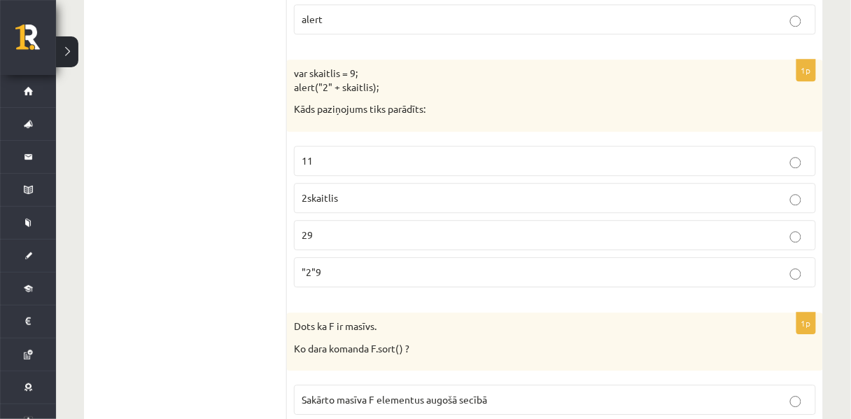
scroll to position [3511, 0]
click at [312, 276] on span ""2"9" at bounding box center [312, 269] width 20 height 13
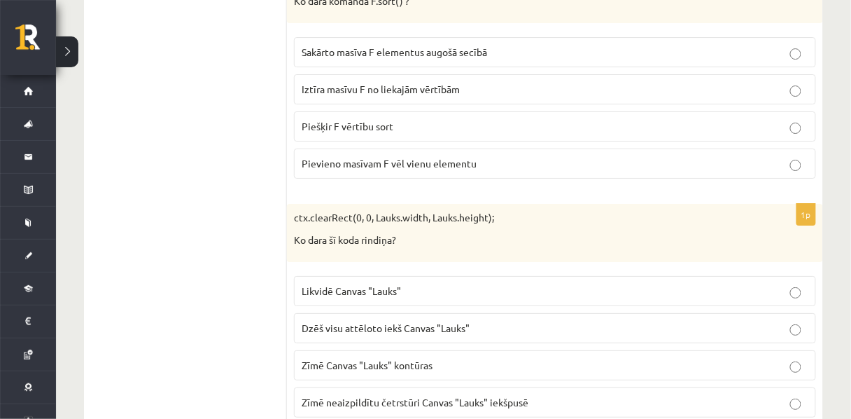
scroll to position [3857, 0]
click at [214, 256] on ul "Tests Izvērtējums!" at bounding box center [192, 62] width 189 height 7295
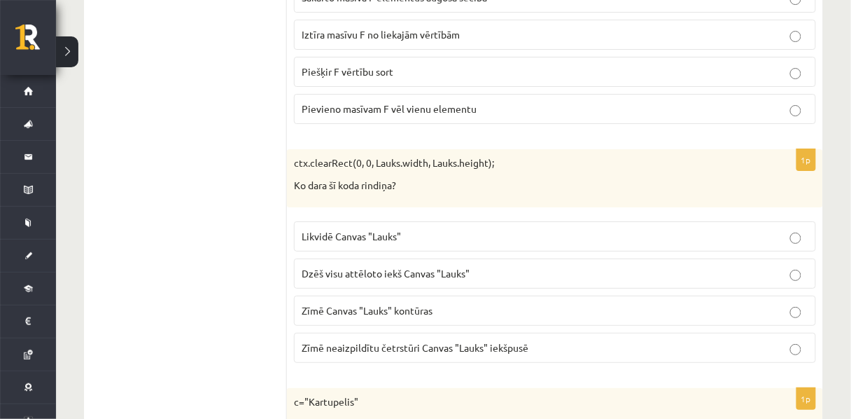
scroll to position [3890, 0]
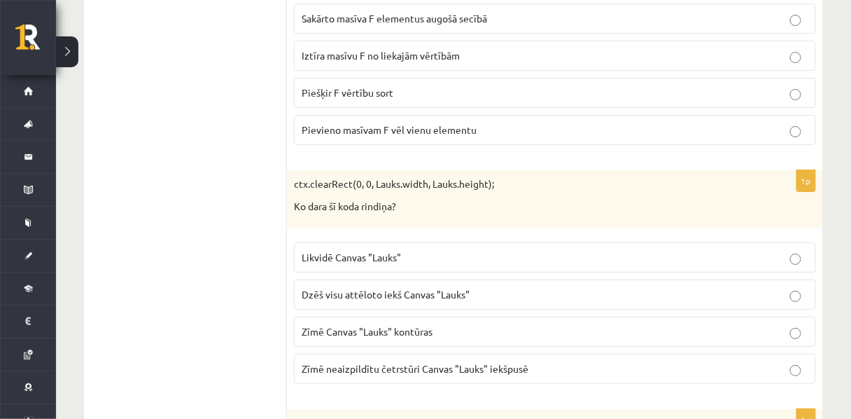
click at [315, 100] on p "Piešķir F vērtību sort" at bounding box center [555, 92] width 507 height 15
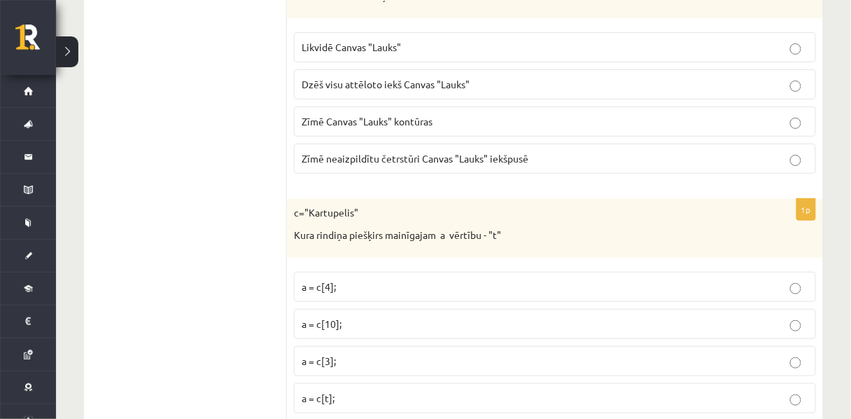
scroll to position [4101, 0]
click at [330, 164] on span "Zīmē neaizpildītu četrstūri Canvas "Lauks" iekšpusē" at bounding box center [415, 157] width 227 height 13
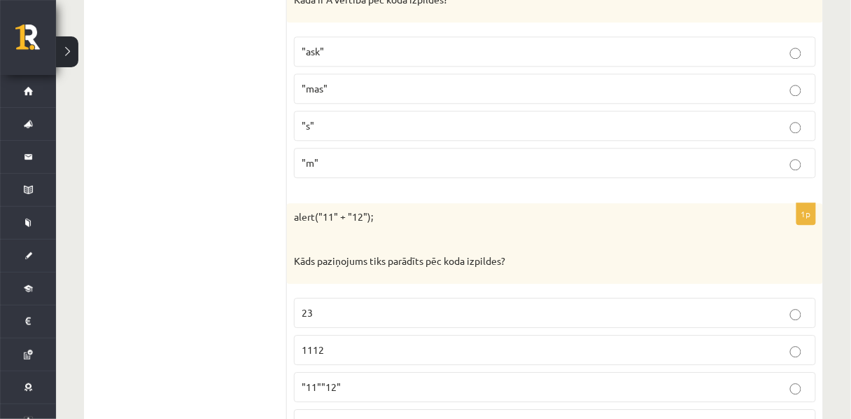
scroll to position [4813, 0]
drag, startPoint x: 402, startPoint y: 237, endPoint x: 290, endPoint y: 16, distance: 247.9
click at [290, 16] on div "1p laiva="maska"; A=laiva.substr(1,3); Kāda ir A vērtība pēc koda izpildes? "as…" at bounding box center [555, 65] width 536 height 247
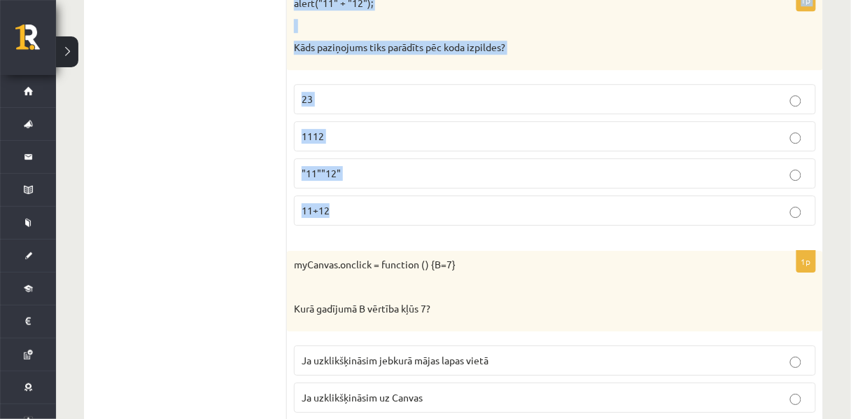
scroll to position [5018, 0]
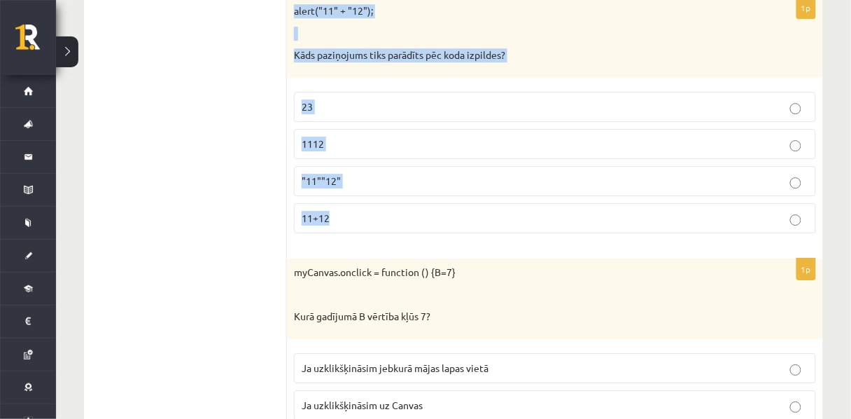
drag, startPoint x: 362, startPoint y: 219, endPoint x: 288, endPoint y: 78, distance: 159.1
click at [288, 78] on div "1p alert("11" + "12"); Kāds paziņojums tiks parādīts pēc koda izpildes? 23 1112…" at bounding box center [555, 120] width 536 height 247
click at [308, 150] on span "1112" at bounding box center [313, 143] width 22 height 13
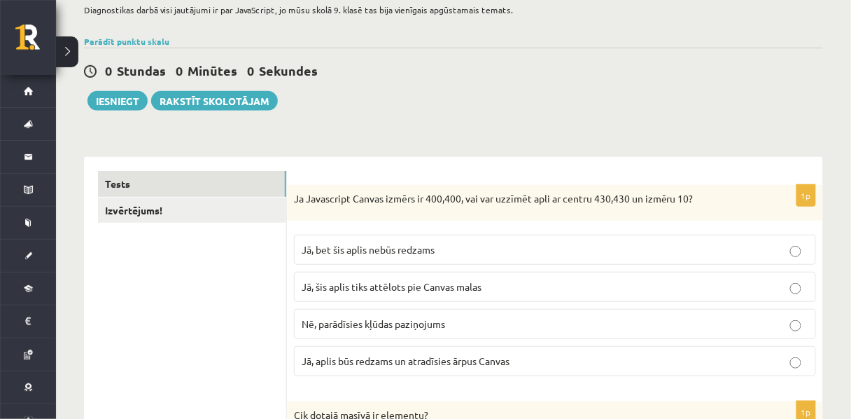
scroll to position [0, 0]
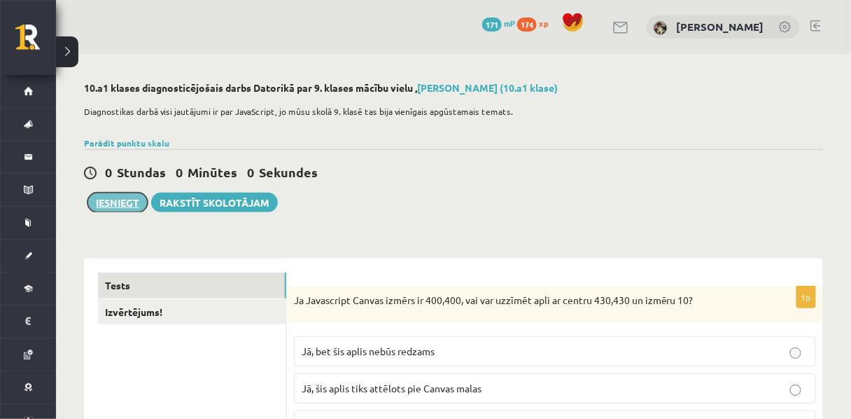
click at [113, 210] on button "Iesniegt" at bounding box center [118, 203] width 60 height 20
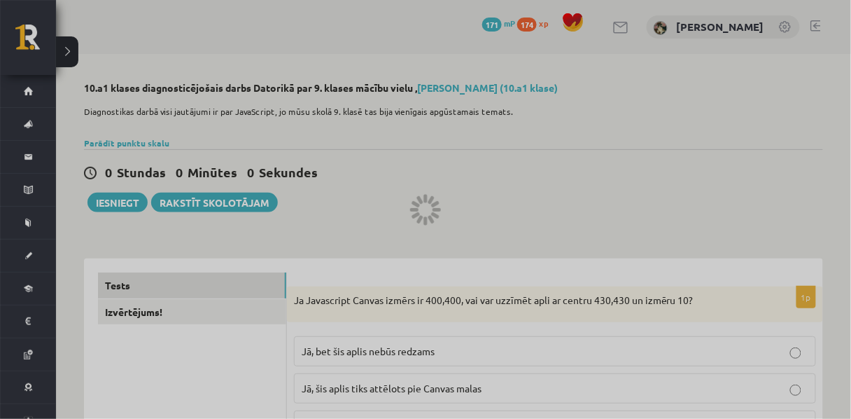
click at [32, 42] on div at bounding box center [425, 209] width 851 height 419
click at [39, 41] on div at bounding box center [425, 209] width 851 height 419
click at [20, 32] on div at bounding box center [425, 209] width 851 height 419
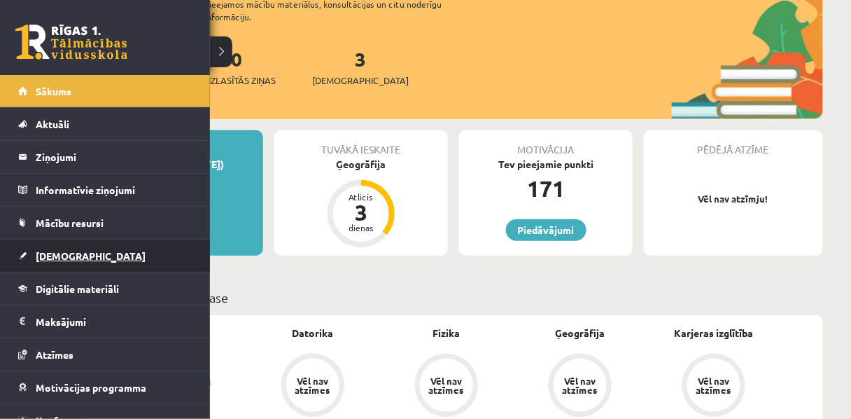
scroll to position [48, 0]
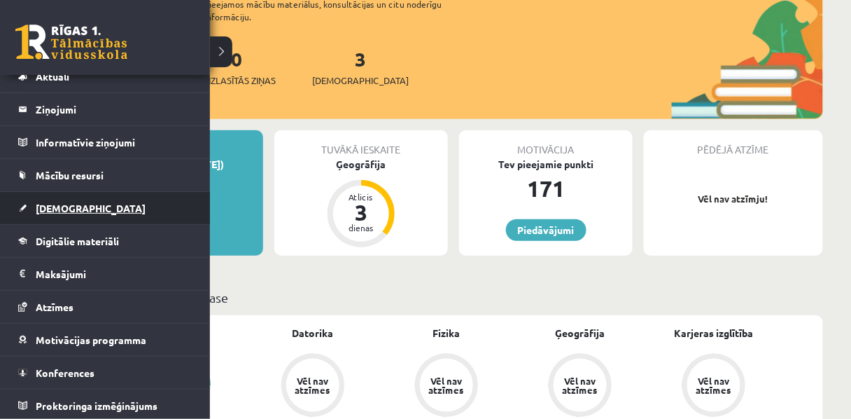
click at [50, 210] on span "[DEMOGRAPHIC_DATA]" at bounding box center [91, 208] width 110 height 13
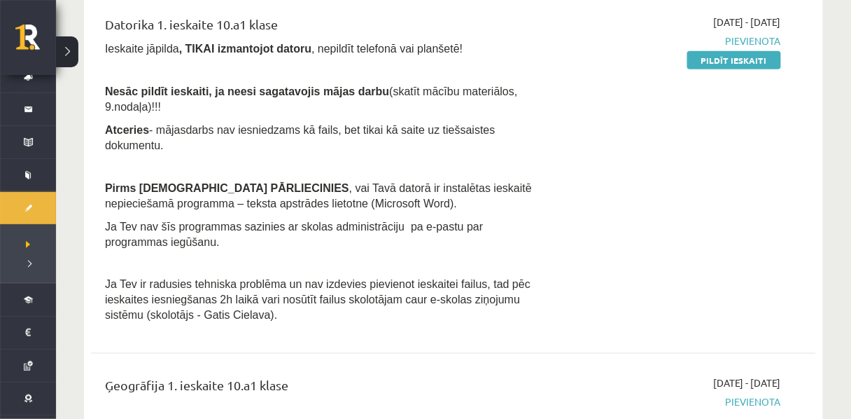
scroll to position [384, 0]
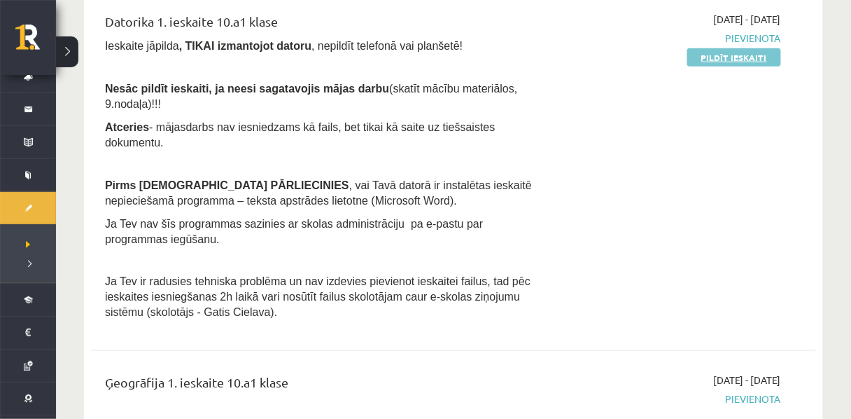
click at [706, 67] on link "Pildīt ieskaiti" at bounding box center [734, 57] width 94 height 18
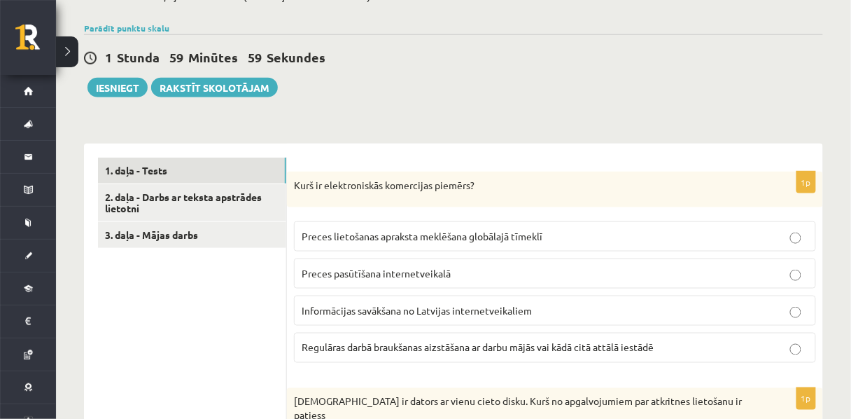
scroll to position [324, 0]
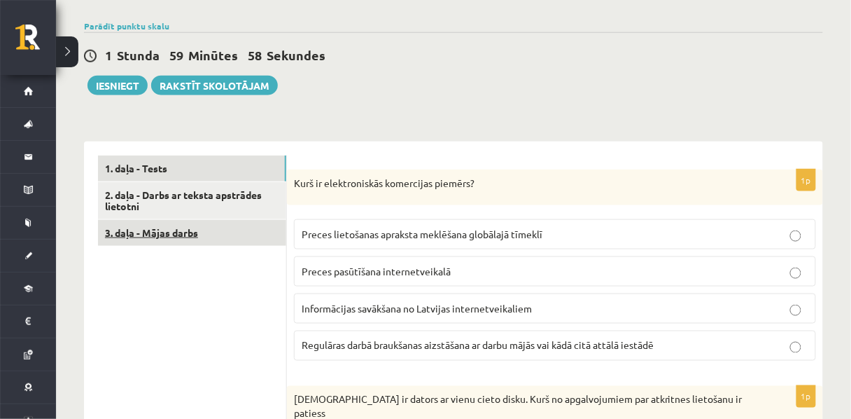
click at [175, 228] on link "3. daļa - Mājas darbs" at bounding box center [192, 233] width 188 height 26
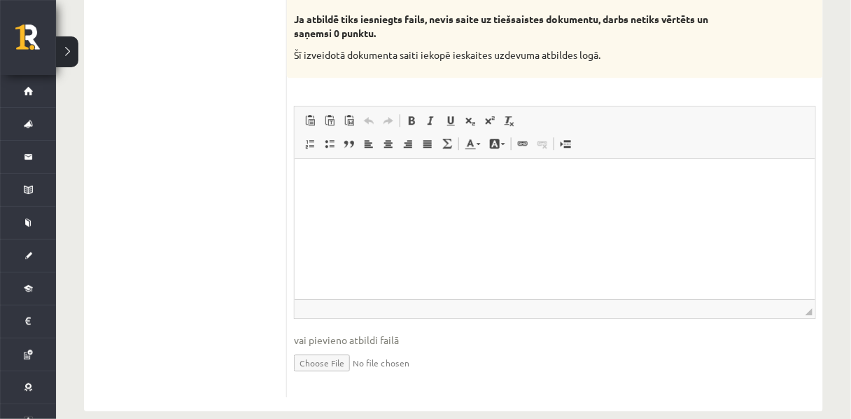
scroll to position [938, 0]
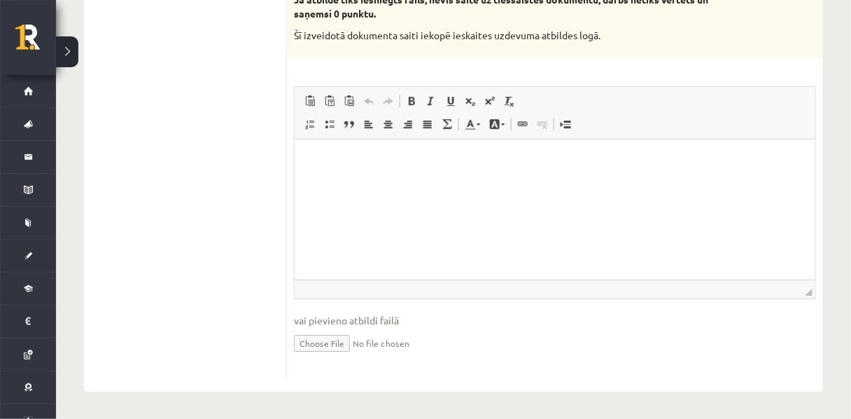
click at [350, 181] on html at bounding box center [554, 160] width 521 height 43
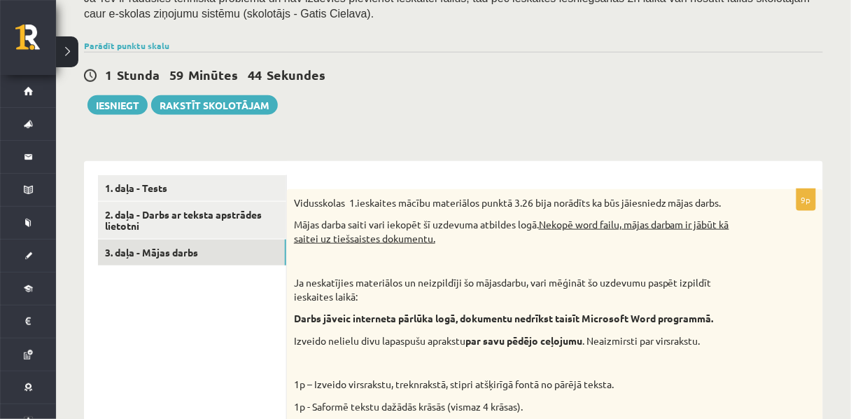
scroll to position [308, 0]
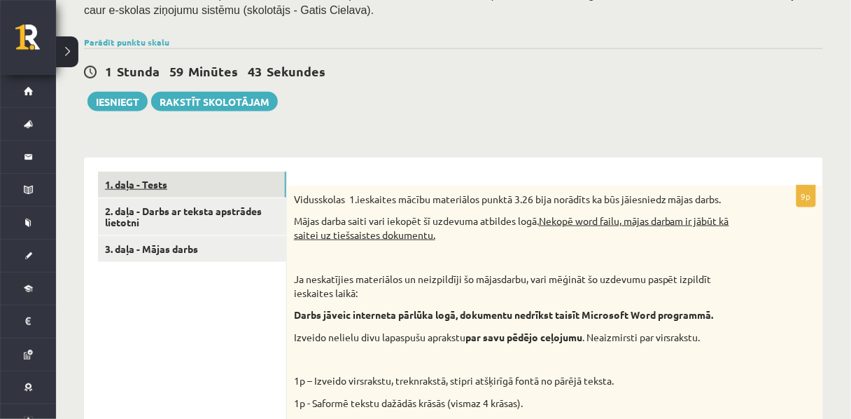
click at [132, 174] on link "1. daļa - Tests" at bounding box center [192, 185] width 188 height 26
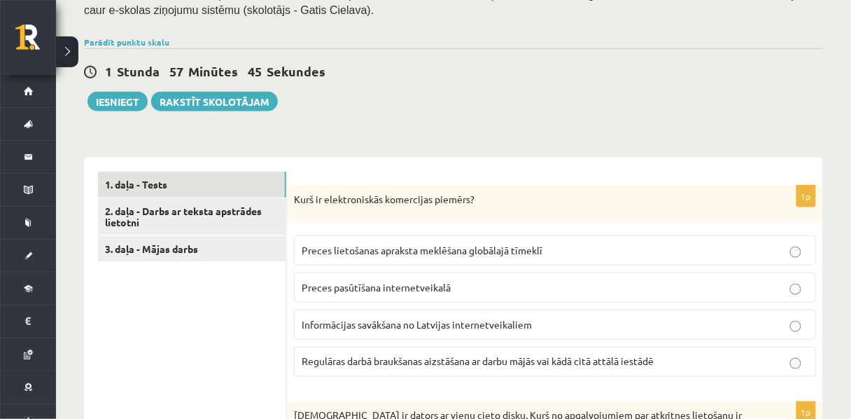
click at [388, 283] on p "Preces pasūtīšana internetveikalā" at bounding box center [555, 287] width 507 height 15
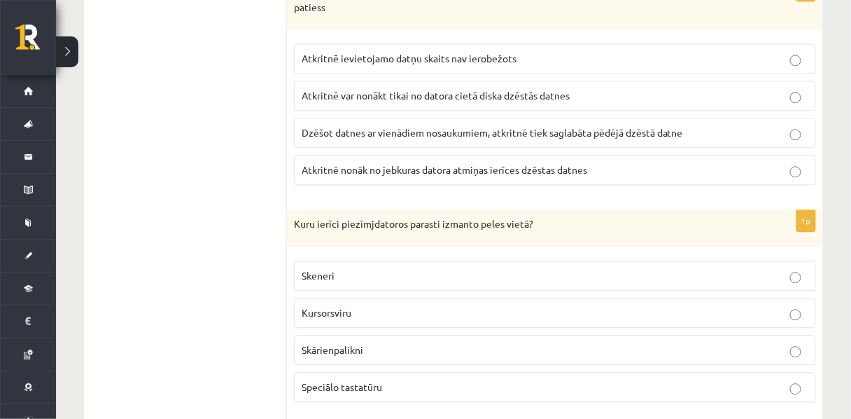
scroll to position [733, 0]
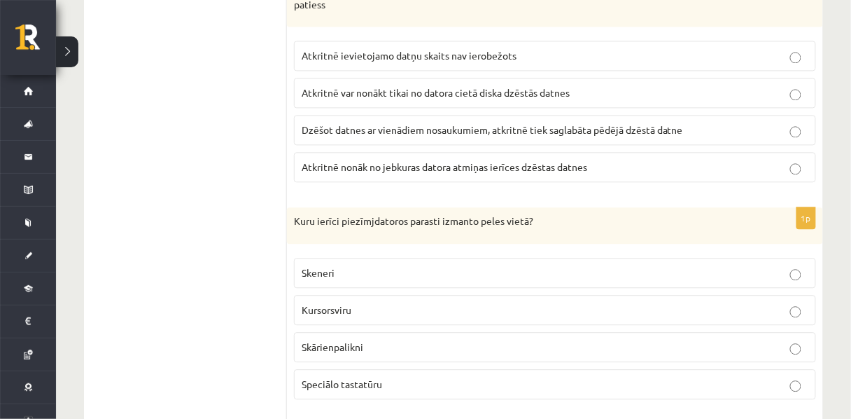
click at [372, 86] on span "Atkritnē var nonākt tikai no datora cietā diska dzēstās datnes" at bounding box center [436, 92] width 268 height 13
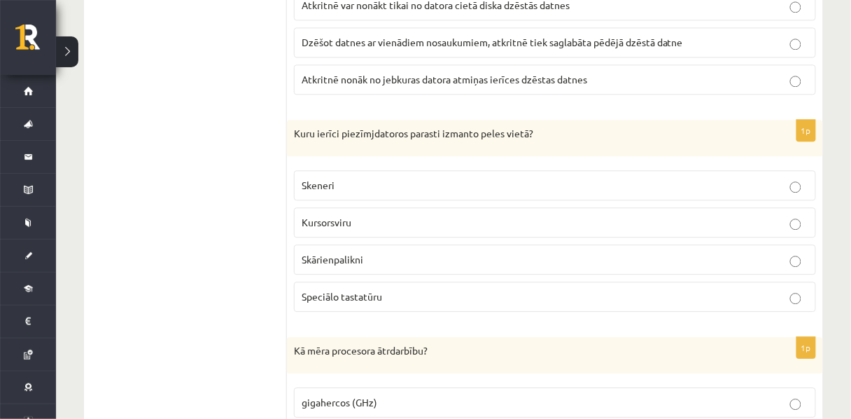
scroll to position [823, 0]
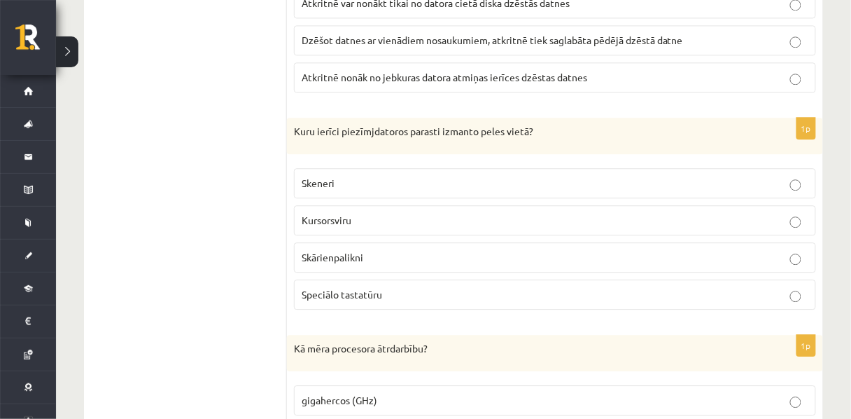
click at [353, 250] on p "Skārienpalikni" at bounding box center [555, 257] width 507 height 15
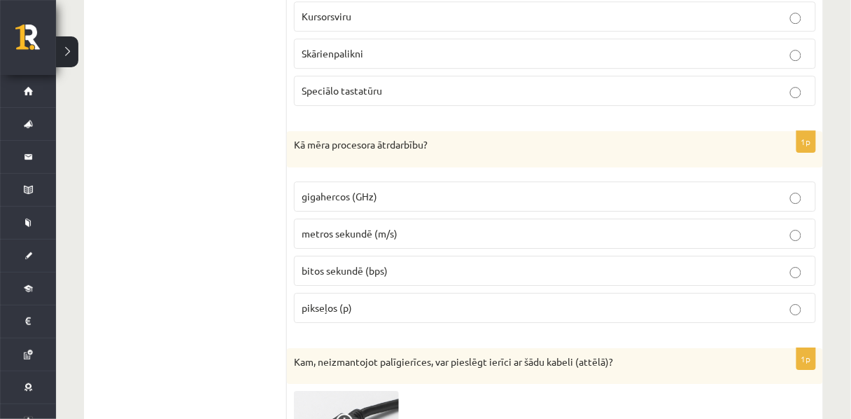
scroll to position [1030, 0]
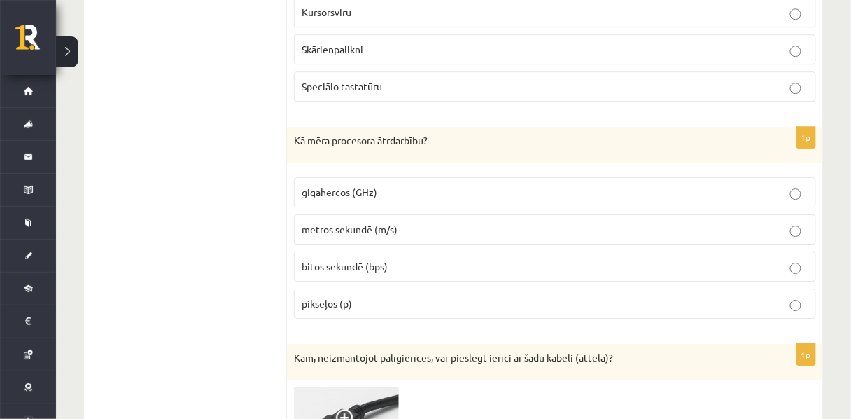
click at [344, 260] on span "bitos sekundē (bps)" at bounding box center [345, 266] width 86 height 13
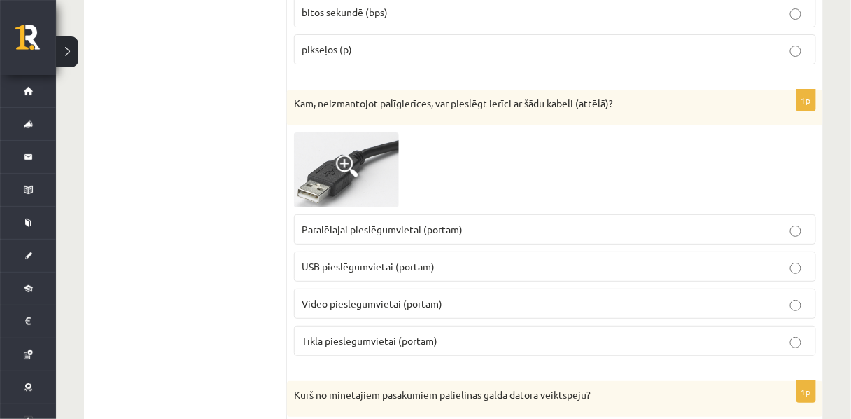
scroll to position [1290, 0]
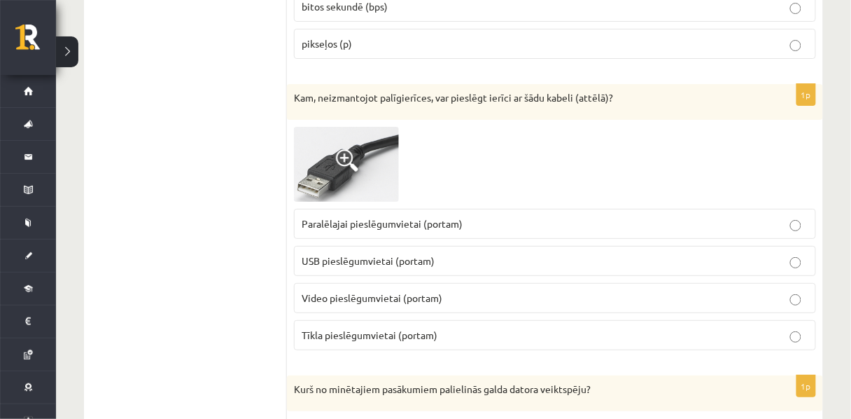
click at [340, 253] on p "USB pieslēgumvietai (portam)" at bounding box center [555, 260] width 507 height 15
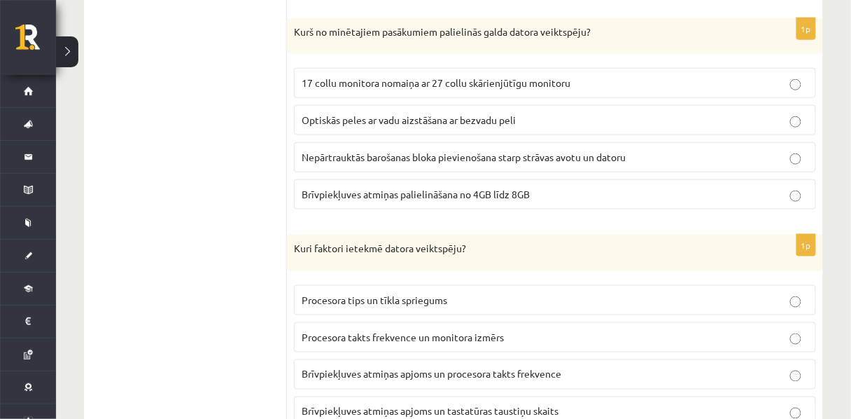
scroll to position [1647, 0]
drag, startPoint x: 470, startPoint y: 174, endPoint x: 372, endPoint y: 177, distance: 98.8
click at [372, 188] on span "Brīvpiekļuves atmiņas palielināšana no 4GB līdz 8GB" at bounding box center [416, 194] width 228 height 13
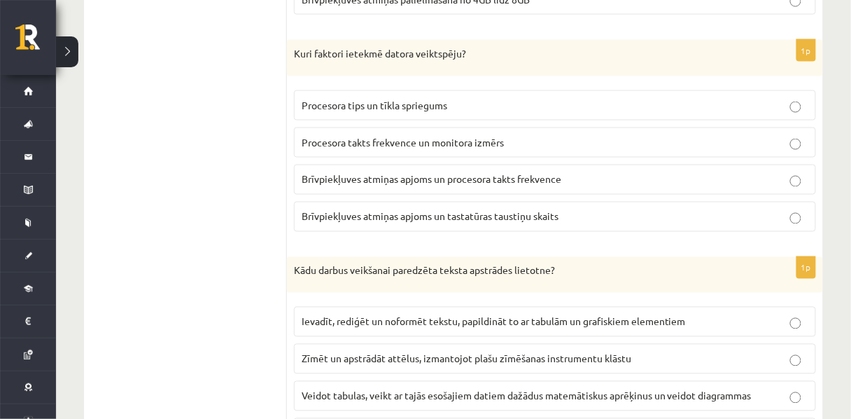
scroll to position [1843, 0]
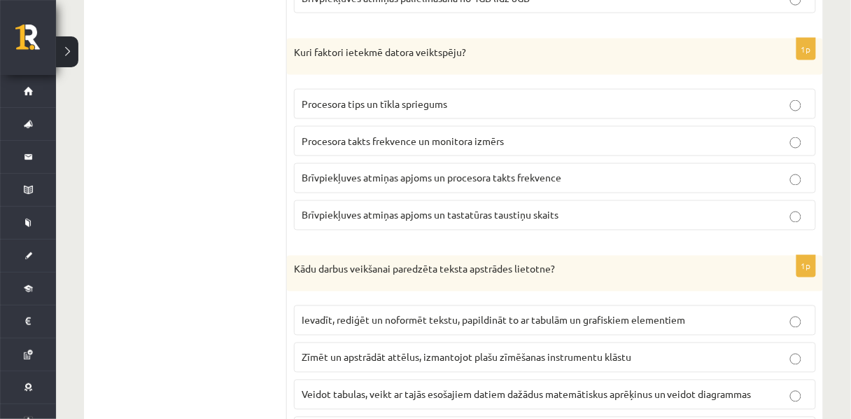
click at [323, 97] on span "Procesora tips un tīkla spriegums" at bounding box center [375, 103] width 146 height 13
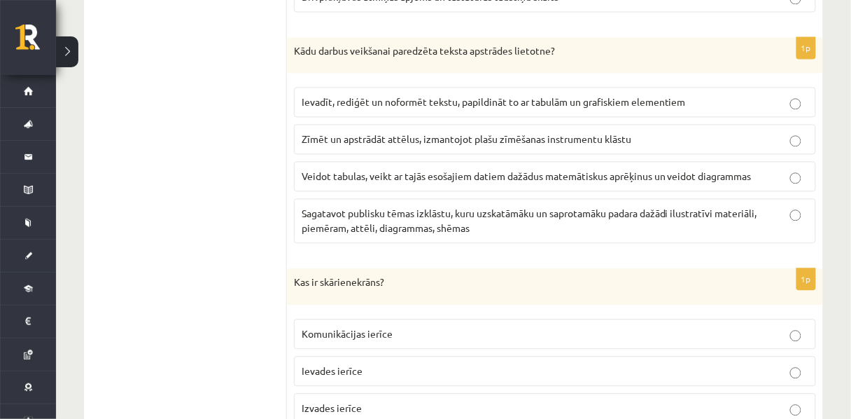
scroll to position [2063, 0]
click at [429, 93] on p "Ievadīt, rediģēt un noformēt tekstu, papildināt to ar tabulām un grafiskiem ele…" at bounding box center [555, 100] width 507 height 15
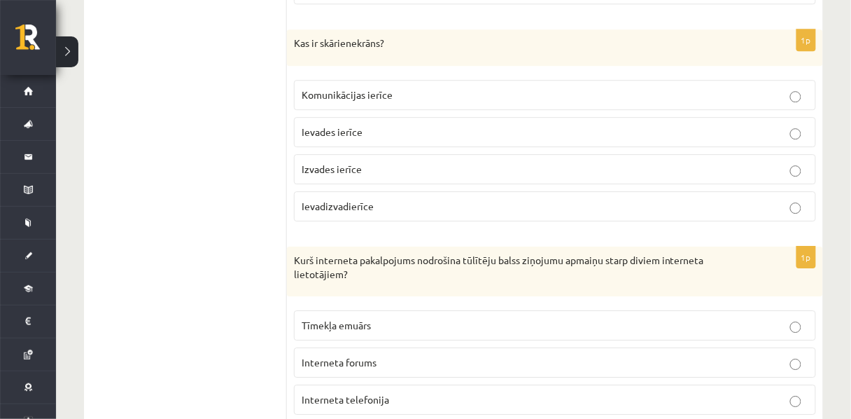
scroll to position [2300, 0]
click at [328, 126] on span "Ievades ierīce" at bounding box center [332, 132] width 61 height 13
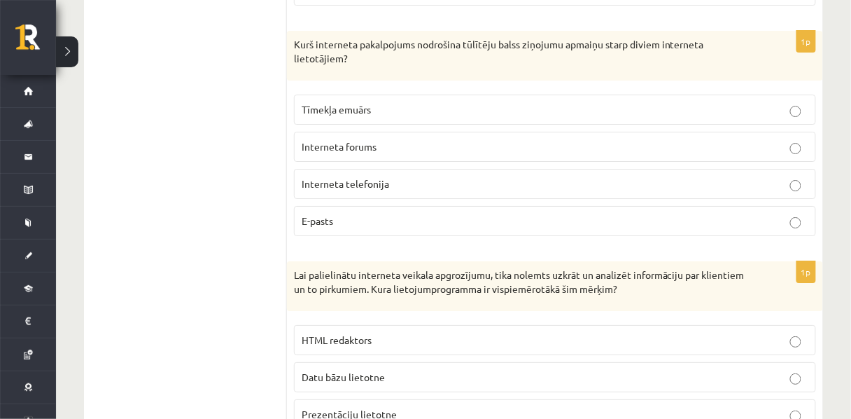
scroll to position [2523, 0]
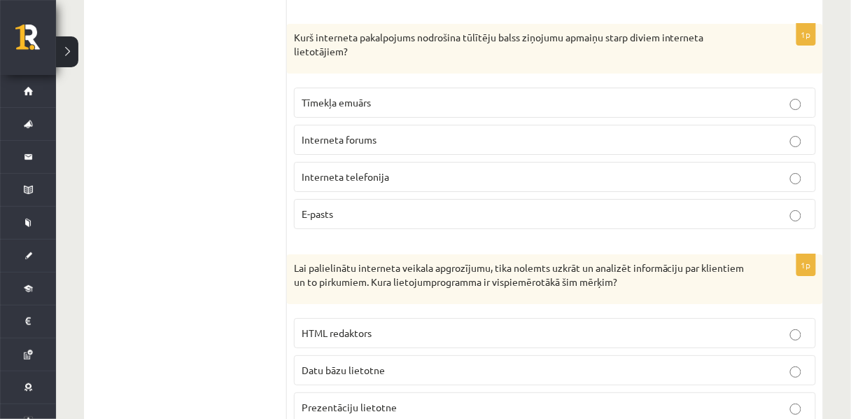
click at [370, 96] on span "Tīmekļa emuārs" at bounding box center [336, 102] width 69 height 13
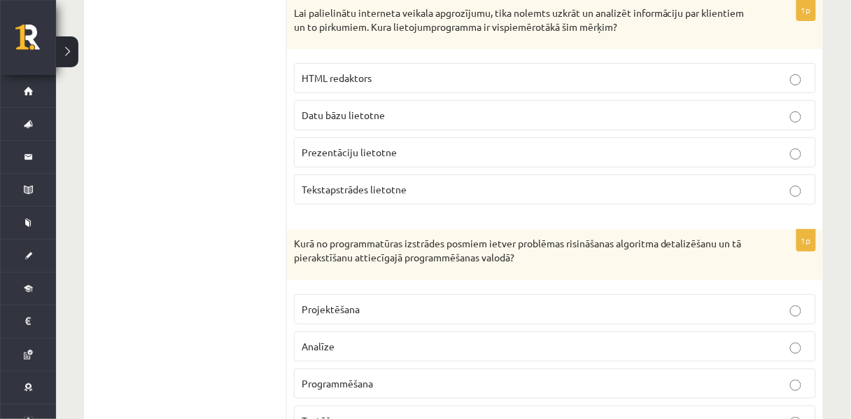
scroll to position [2755, 0]
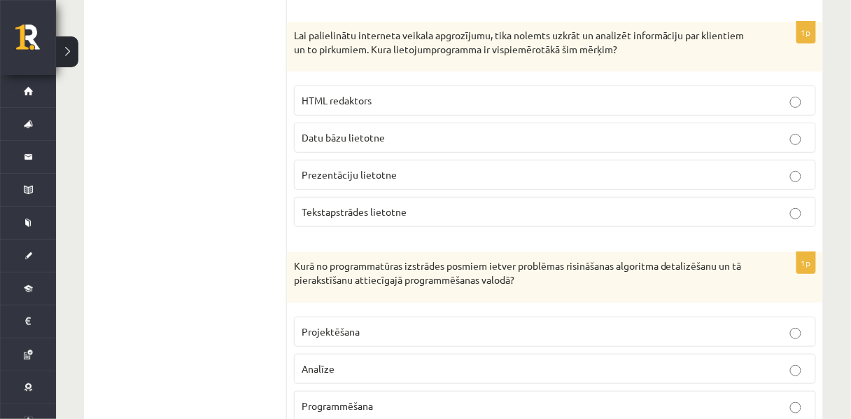
click at [354, 131] on span "Datu bāzu lietotne" at bounding box center [343, 137] width 83 height 13
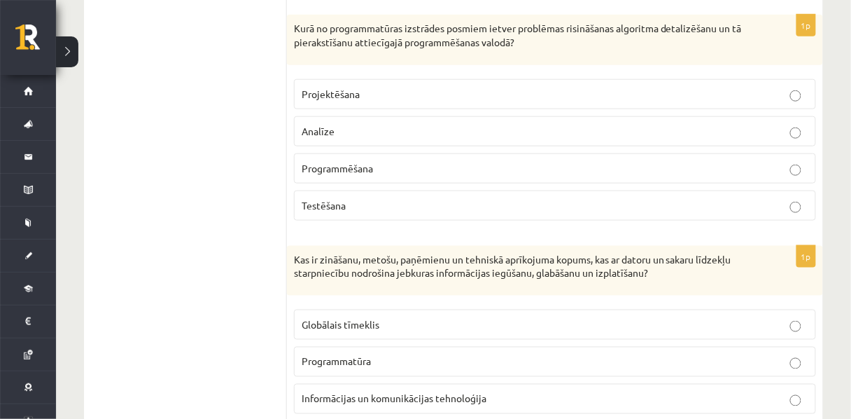
scroll to position [2999, 0]
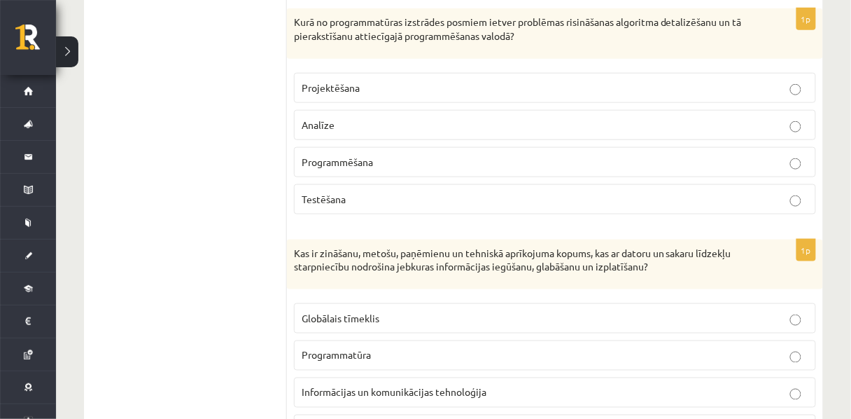
click at [405, 155] on p "Programmēšana" at bounding box center [555, 162] width 507 height 15
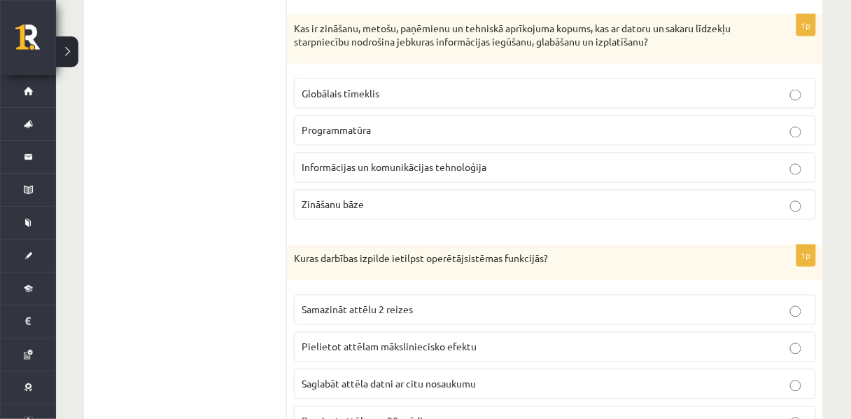
scroll to position [3223, 0]
click at [358, 88] on span "Globālais tīmeklis" at bounding box center [341, 94] width 78 height 13
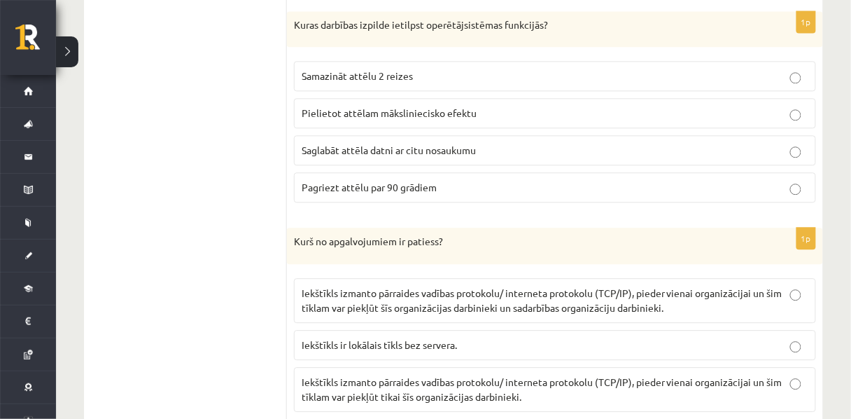
scroll to position [3458, 0]
click at [398, 145] on p "Saglabāt attēla datni ar citu nosaukumu" at bounding box center [555, 149] width 507 height 15
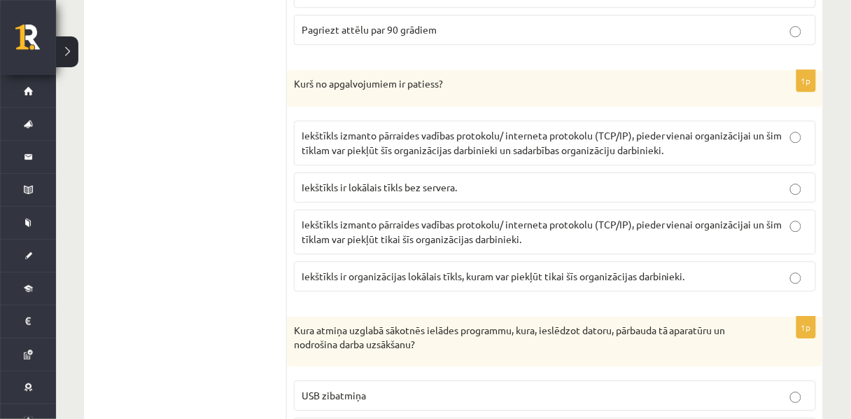
scroll to position [3632, 0]
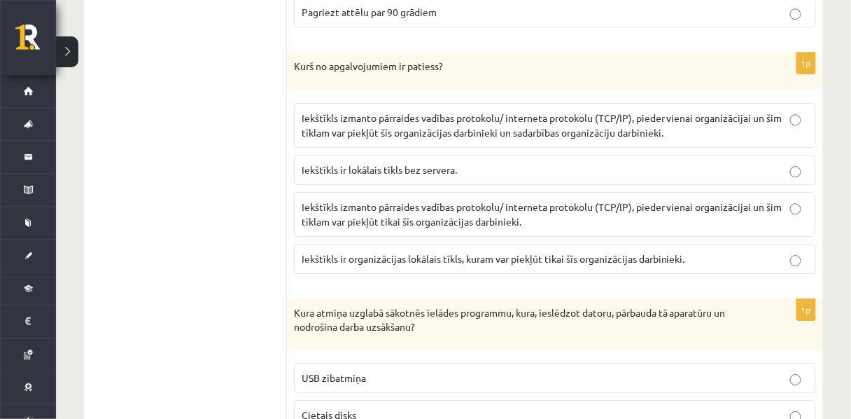
click at [400, 165] on span "Iekštīkls ir lokālais tīkls bez servera." at bounding box center [379, 169] width 155 height 13
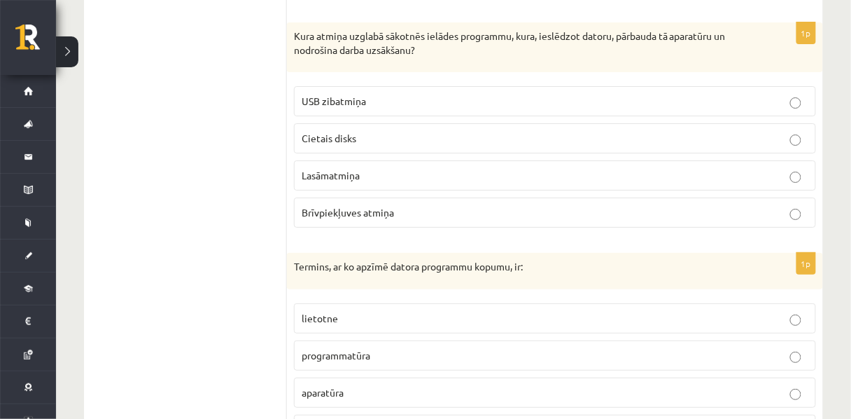
scroll to position [3909, 0]
click at [347, 206] on span "Brīvpiekļuves atmiņa" at bounding box center [348, 212] width 92 height 13
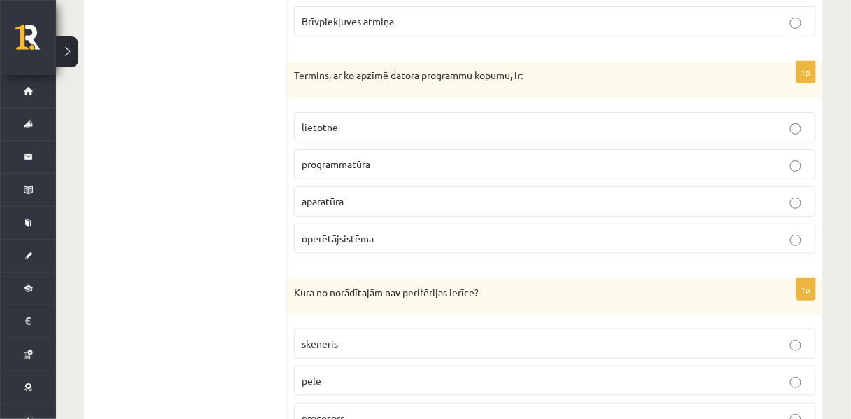
scroll to position [4101, 0]
click at [347, 160] on span "programmatūra" at bounding box center [336, 163] width 69 height 13
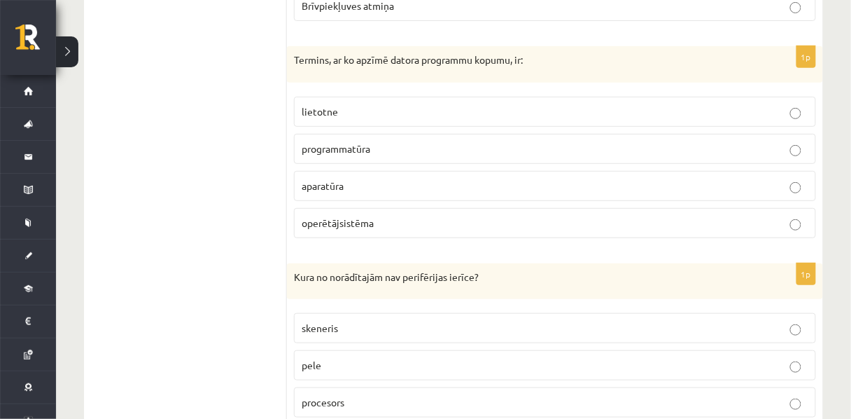
scroll to position [4200, 0]
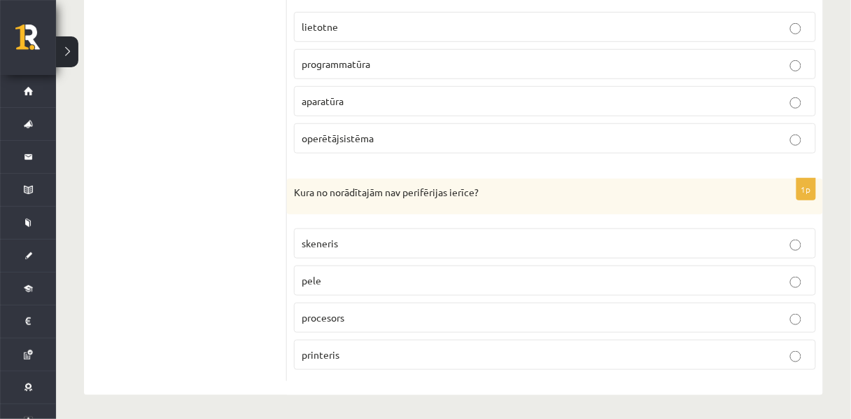
click at [356, 347] on p "printeris" at bounding box center [555, 354] width 507 height 15
click at [321, 277] on p "pele" at bounding box center [555, 280] width 507 height 15
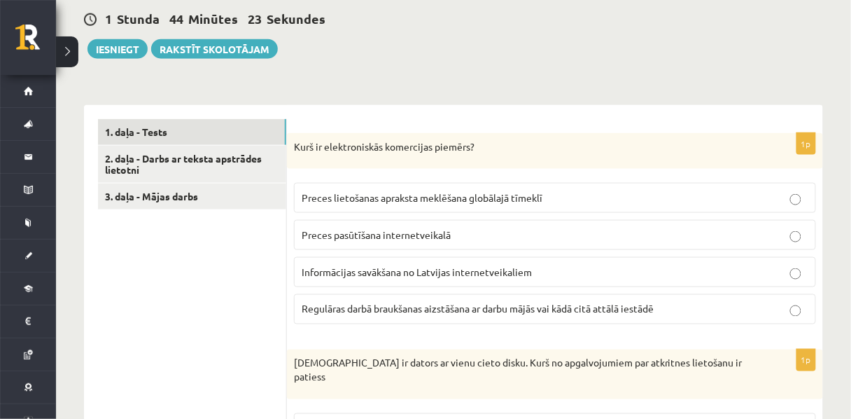
scroll to position [362, 0]
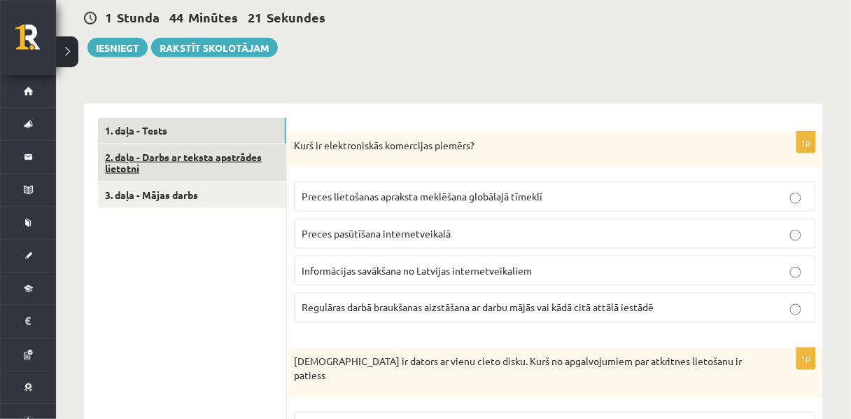
click at [181, 151] on link "2. daļa - Darbs ar teksta apstrādes lietotni" at bounding box center [192, 163] width 188 height 38
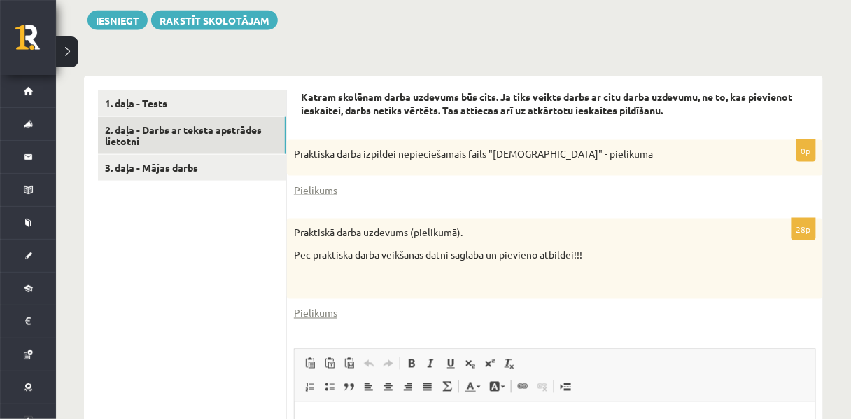
scroll to position [390, 0]
click at [315, 319] on link "Pielikums" at bounding box center [315, 312] width 43 height 15
click at [312, 182] on link "Pielikums" at bounding box center [315, 189] width 43 height 15
click at [319, 311] on link "Pielikums" at bounding box center [315, 312] width 43 height 15
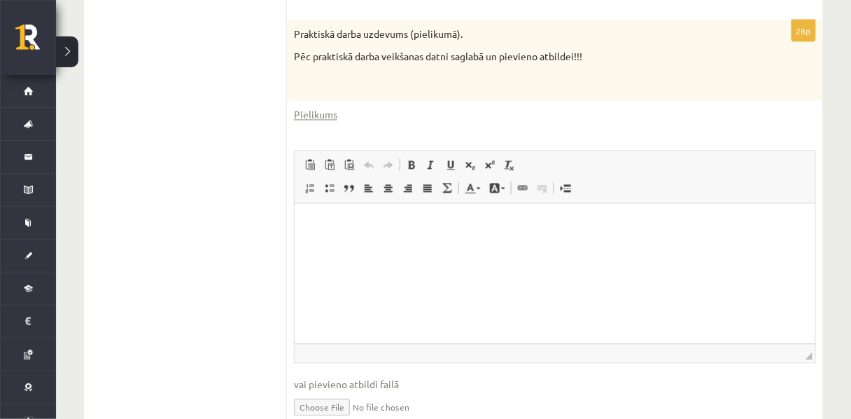
scroll to position [657, 0]
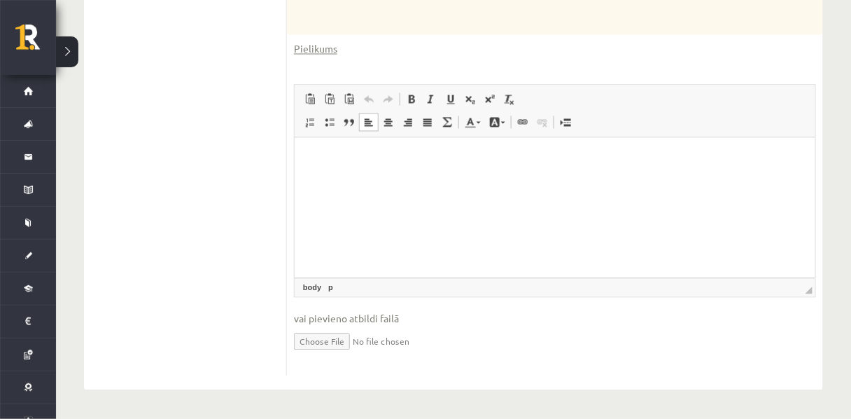
click at [362, 157] on p "Bagātinātā teksta redaktors, wiswyg-editor-user-answer-47024886007880" at bounding box center [554, 159] width 493 height 15
drag, startPoint x: 347, startPoint y: 336, endPoint x: 333, endPoint y: 344, distance: 15.7
click at [333, 344] on input "file" at bounding box center [555, 340] width 522 height 29
type input "**********"
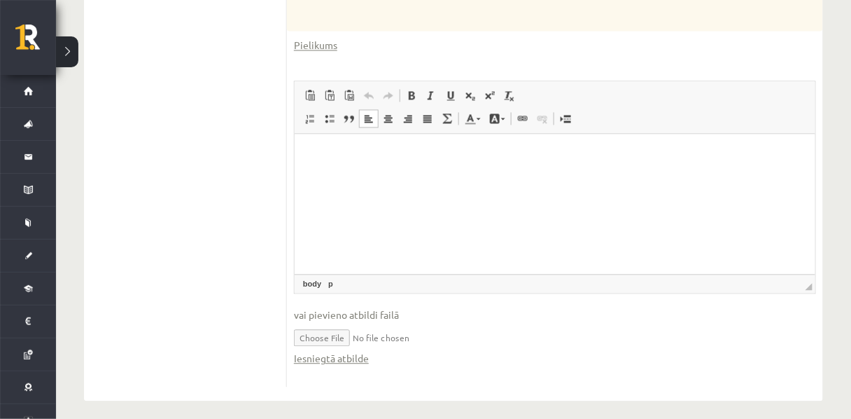
click at [430, 340] on input "file" at bounding box center [555, 337] width 522 height 29
click at [419, 341] on input "file" at bounding box center [555, 337] width 522 height 29
type input "**********"
click at [344, 364] on link "Iesniegtā atbilde" at bounding box center [331, 358] width 75 height 15
click at [432, 170] on html at bounding box center [554, 155] width 521 height 43
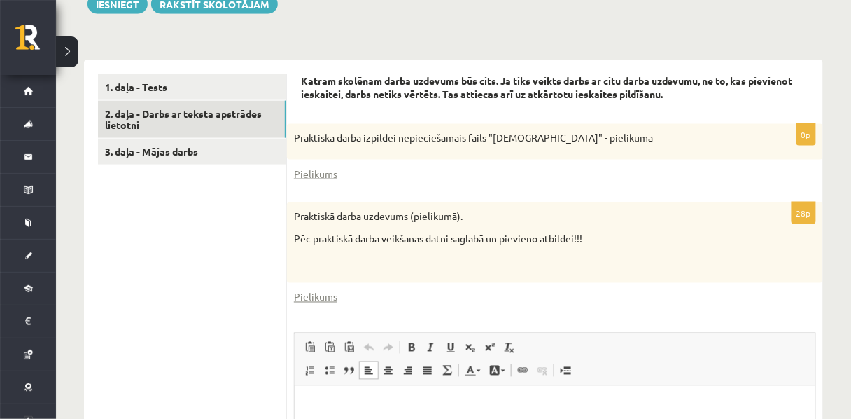
scroll to position [404, 0]
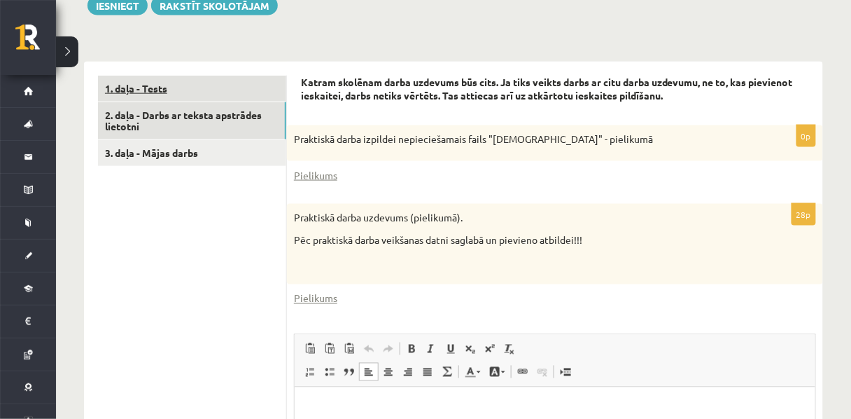
click at [230, 83] on link "1. daļa - Tests" at bounding box center [192, 89] width 188 height 26
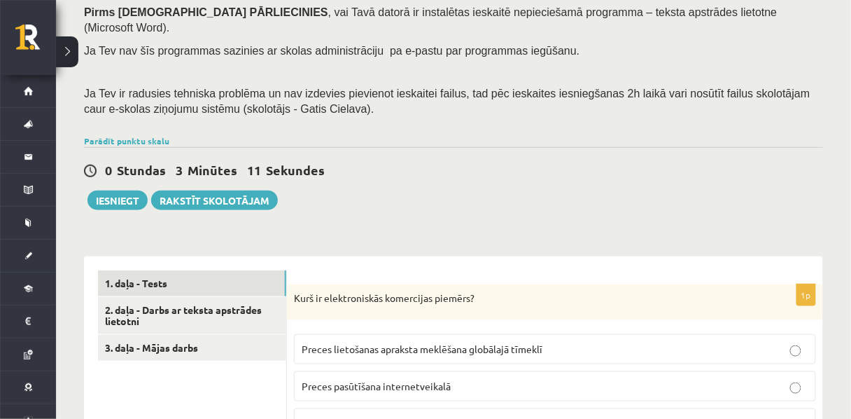
scroll to position [209, 0]
click at [106, 191] on button "Iesniegt" at bounding box center [118, 201] width 60 height 20
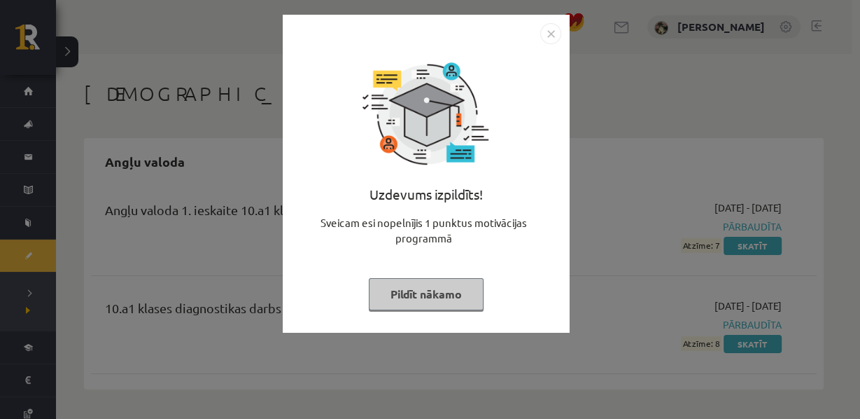
click at [414, 304] on button "Pildīt nākamo" at bounding box center [426, 294] width 115 height 32
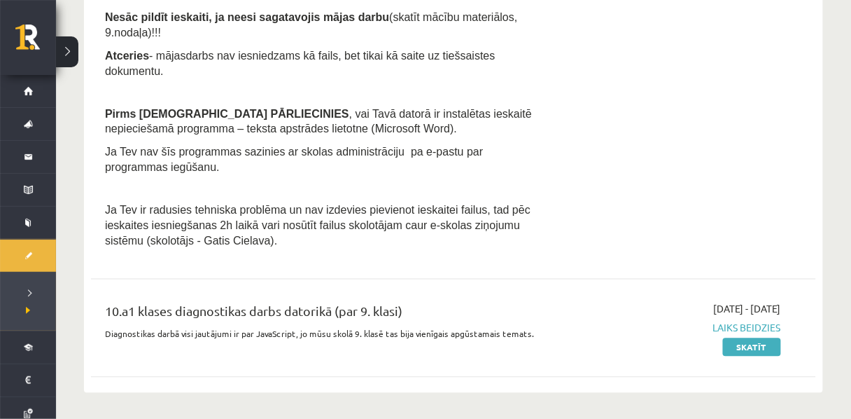
scroll to position [550, 0]
